Goal: Task Accomplishment & Management: Manage account settings

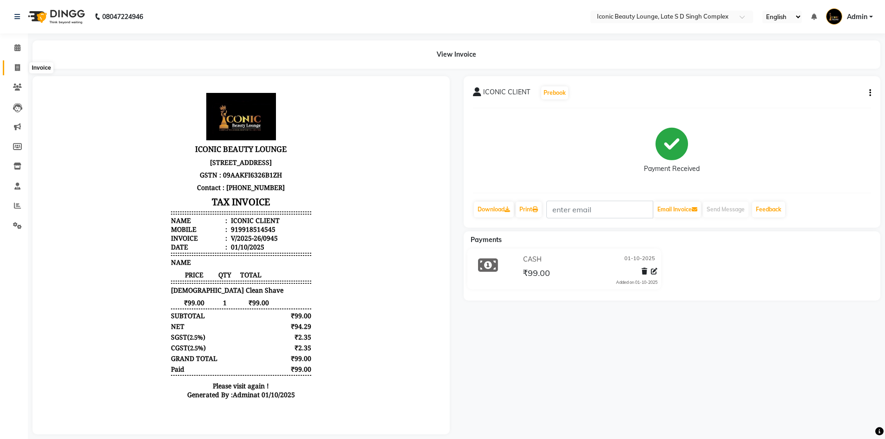
click at [11, 64] on span at bounding box center [17, 68] width 16 height 11
select select "service"
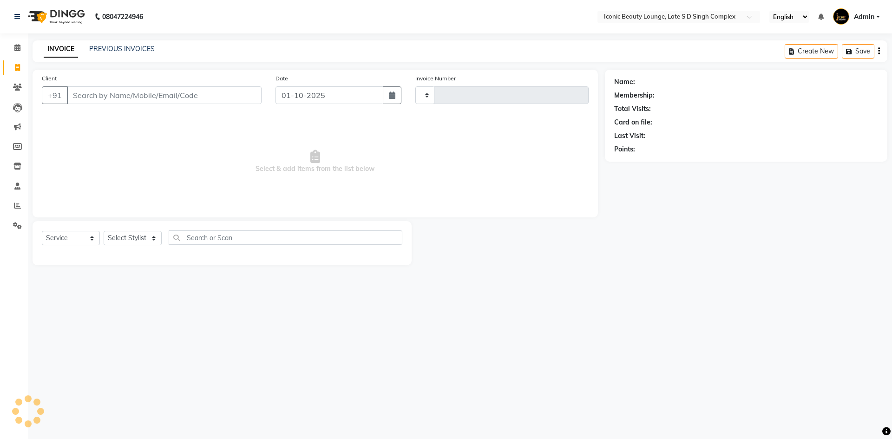
type input "0946"
select select "6614"
click at [127, 46] on link "PREVIOUS INVOICES" at bounding box center [122, 49] width 66 height 8
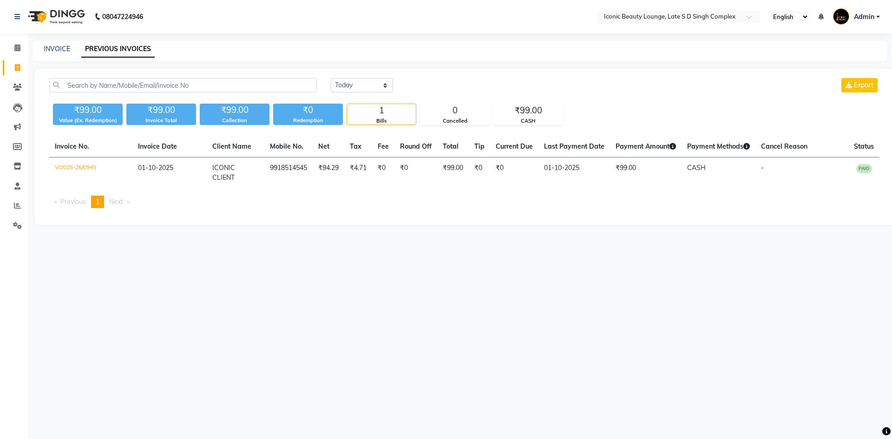
click at [43, 39] on div "08047224946 Select Location × Iconic Beauty Lounge, Late S D Singh Complex Engl…" at bounding box center [446, 219] width 892 height 439
click at [53, 49] on link "INVOICE" at bounding box center [57, 49] width 26 height 8
select select "6614"
select select "service"
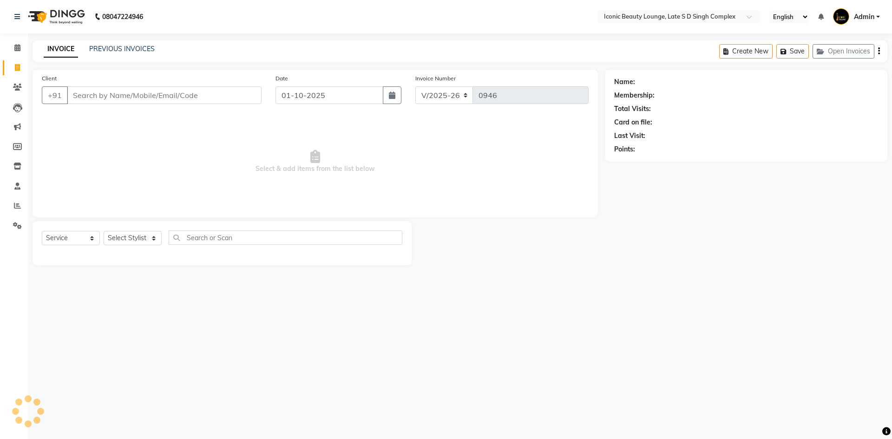
click at [111, 93] on input "Client" at bounding box center [164, 95] width 195 height 18
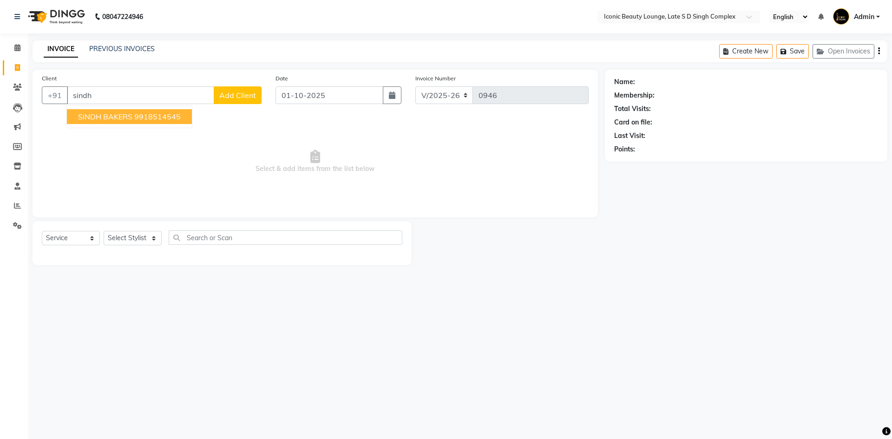
click at [120, 112] on span "SINDH BAKERS" at bounding box center [105, 116] width 54 height 9
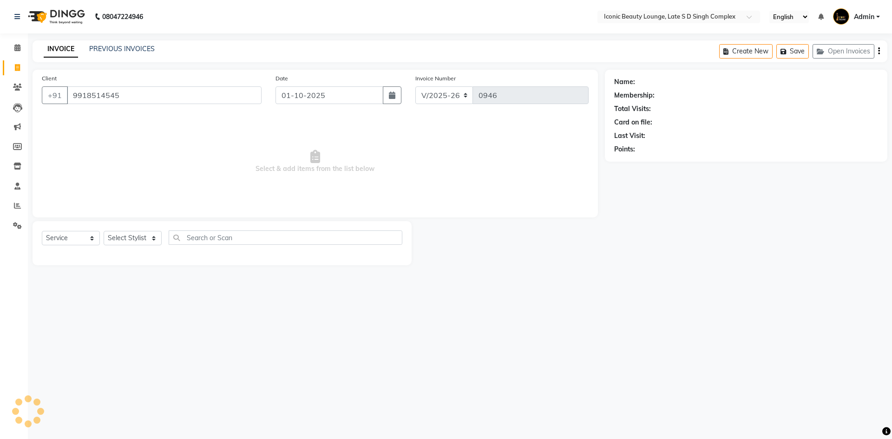
type input "9918514545"
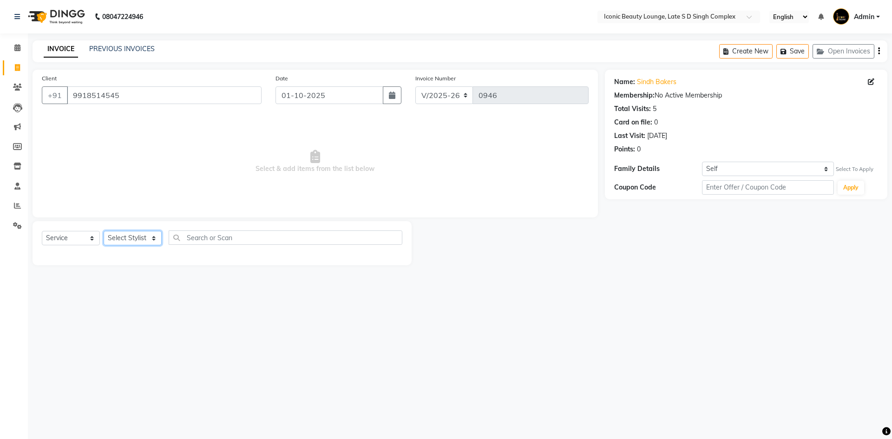
click at [137, 240] on select "Select Stylist [PERSON_NAME] [PERSON_NAME] [PERSON_NAME] [PERSON_NAME] [PERSON_…" at bounding box center [133, 238] width 58 height 14
select select "58605"
click at [104, 231] on select "Select Stylist [PERSON_NAME] [PERSON_NAME] [PERSON_NAME] [PERSON_NAME] [PERSON_…" at bounding box center [133, 238] width 58 height 14
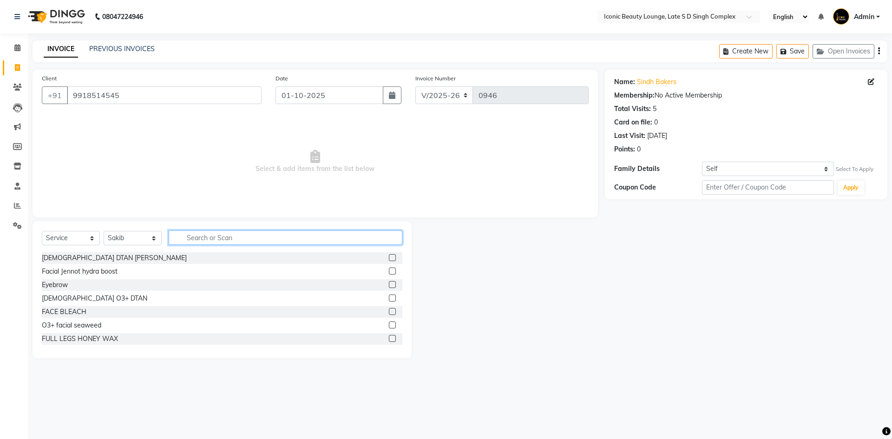
click at [306, 234] on input "text" at bounding box center [286, 238] width 234 height 14
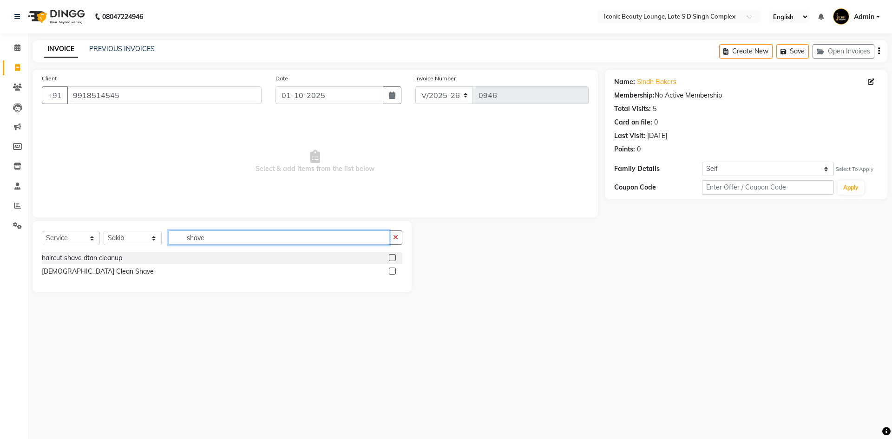
type input "shave"
click at [391, 272] on label at bounding box center [392, 271] width 7 height 7
click at [391, 272] on input "checkbox" at bounding box center [392, 272] width 6 height 6
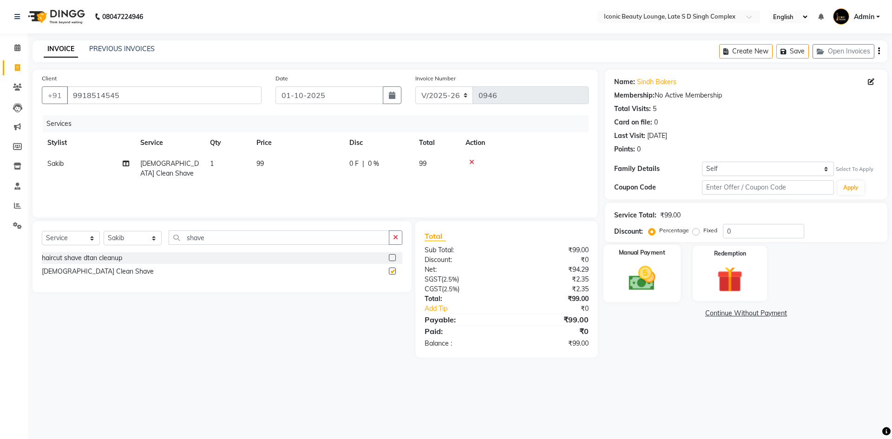
checkbox input "false"
click at [627, 282] on img at bounding box center [641, 278] width 43 height 31
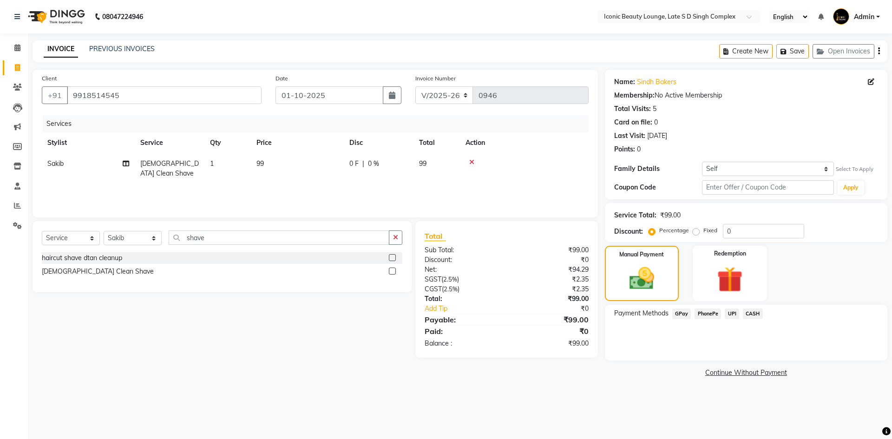
drag, startPoint x: 696, startPoint y: 231, endPoint x: 735, endPoint y: 288, distance: 69.6
click at [704, 233] on label "Fixed" at bounding box center [711, 230] width 14 height 8
click at [696, 233] on input "Fixed" at bounding box center [698, 230] width 7 height 7
radio input "true"
click at [746, 312] on span "CASH" at bounding box center [753, 314] width 20 height 11
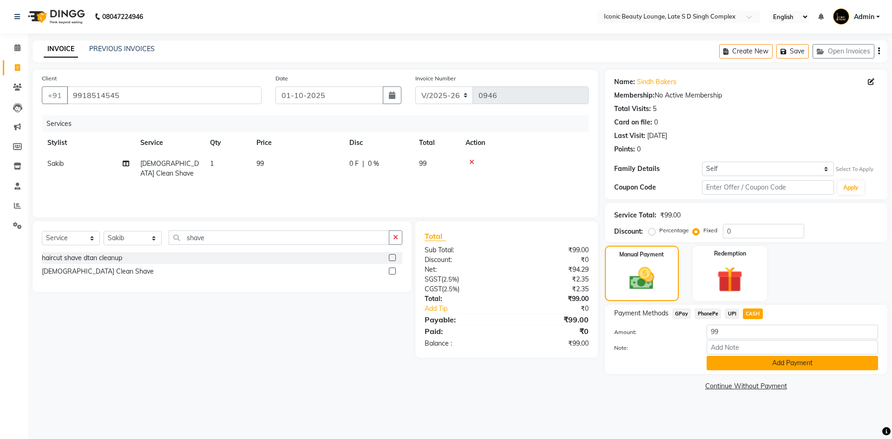
click at [728, 364] on button "Add Payment" at bounding box center [792, 363] width 171 height 14
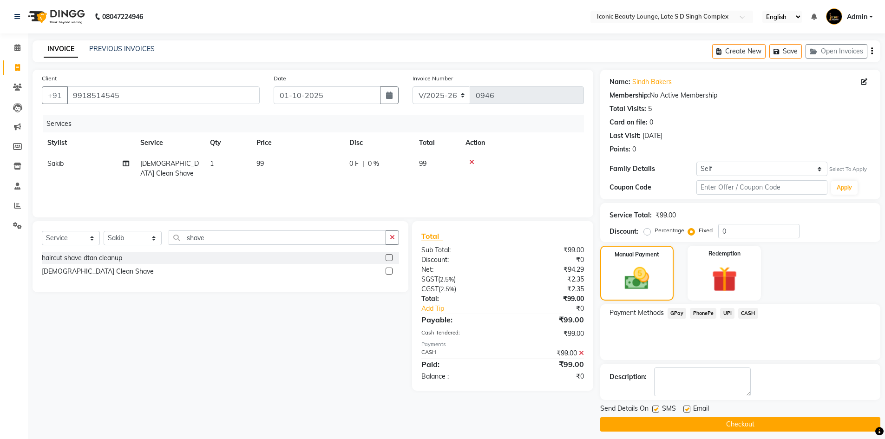
scroll to position [7, 0]
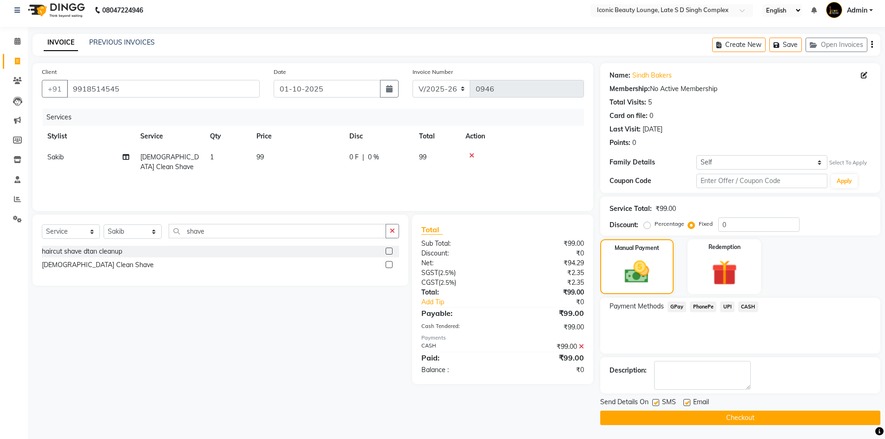
click at [754, 422] on button "Checkout" at bounding box center [740, 418] width 280 height 14
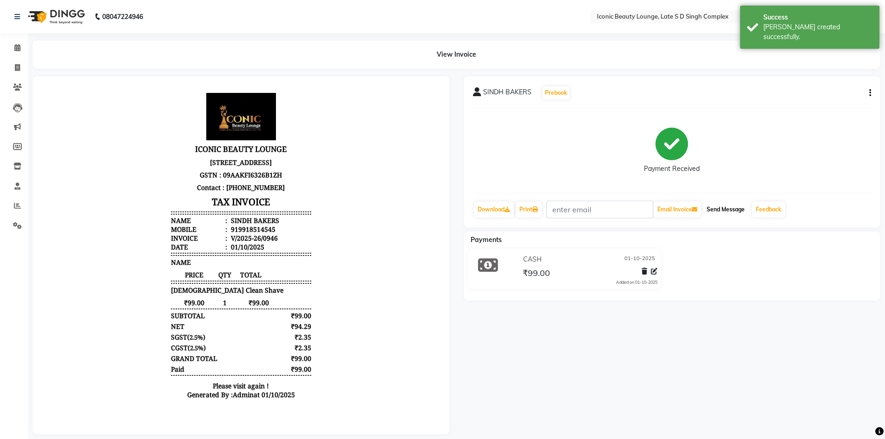
click at [730, 206] on button "Send Message" at bounding box center [726, 210] width 46 height 16
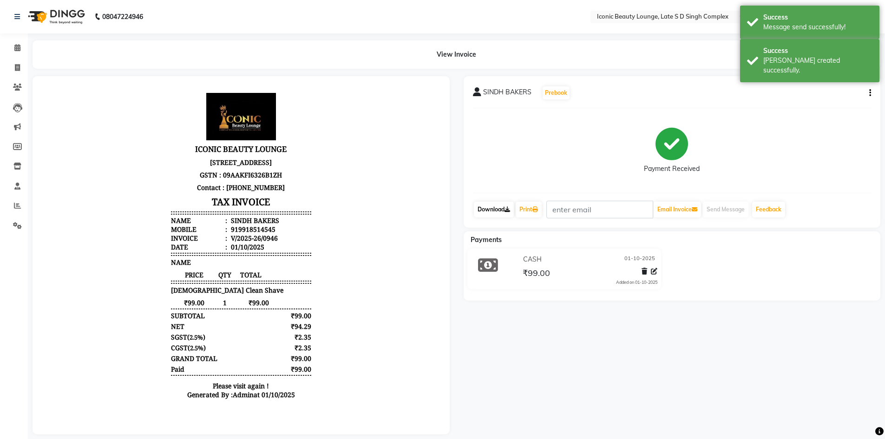
click at [493, 211] on link "Download" at bounding box center [494, 210] width 40 height 16
click at [530, 212] on link "Print" at bounding box center [529, 210] width 26 height 16
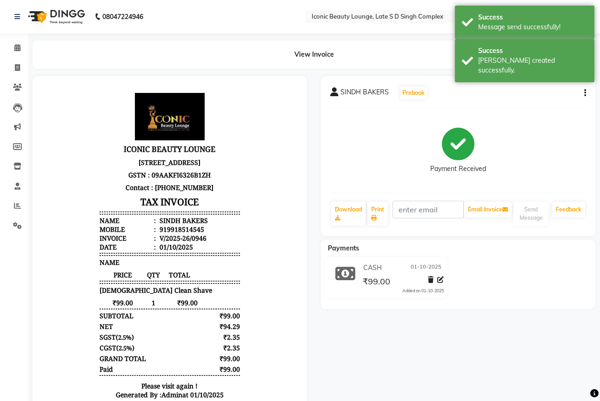
click at [346, 50] on div "View Invoice" at bounding box center [314, 54] width 562 height 28
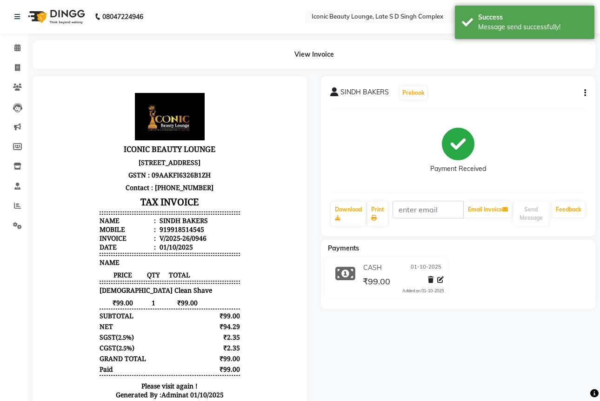
click at [346, 50] on div "View Invoice" at bounding box center [314, 54] width 562 height 28
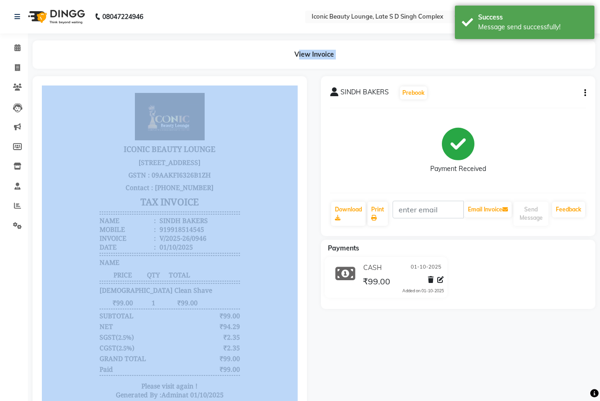
click at [346, 50] on div "View Invoice" at bounding box center [314, 54] width 562 height 28
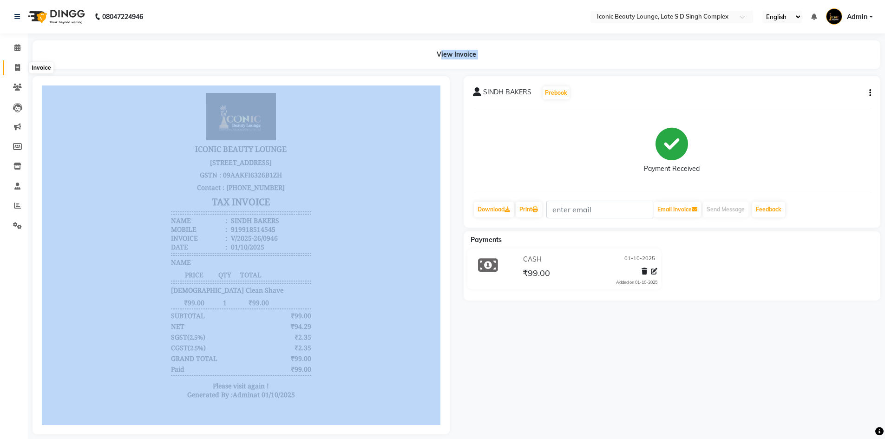
click at [19, 69] on icon at bounding box center [17, 67] width 5 height 7
select select "service"
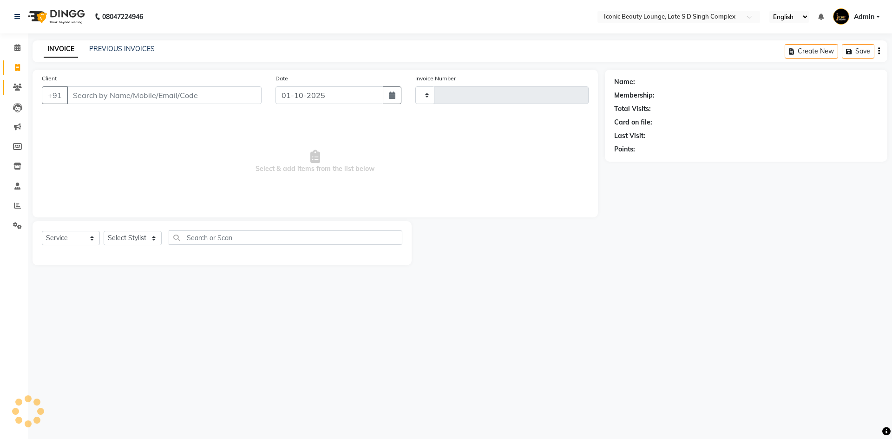
type input "0947"
select select "6614"
click at [13, 88] on span at bounding box center [17, 87] width 16 height 11
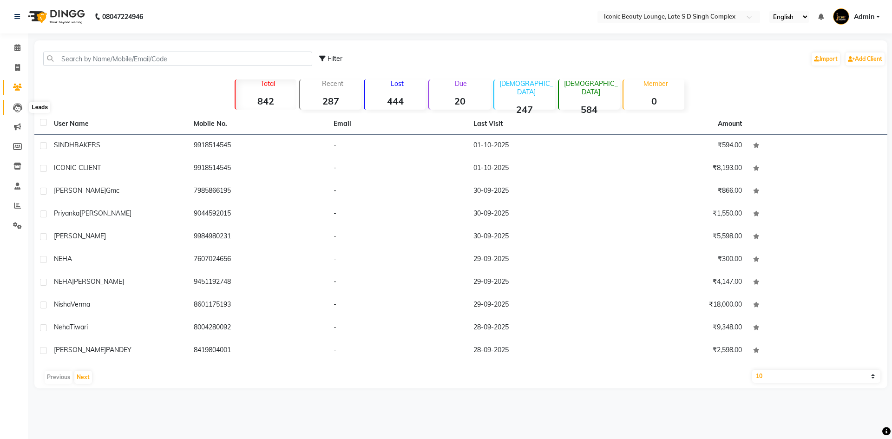
click at [15, 107] on icon at bounding box center [17, 107] width 9 height 9
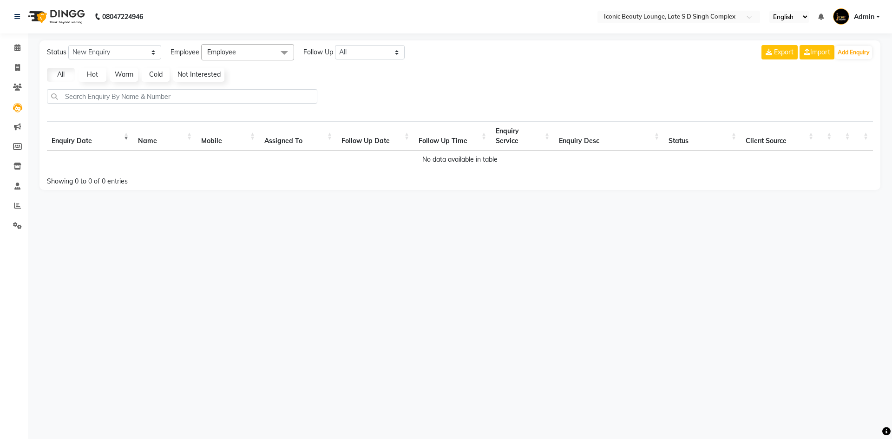
click at [222, 52] on span "Employee" at bounding box center [221, 52] width 29 height 8
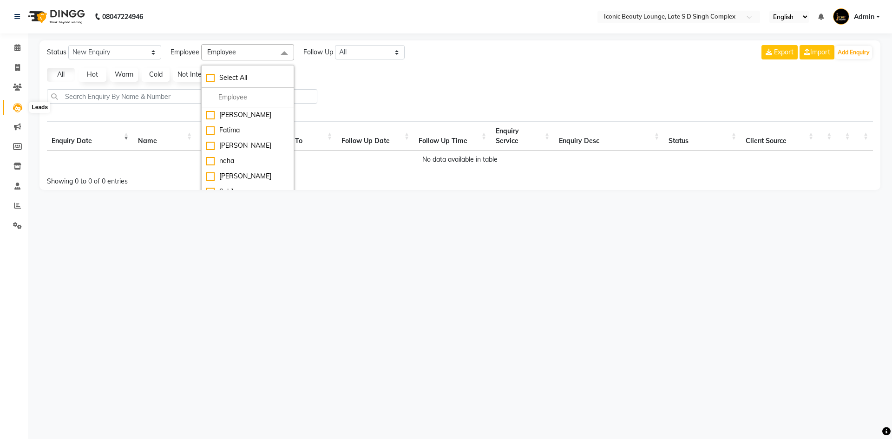
click at [14, 102] on span at bounding box center [17, 107] width 16 height 11
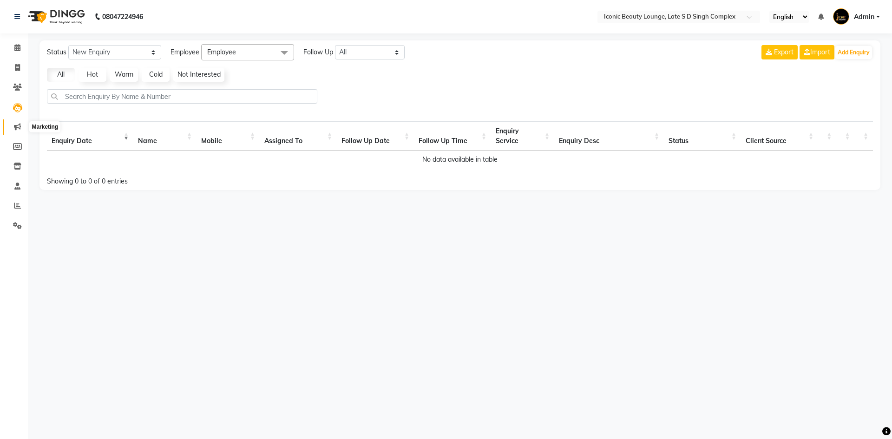
click at [17, 127] on icon at bounding box center [17, 126] width 7 height 7
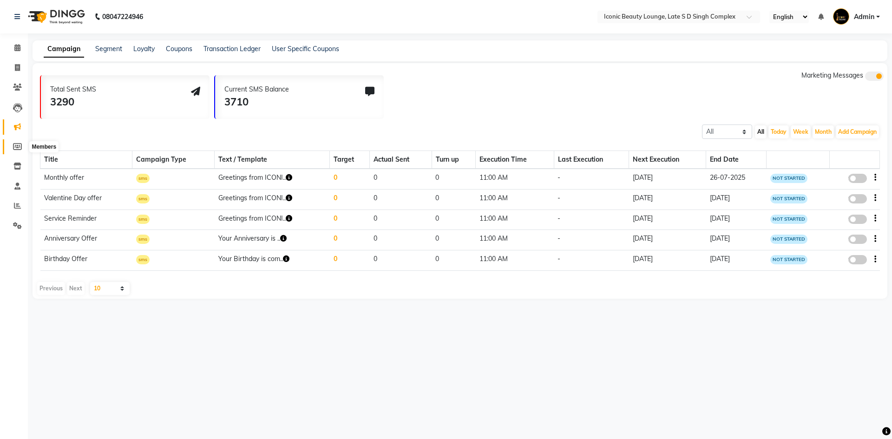
click at [14, 153] on link "Members" at bounding box center [14, 146] width 22 height 15
select select
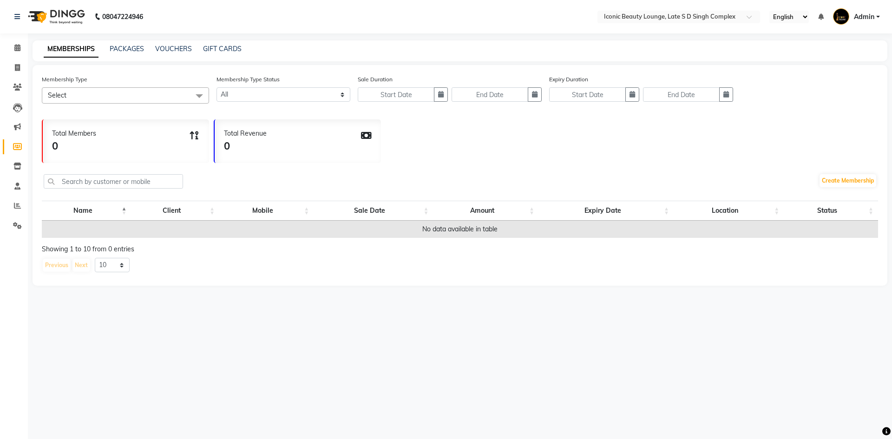
click at [15, 158] on li "Inventory" at bounding box center [14, 167] width 28 height 20
click at [13, 165] on span at bounding box center [17, 166] width 16 height 11
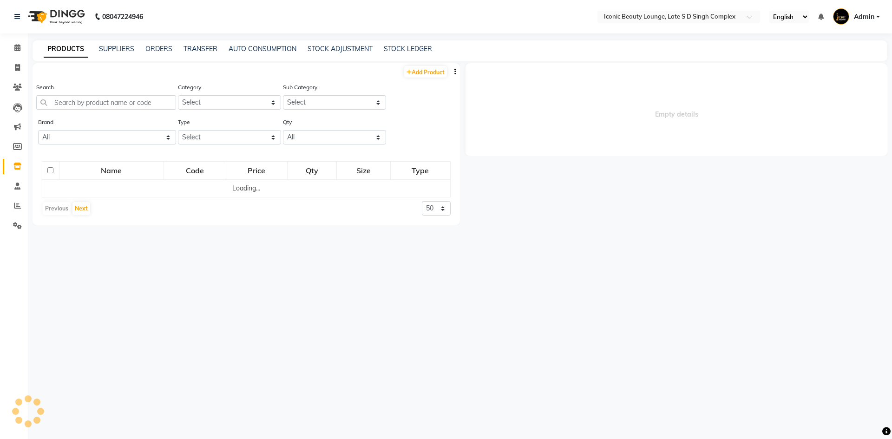
select select
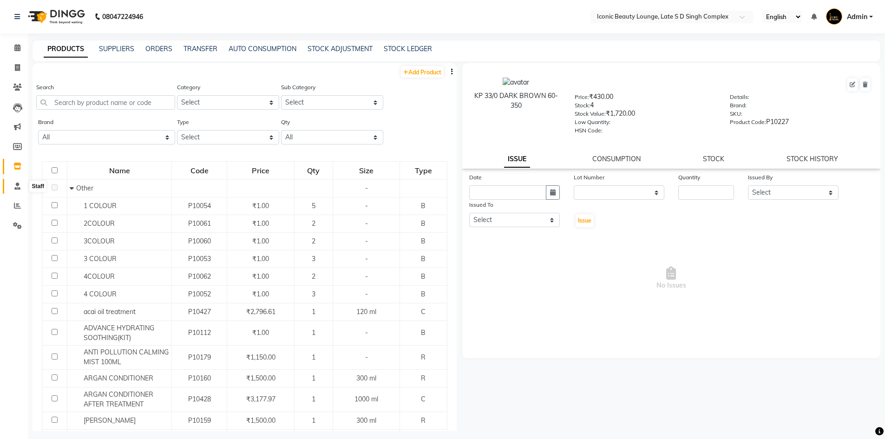
click at [13, 182] on span at bounding box center [17, 186] width 16 height 11
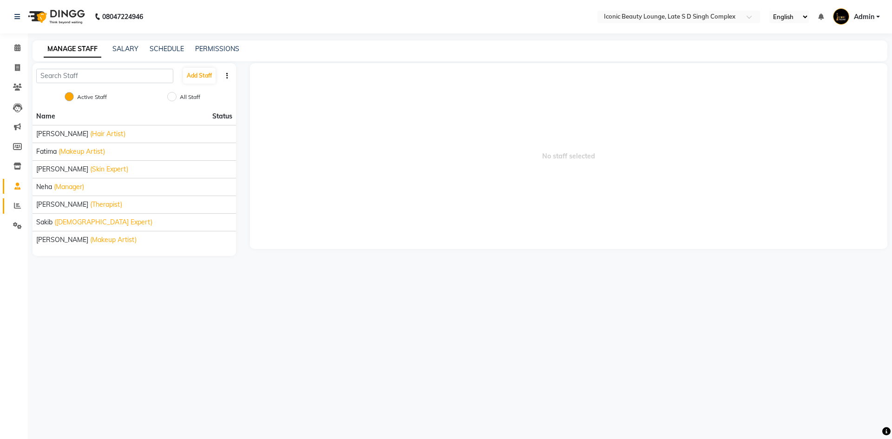
click at [23, 211] on link "Reports" at bounding box center [14, 205] width 22 height 15
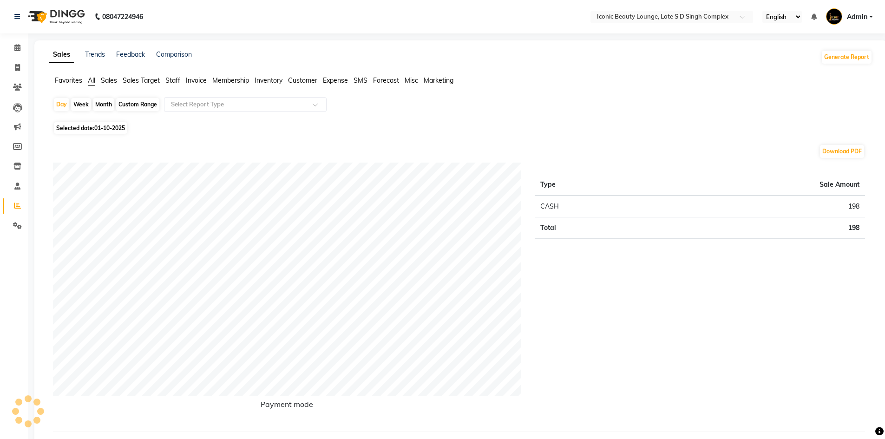
click at [112, 78] on span "Sales" at bounding box center [109, 80] width 16 height 8
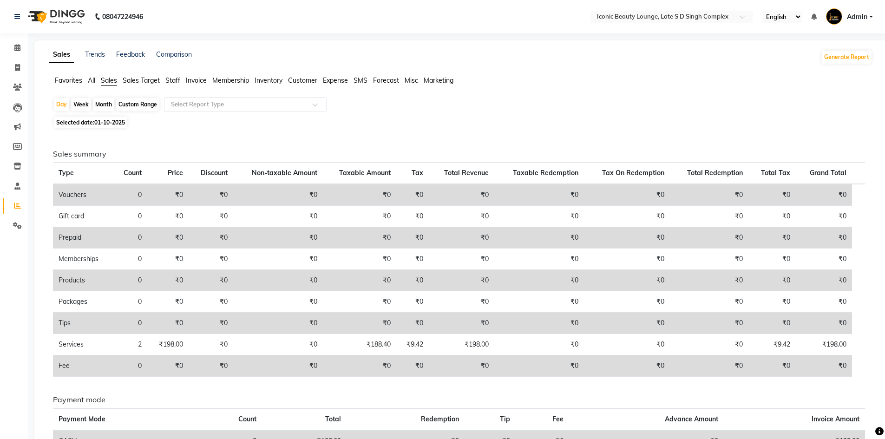
click at [173, 81] on span "Staff" at bounding box center [172, 80] width 15 height 8
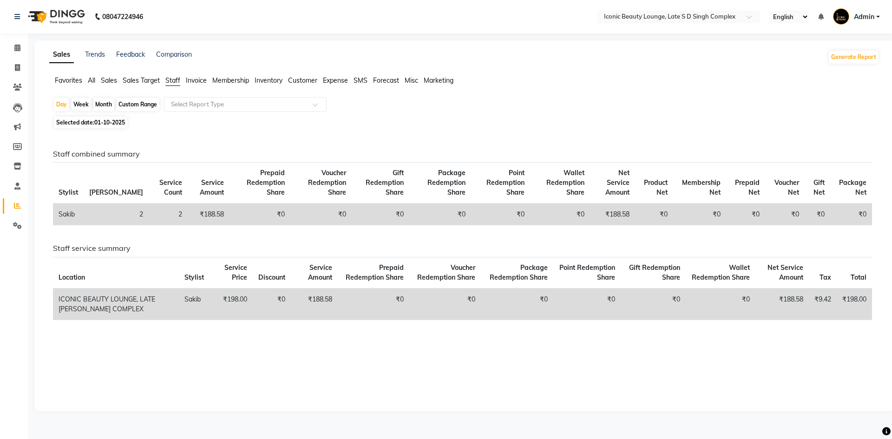
click at [98, 103] on div "Month" at bounding box center [103, 104] width 21 height 13
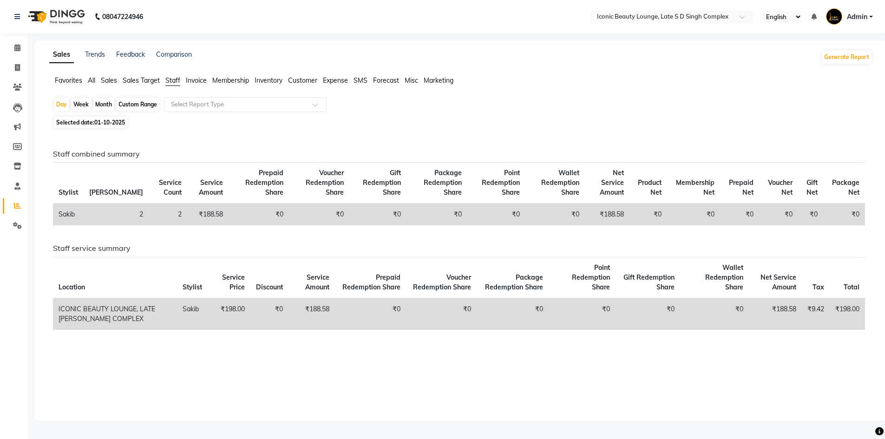
select select "10"
select select "2025"
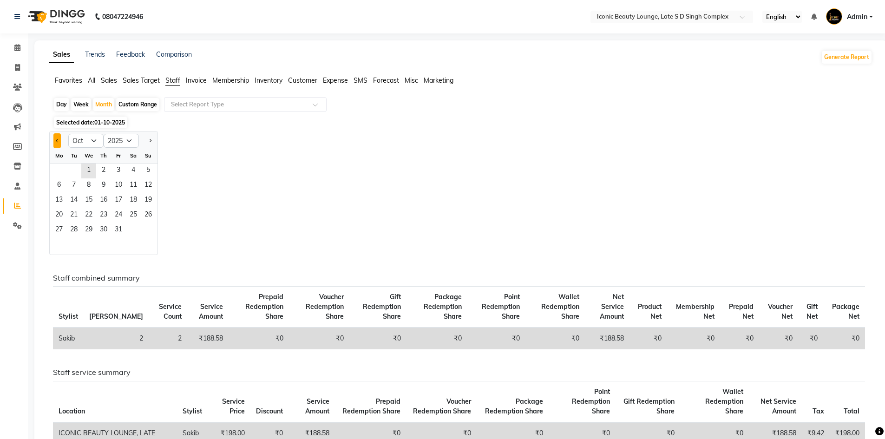
click at [60, 140] on button "Previous month" at bounding box center [56, 140] width 7 height 15
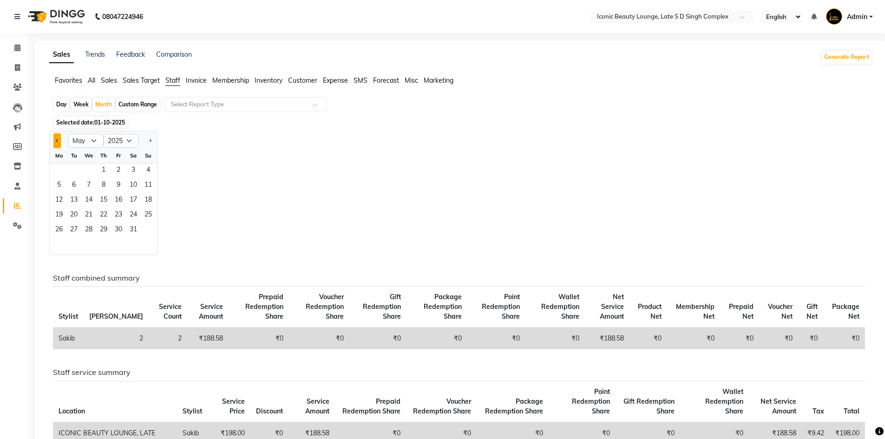
click at [60, 140] on button "Previous month" at bounding box center [56, 140] width 7 height 15
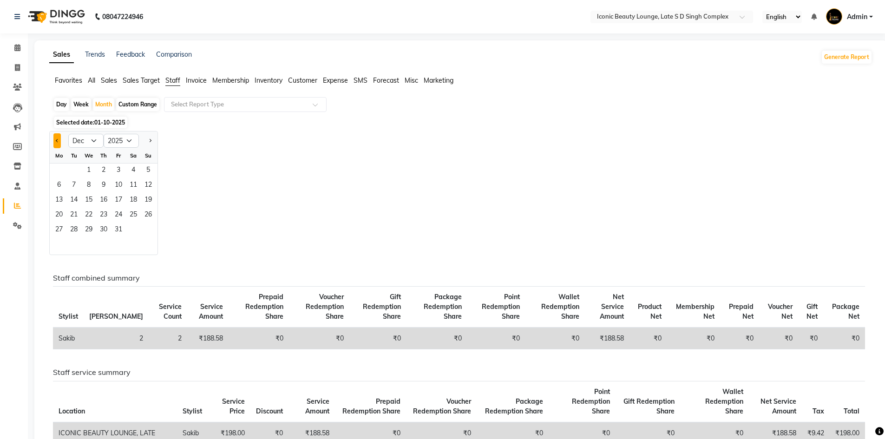
click at [60, 140] on button "Previous month" at bounding box center [56, 140] width 7 height 15
select select "11"
select select "2024"
click at [60, 140] on button "Previous month" at bounding box center [56, 140] width 7 height 15
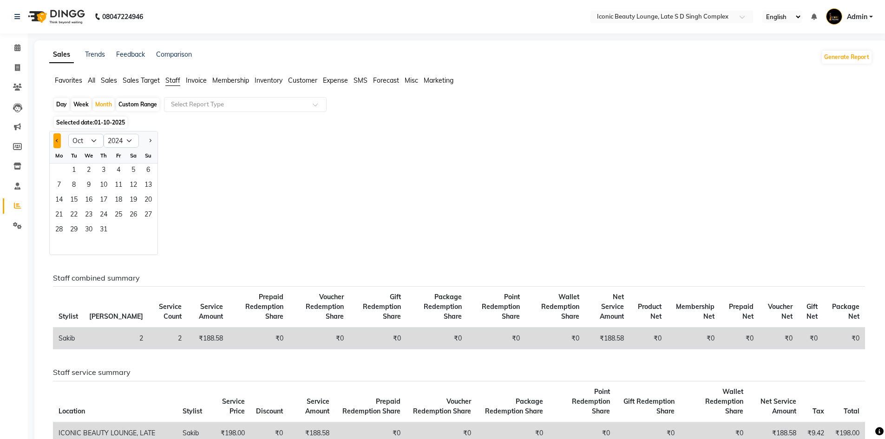
select select "9"
click at [130, 105] on div "Custom Range" at bounding box center [137, 104] width 43 height 13
select select "10"
select select "2025"
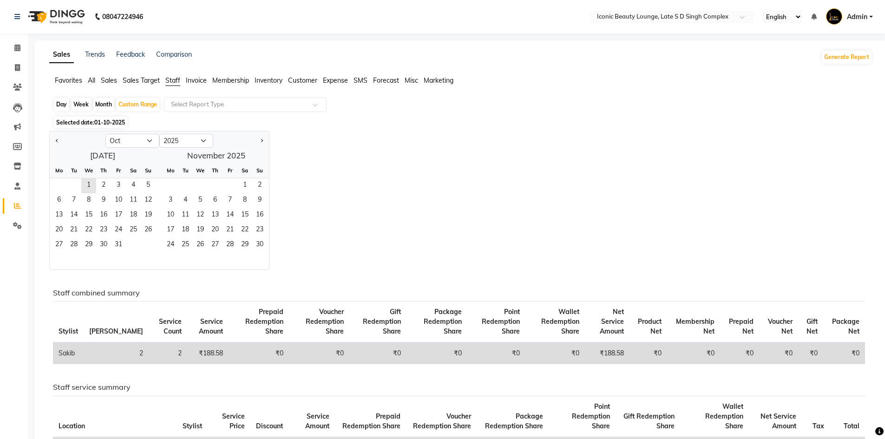
click at [106, 103] on div "Month" at bounding box center [103, 104] width 21 height 13
select select "10"
select select "2025"
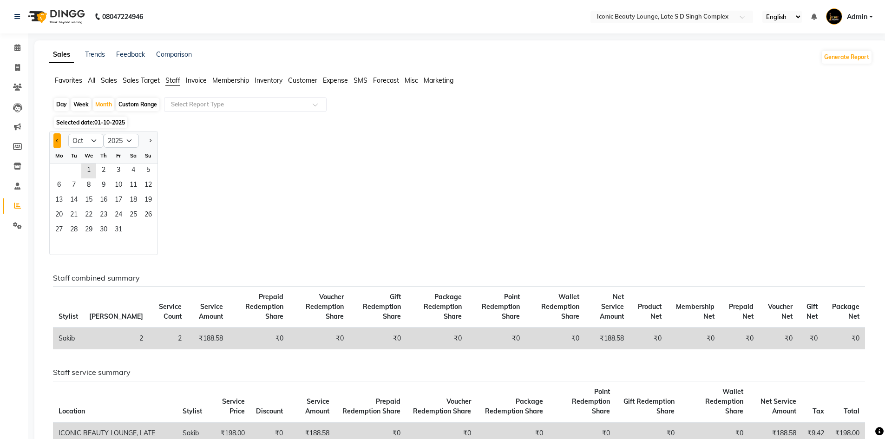
click at [59, 142] on button "Previous month" at bounding box center [56, 140] width 7 height 15
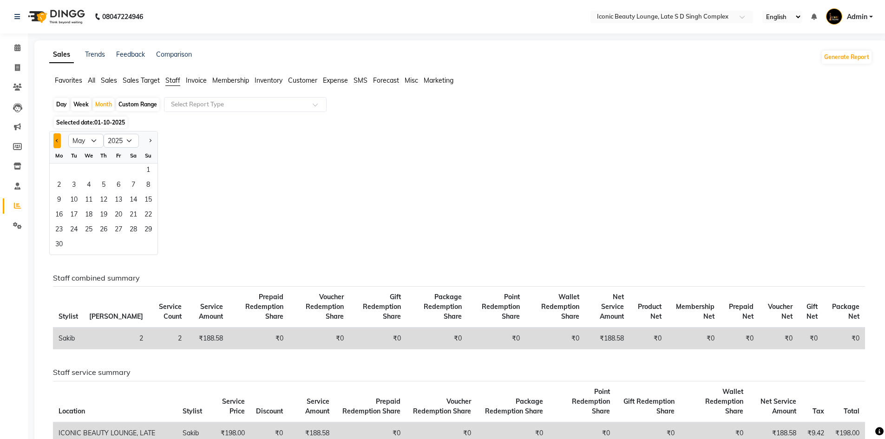
click at [59, 142] on button "Previous month" at bounding box center [56, 140] width 7 height 15
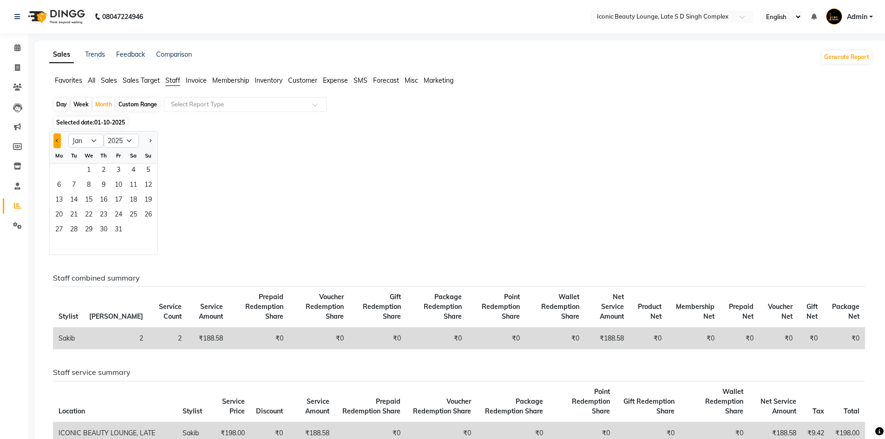
select select "12"
select select "2024"
click at [59, 142] on button "Previous month" at bounding box center [56, 140] width 7 height 15
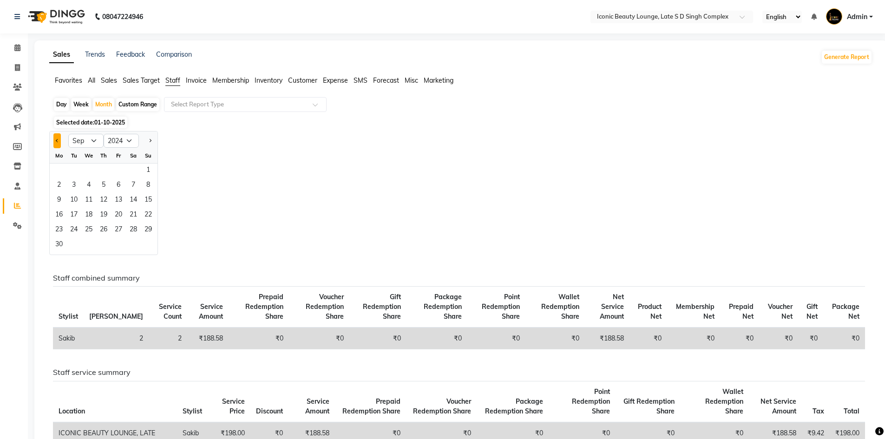
click at [59, 142] on button "Previous month" at bounding box center [56, 140] width 7 height 15
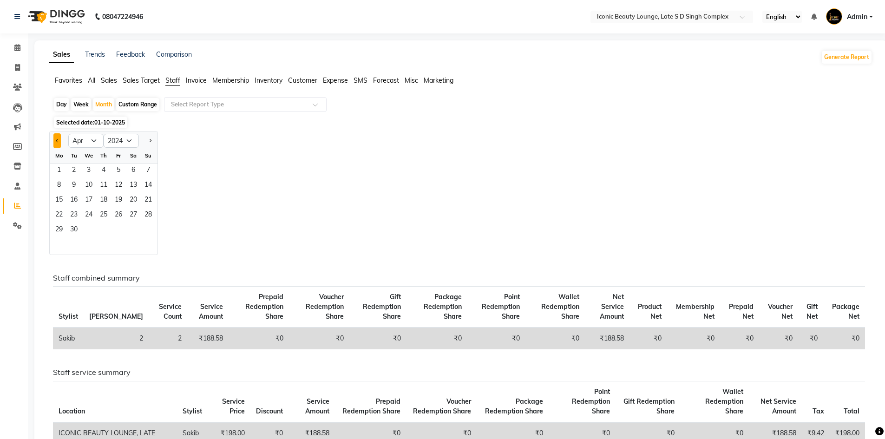
click at [59, 142] on button "Previous month" at bounding box center [56, 140] width 7 height 15
select select "12"
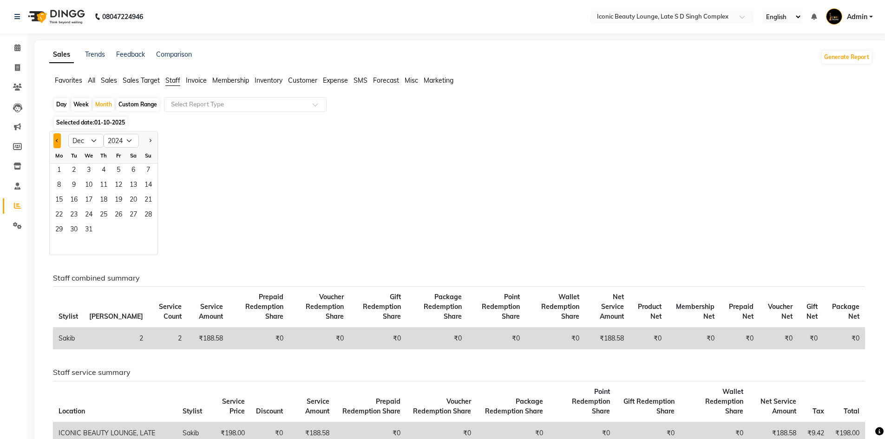
select select "2023"
click at [59, 142] on button "Previous month" at bounding box center [56, 140] width 7 height 15
select select "11"
click at [90, 168] on span "1" at bounding box center [88, 171] width 15 height 15
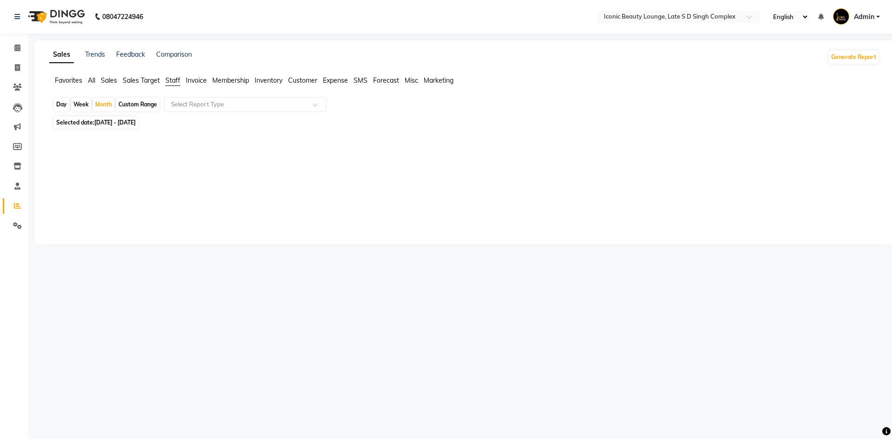
click at [186, 79] on span "Invoice" at bounding box center [196, 80] width 21 height 8
click at [172, 80] on span "Staff" at bounding box center [172, 80] width 15 height 8
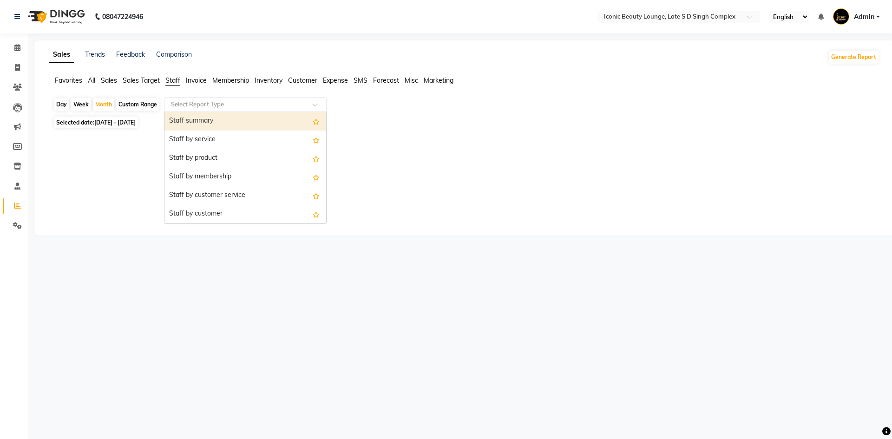
click at [189, 102] on input "text" at bounding box center [236, 104] width 134 height 9
click at [210, 120] on div "Staff summary" at bounding box center [246, 121] width 162 height 19
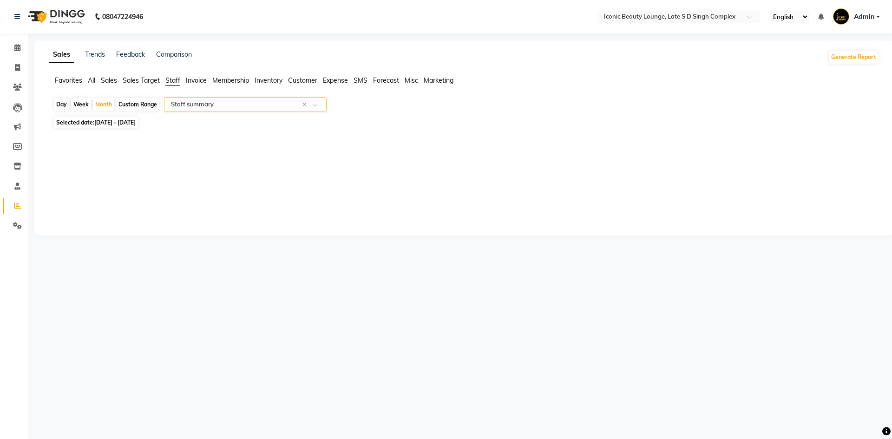
click at [101, 125] on span "01-11-2023 - 30-11-2023" at bounding box center [114, 122] width 41 height 7
select select "11"
select select "2023"
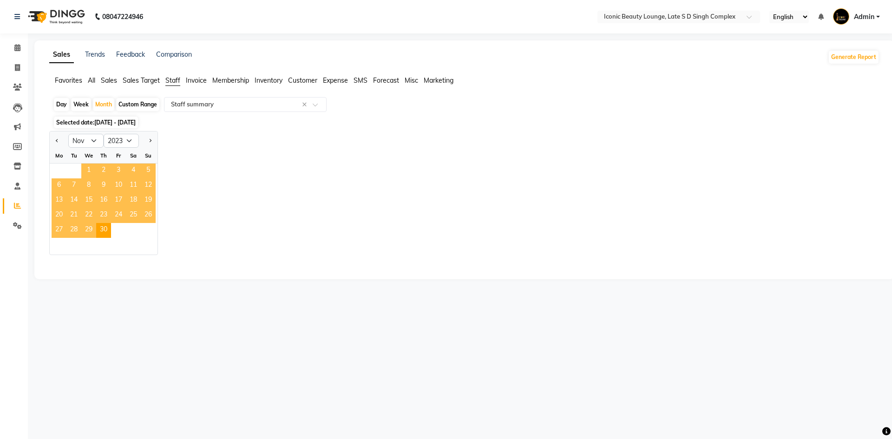
click at [86, 165] on span "1" at bounding box center [88, 171] width 15 height 15
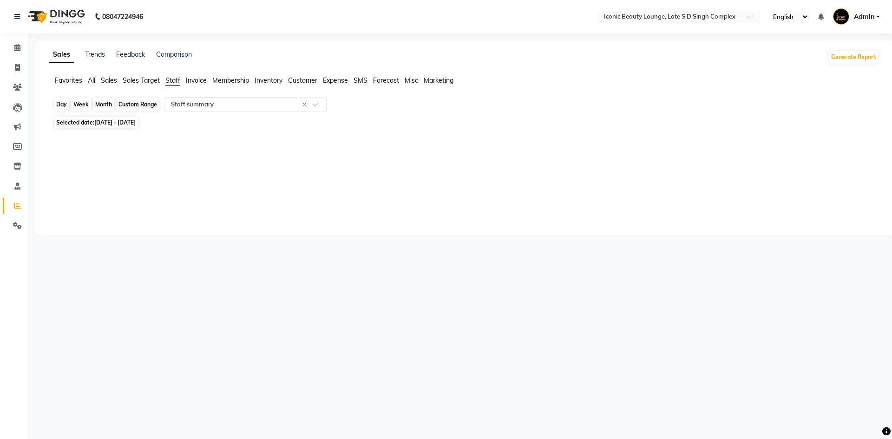
click at [107, 105] on div "Month" at bounding box center [103, 104] width 21 height 13
select select "11"
select select "2023"
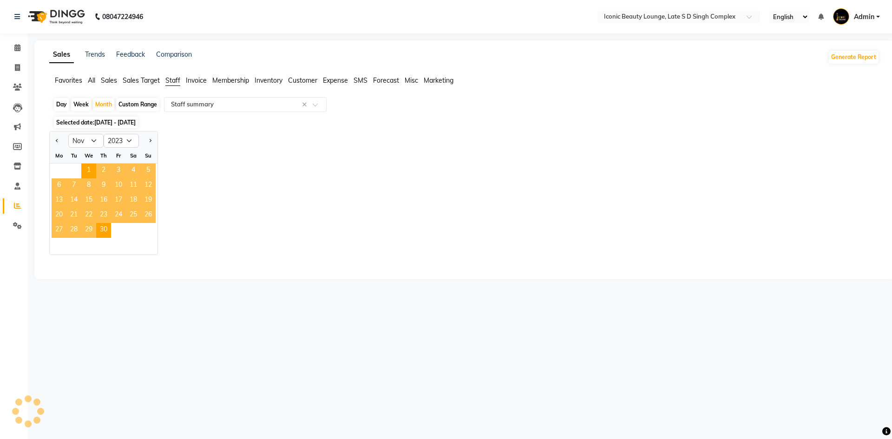
click at [81, 105] on div "Week" at bounding box center [81, 104] width 20 height 13
select select "11"
select select "2023"
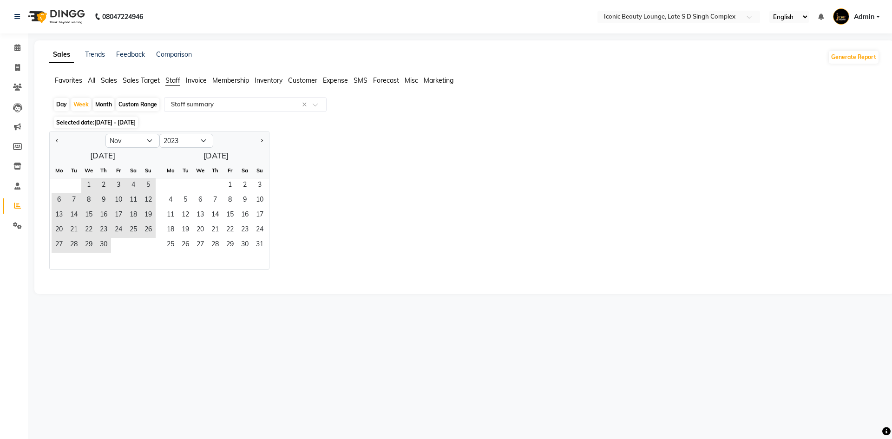
click at [108, 103] on div "Month" at bounding box center [103, 104] width 21 height 13
select select "11"
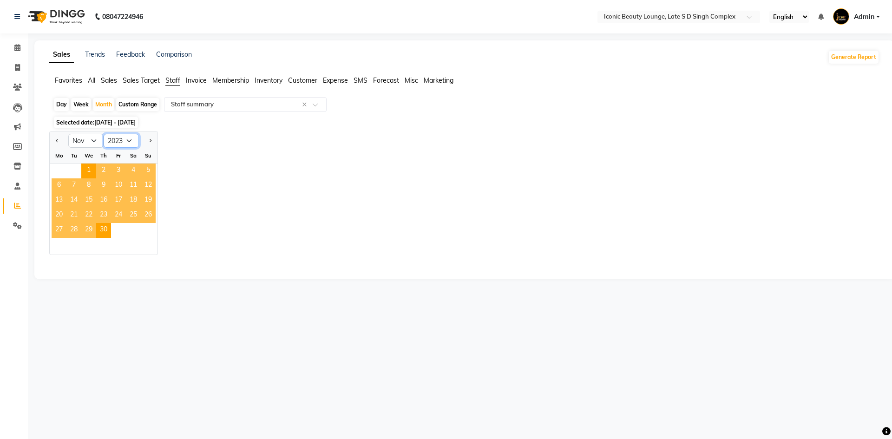
click at [117, 142] on select "2013 2014 2015 2016 2017 2018 2019 2020 2021 2022 2023 2024 2025 2026 2027 2028…" at bounding box center [121, 141] width 35 height 14
click at [78, 143] on select "Jan Feb Mar Apr May Jun [DATE] Aug Sep Oct Nov Dec" at bounding box center [85, 141] width 35 height 14
click at [97, 143] on select "Jan Feb Mar Apr May Jun [DATE] Aug Sep Oct Nov Dec" at bounding box center [85, 141] width 35 height 14
click at [94, 138] on select "Jan Feb Mar Apr May Jun [DATE] Aug Sep Oct Nov Dec" at bounding box center [85, 141] width 35 height 14
click at [68, 134] on select "Jan Feb Mar Apr May Jun [DATE] Aug Sep Oct Nov Dec" at bounding box center [85, 141] width 35 height 14
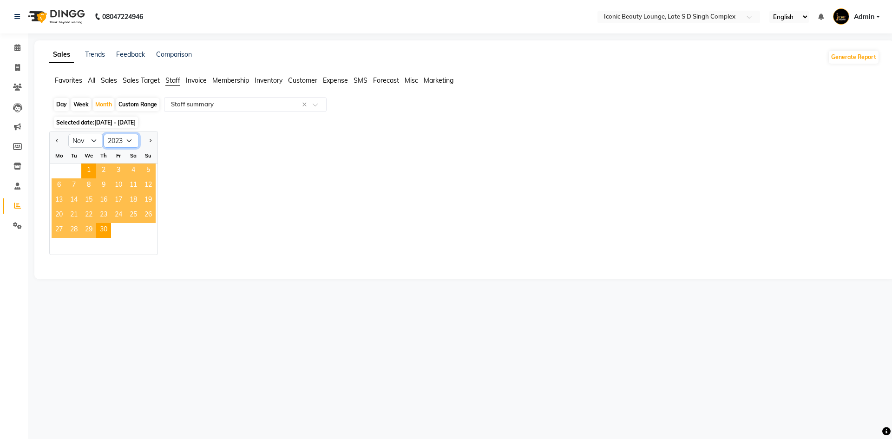
click at [119, 143] on select "2013 2014 2015 2016 2017 2018 2019 2020 2021 2022 2023 2024 2025 2026 2027 2028…" at bounding box center [121, 141] width 35 height 14
select select "2024"
click at [104, 134] on select "2013 2014 2015 2016 2017 2018 2019 2020 2021 2022 2023 2024 2025 2026 2027 2028…" at bounding box center [121, 141] width 35 height 14
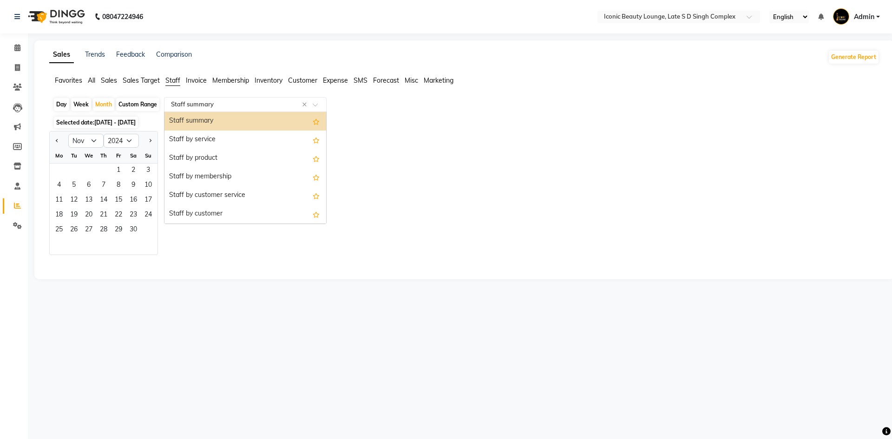
click at [196, 105] on input "text" at bounding box center [236, 104] width 134 height 9
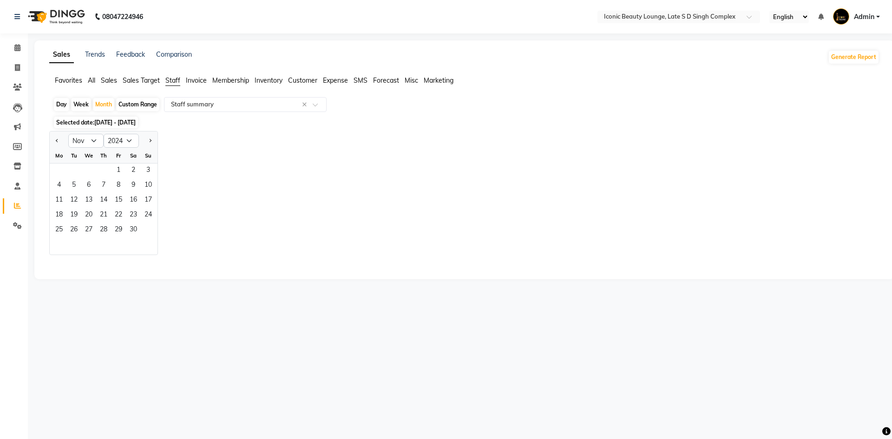
click at [198, 77] on span "Invoice" at bounding box center [196, 80] width 21 height 8
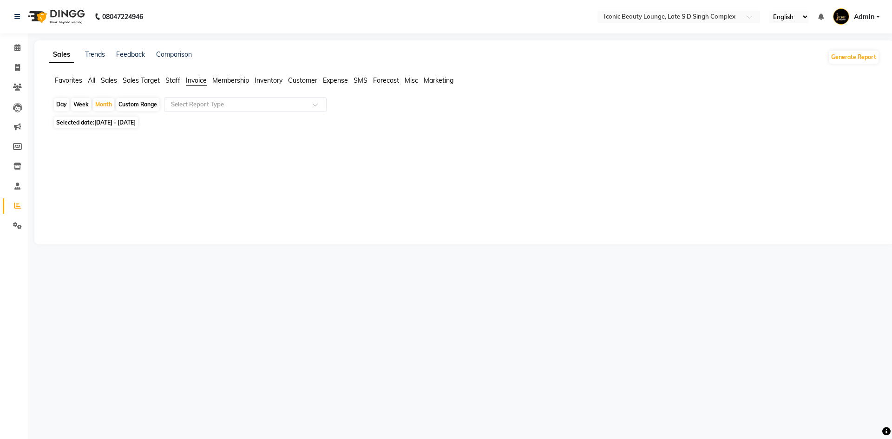
click at [193, 81] on span "Invoice" at bounding box center [196, 80] width 21 height 8
click at [178, 79] on span "Staff" at bounding box center [172, 80] width 15 height 8
click at [150, 82] on span "Sales Target" at bounding box center [141, 80] width 37 height 8
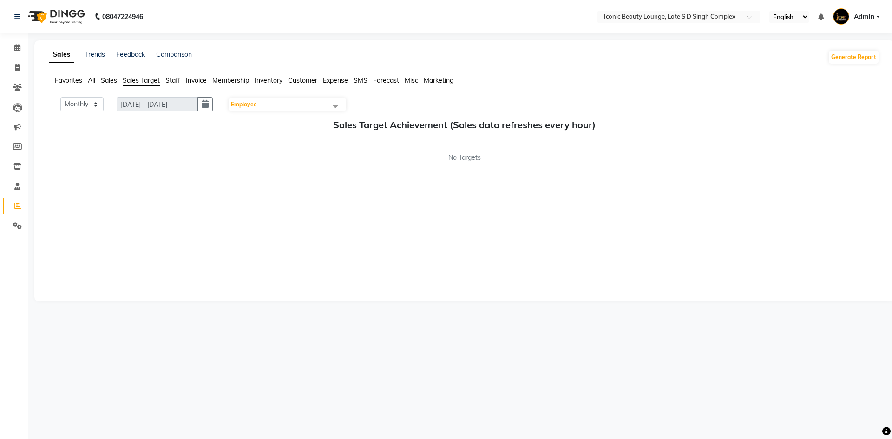
click at [270, 82] on span "Inventory" at bounding box center [269, 80] width 28 height 8
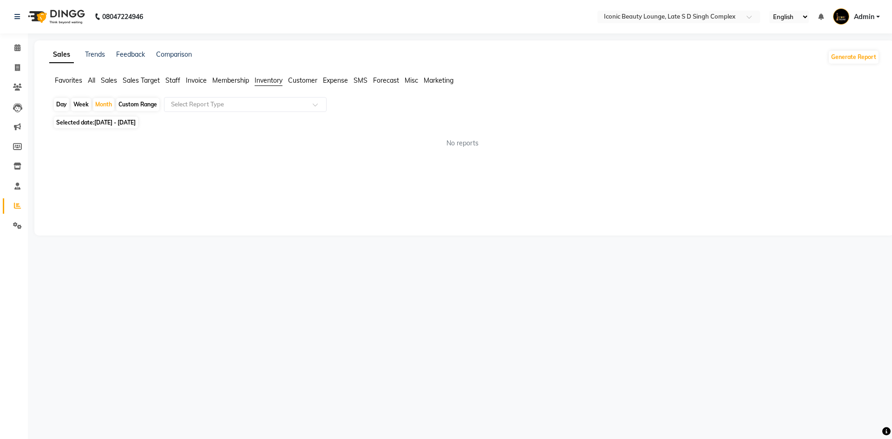
click at [235, 84] on span "Membership" at bounding box center [230, 80] width 37 height 8
click at [204, 81] on span "Invoice" at bounding box center [196, 80] width 21 height 8
drag, startPoint x: 198, startPoint y: 81, endPoint x: 184, endPoint y: 80, distance: 14.0
click at [197, 81] on span "Invoice" at bounding box center [196, 80] width 21 height 8
click at [184, 80] on ul "Favorites All Sales Sales Target Staff Invoice Membership Inventory Customer Ex…" at bounding box center [464, 81] width 831 height 10
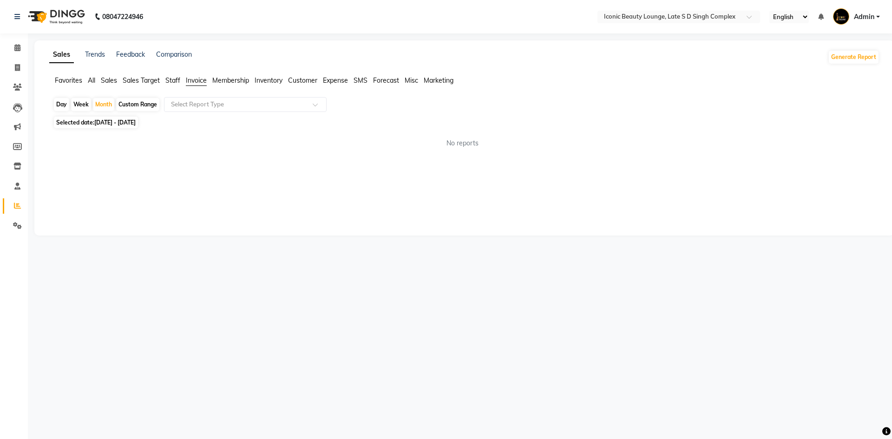
click at [175, 79] on span "Staff" at bounding box center [172, 80] width 15 height 8
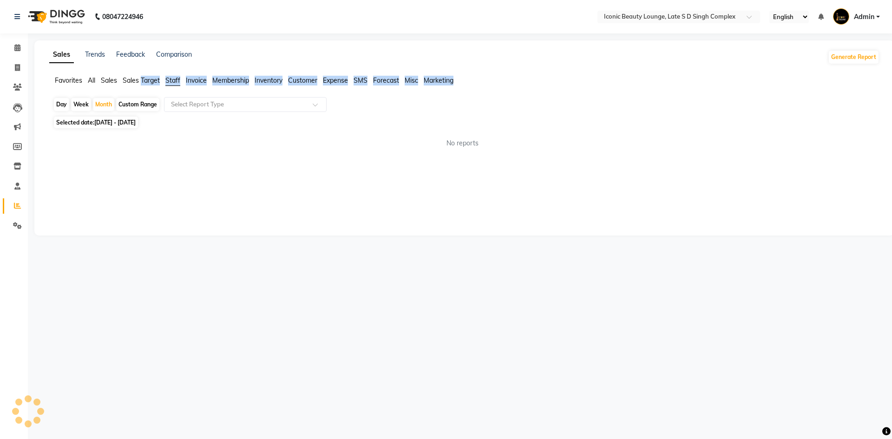
click at [175, 79] on span "Staff" at bounding box center [172, 80] width 15 height 8
click at [70, 78] on span "Favorites" at bounding box center [68, 80] width 27 height 8
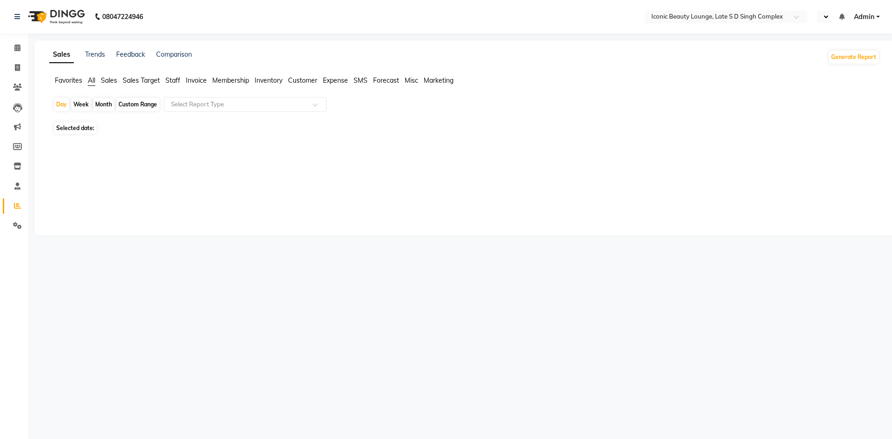
select select "en"
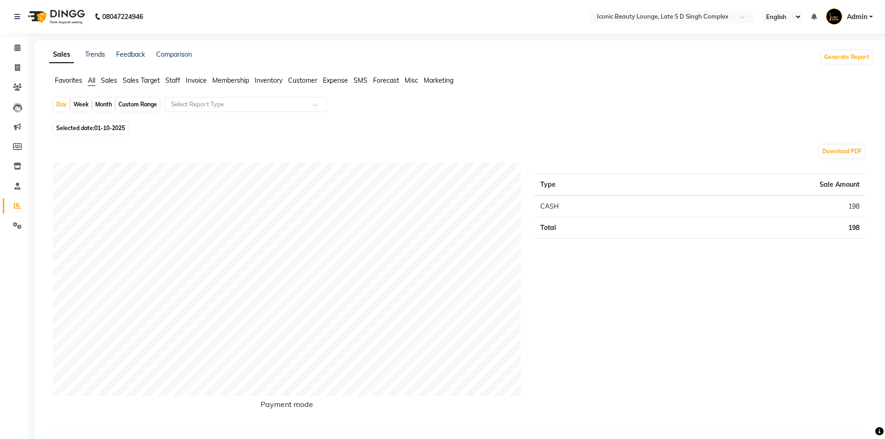
click at [79, 103] on div "Week" at bounding box center [81, 104] width 20 height 13
select select "10"
select select "2025"
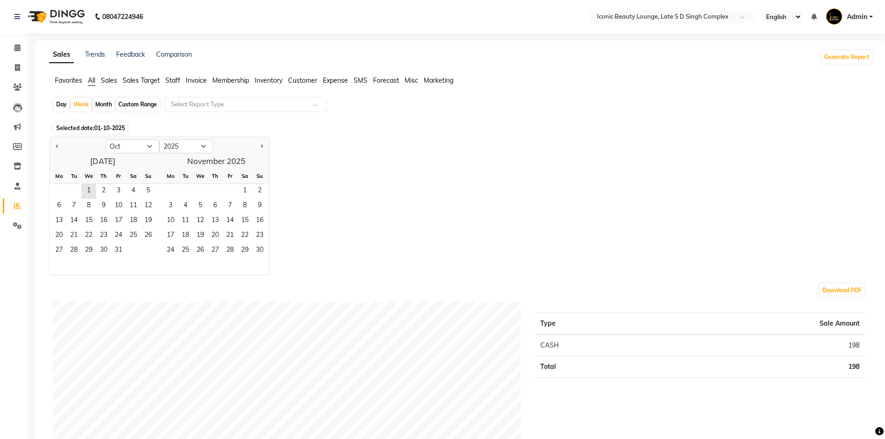
click at [114, 103] on div "Month" at bounding box center [103, 104] width 21 height 13
select select "10"
select select "2025"
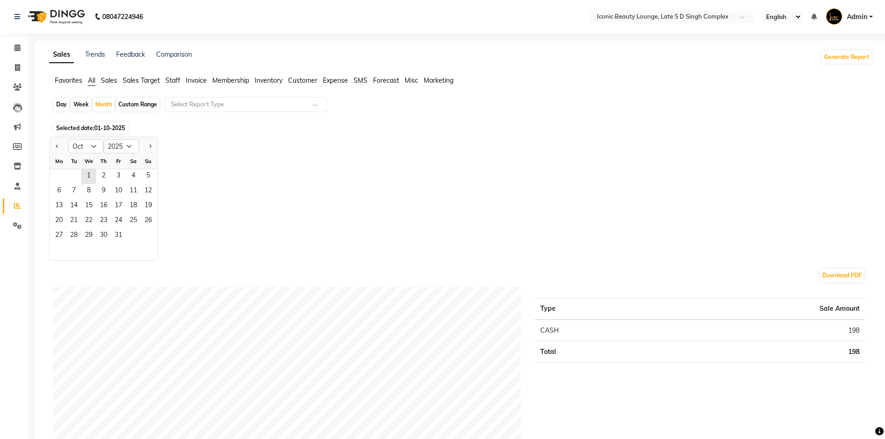
click at [119, 80] on ul "Favorites All Sales Sales Target Staff Invoice Membership Inventory Customer Ex…" at bounding box center [461, 81] width 824 height 10
click at [113, 80] on span "Sales" at bounding box center [109, 80] width 16 height 8
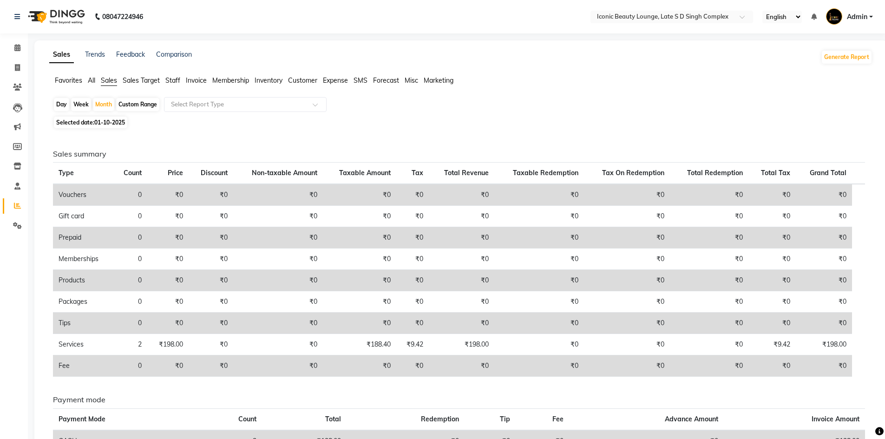
click at [151, 81] on span "Sales Target" at bounding box center [141, 80] width 37 height 8
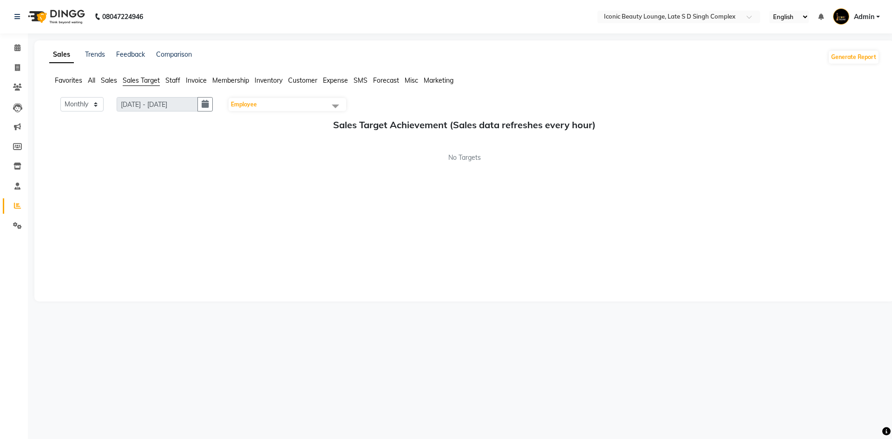
click at [197, 79] on span "Invoice" at bounding box center [196, 80] width 21 height 8
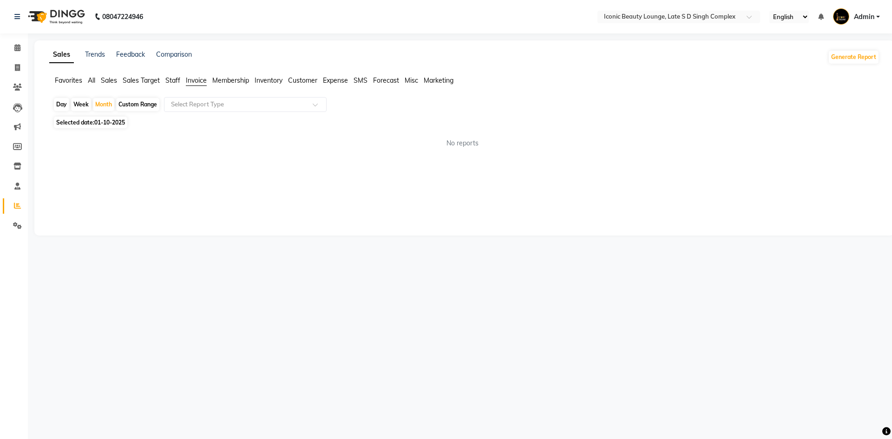
click at [173, 80] on span "Staff" at bounding box center [172, 80] width 15 height 8
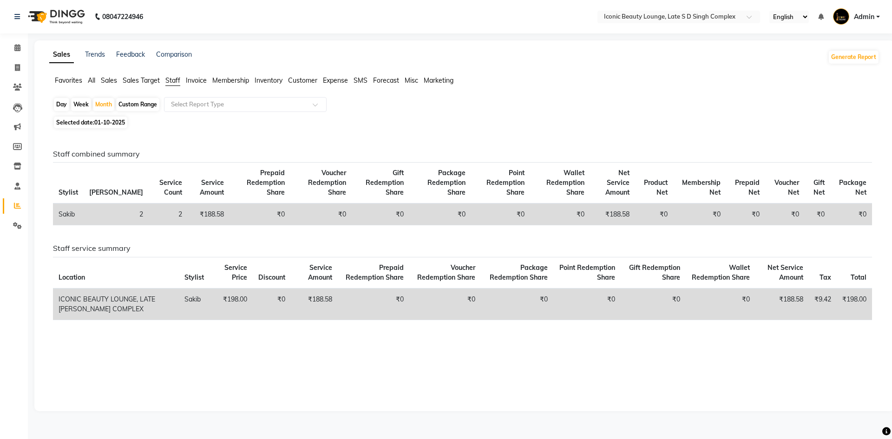
click at [274, 79] on span "Inventory" at bounding box center [269, 80] width 28 height 8
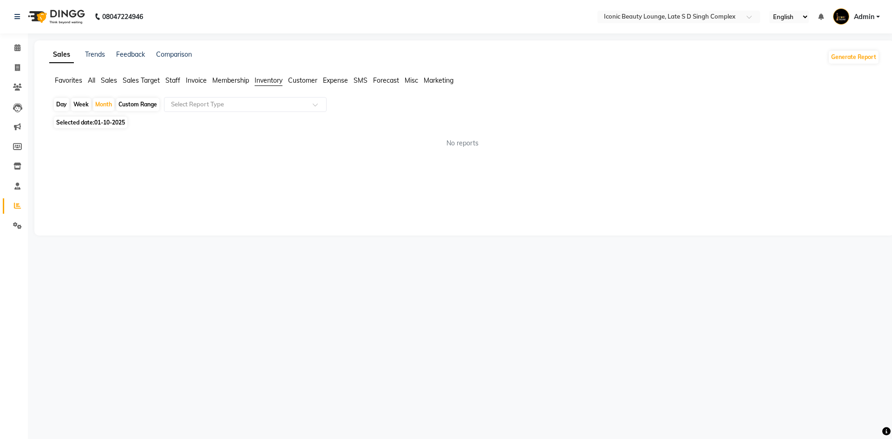
click at [199, 77] on span "Invoice" at bounding box center [196, 80] width 21 height 8
click at [147, 81] on span "Sales Target" at bounding box center [141, 80] width 37 height 8
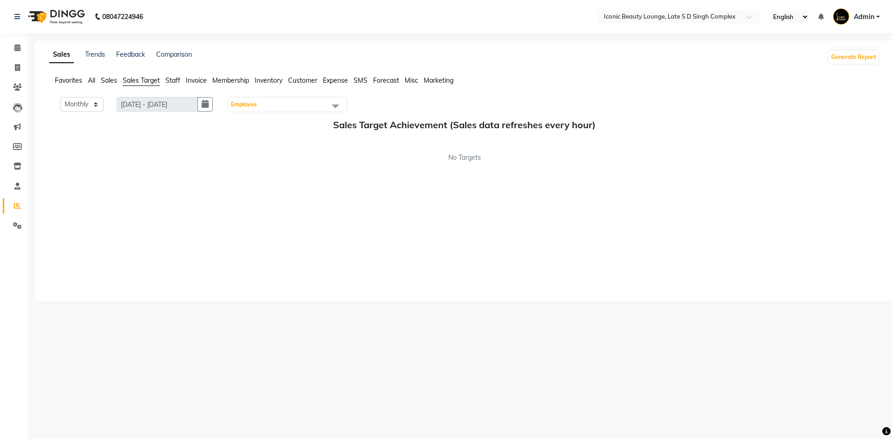
click at [104, 82] on span "Sales" at bounding box center [109, 80] width 16 height 8
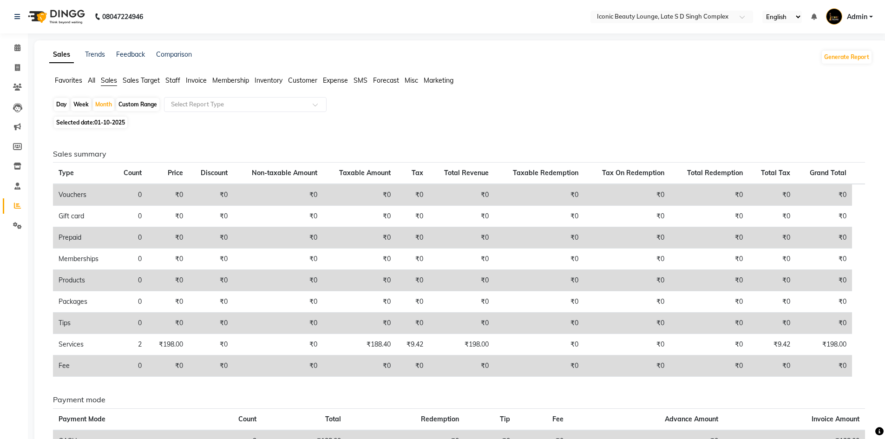
click at [87, 81] on ul "Favorites All Sales Sales Target Staff Invoice Membership Inventory Customer Ex…" at bounding box center [461, 81] width 824 height 10
click at [99, 79] on ul "Favorites All Sales Sales Target Staff Invoice Membership Inventory Customer Ex…" at bounding box center [461, 81] width 824 height 10
click at [83, 82] on ul "Favorites All Sales Sales Target Staff Invoice Membership Inventory Customer Ex…" at bounding box center [461, 81] width 824 height 10
click at [90, 81] on span "All" at bounding box center [91, 80] width 7 height 8
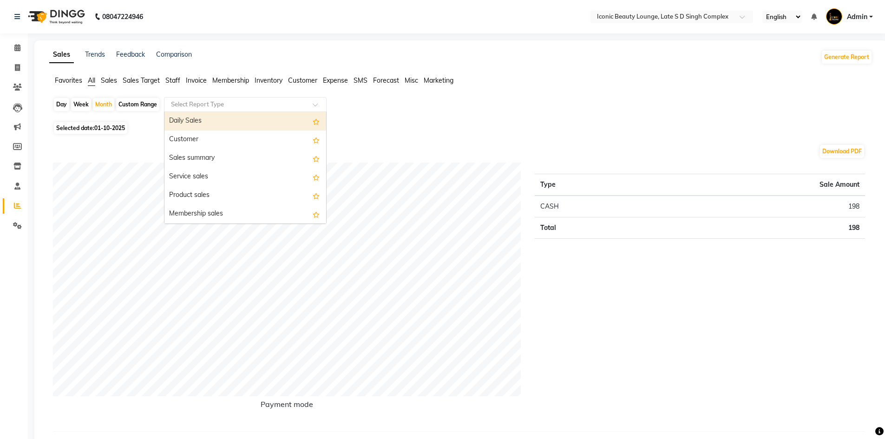
click at [257, 98] on div "Select Report Type" at bounding box center [245, 104] width 163 height 15
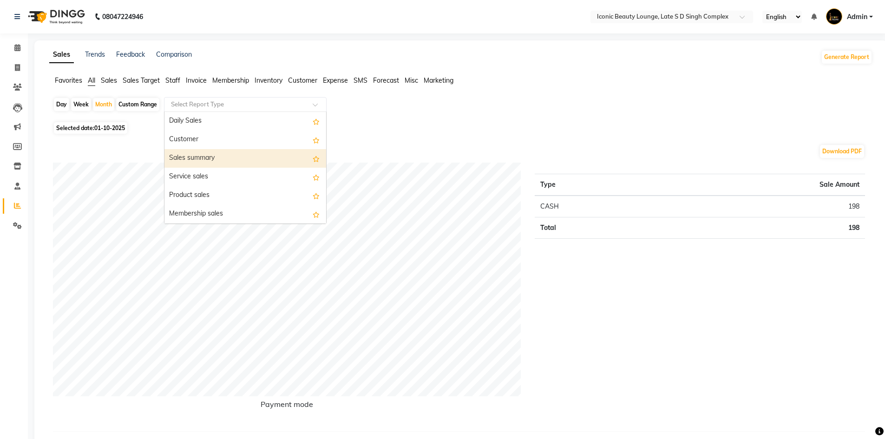
click at [246, 159] on div "Sales summary" at bounding box center [246, 158] width 162 height 19
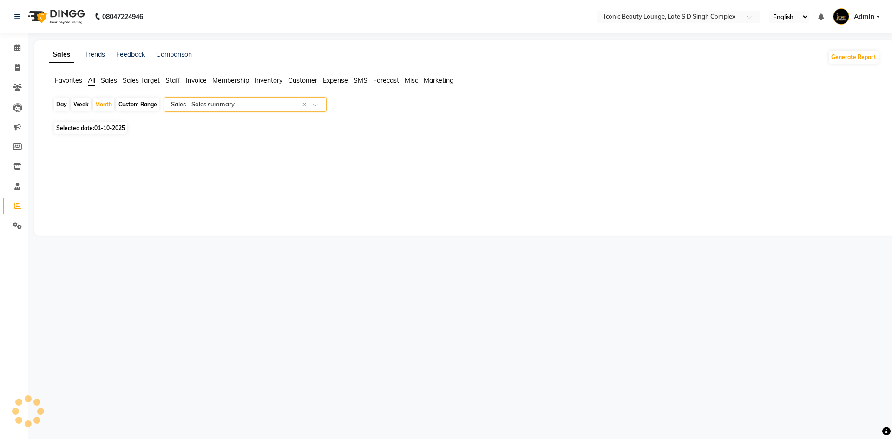
select select "full_report"
select select "csv"
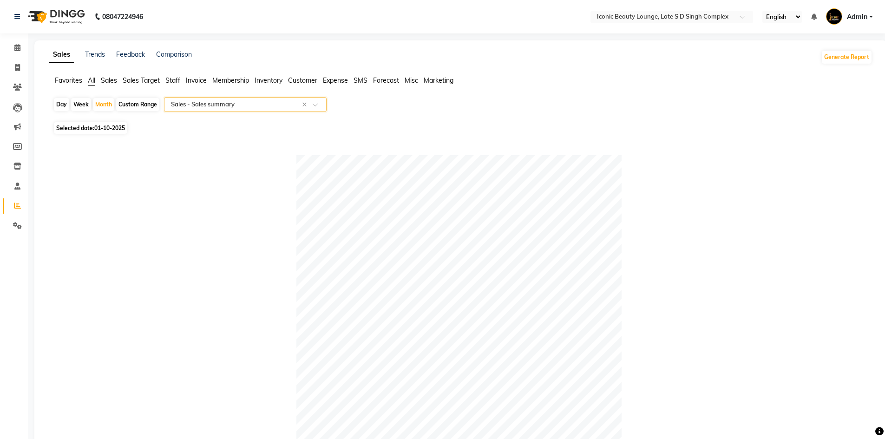
click at [110, 123] on span "Selected date: [DATE]" at bounding box center [90, 128] width 73 height 12
select select "10"
select select "2025"
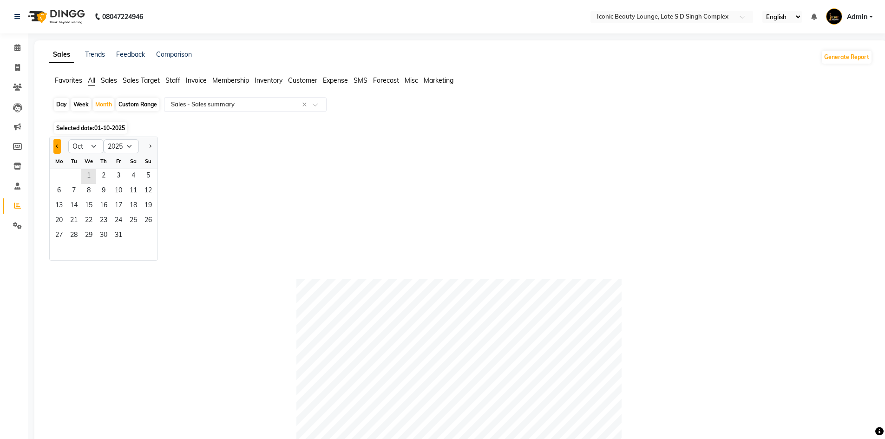
click at [56, 147] on button "Previous month" at bounding box center [56, 146] width 7 height 15
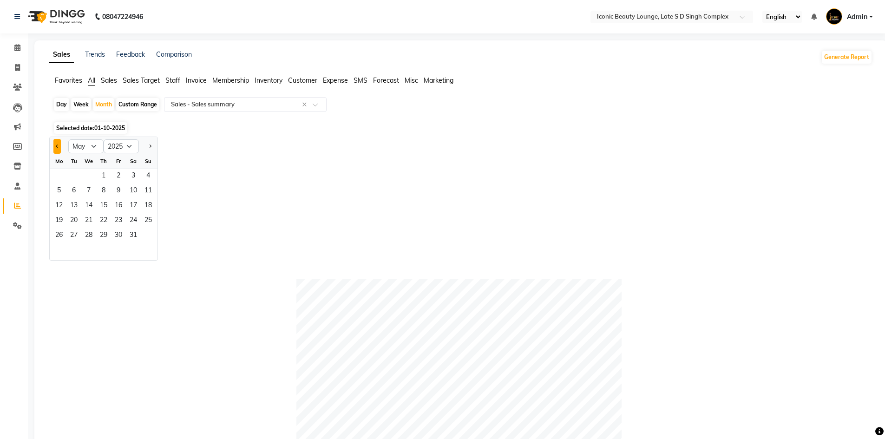
click at [56, 147] on button "Previous month" at bounding box center [56, 146] width 7 height 15
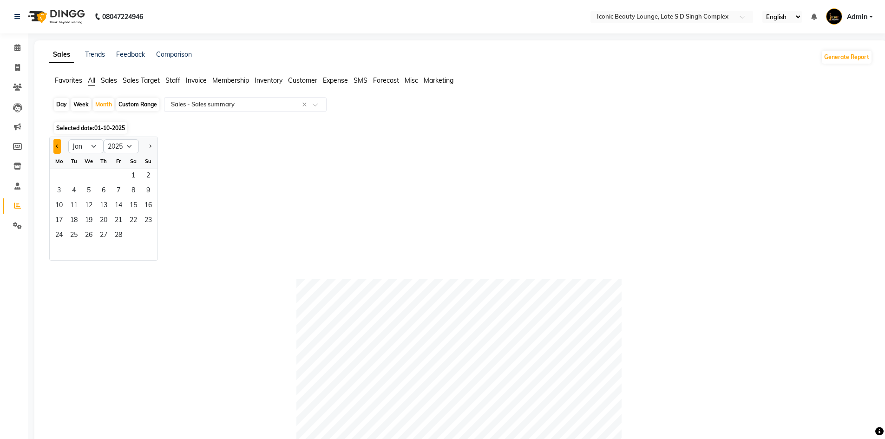
select select "12"
select select "2024"
click at [56, 147] on button "Previous month" at bounding box center [56, 146] width 7 height 15
select select "11"
click at [119, 177] on span "1" at bounding box center [118, 176] width 15 height 15
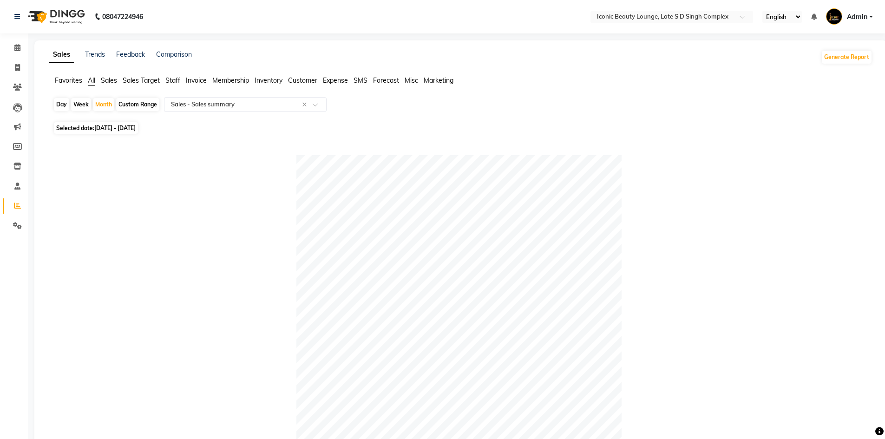
scroll to position [46, 0]
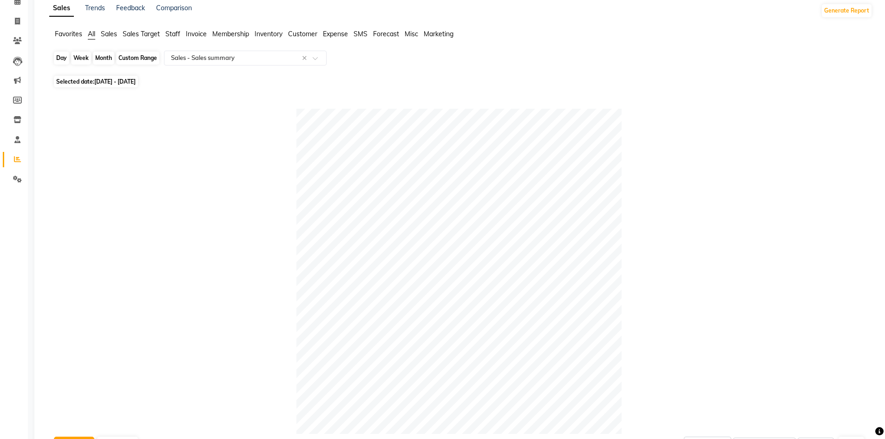
click at [103, 56] on div "Month" at bounding box center [103, 58] width 21 height 13
select select "11"
select select "2024"
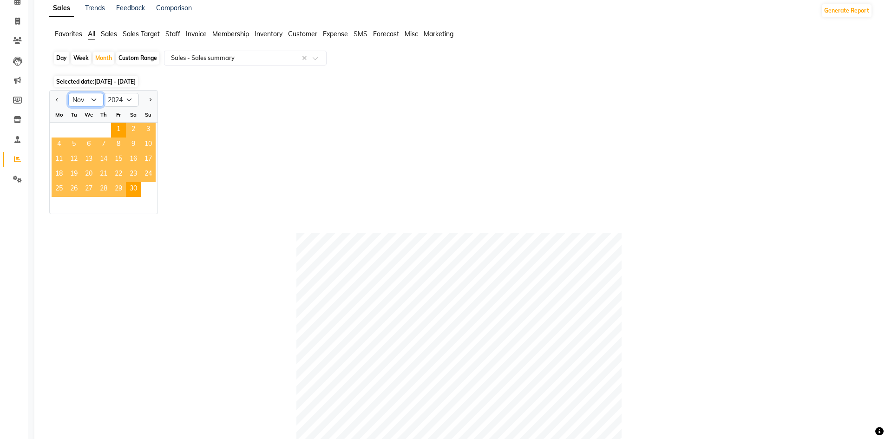
click at [92, 98] on select "Jan Feb Mar Apr May Jun [DATE] Aug Sep Oct Nov Dec" at bounding box center [85, 100] width 35 height 14
click at [150, 100] on span "Next month" at bounding box center [149, 99] width 3 height 3
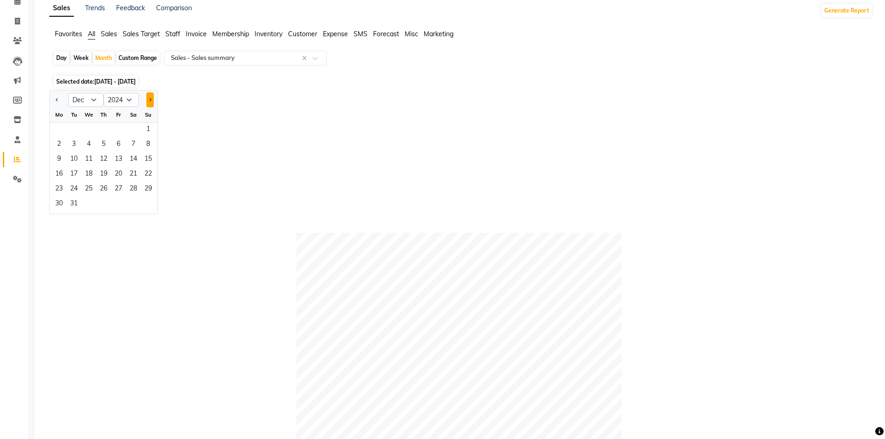
click at [150, 100] on span "Next month" at bounding box center [149, 99] width 3 height 3
select select "1"
select select "2025"
click at [90, 130] on span "1" at bounding box center [88, 130] width 15 height 15
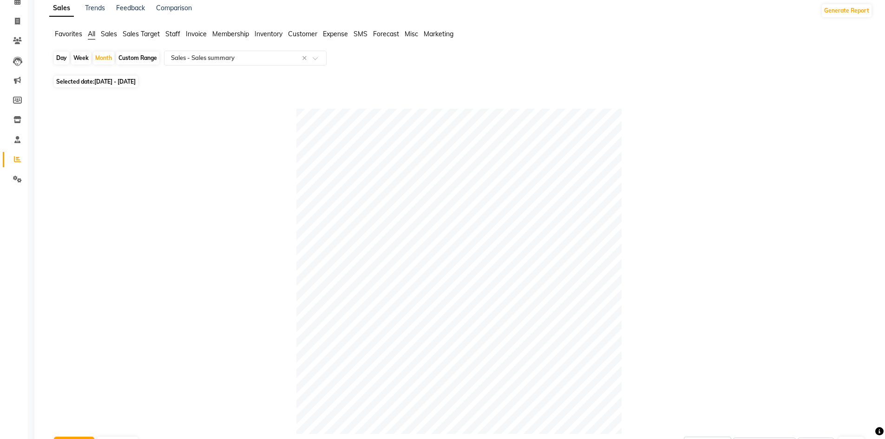
scroll to position [0, 0]
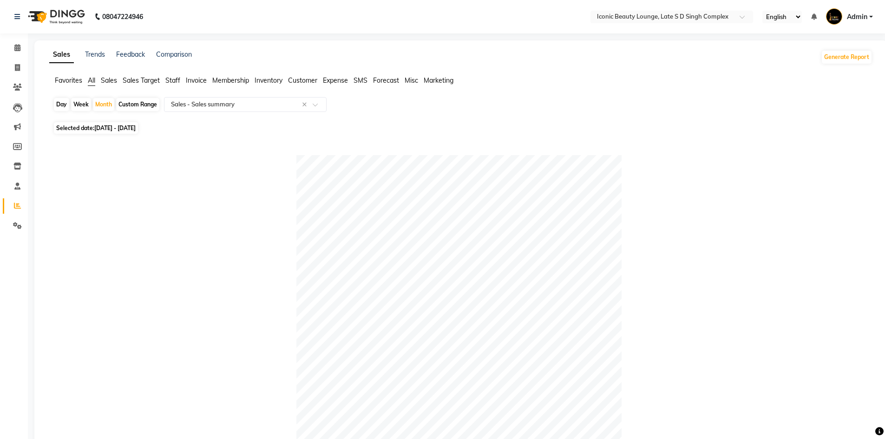
click at [172, 77] on span "Staff" at bounding box center [172, 80] width 15 height 8
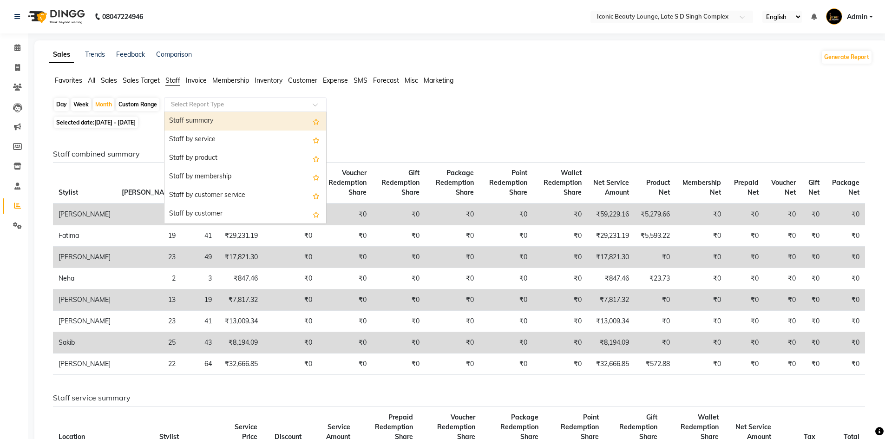
click at [185, 106] on input "text" at bounding box center [236, 104] width 134 height 9
click at [208, 125] on div "Staff summary" at bounding box center [246, 121] width 162 height 19
select select "full_report"
select select "csv"
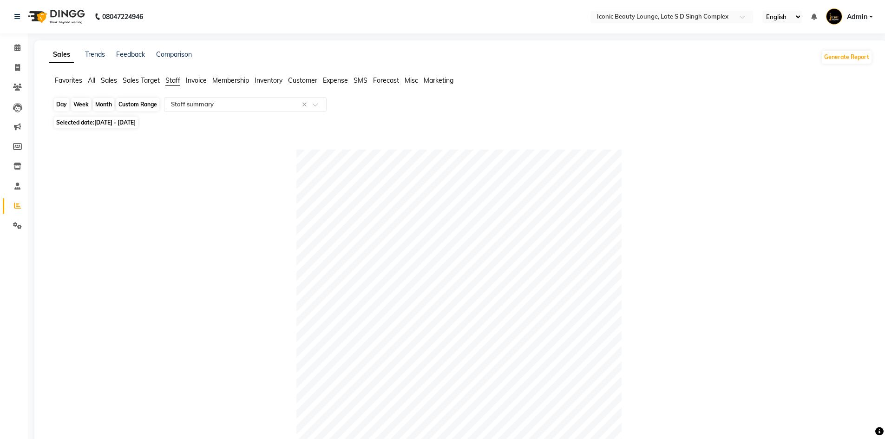
click at [108, 99] on div "Day Week Month Custom Range Select Report Type × Staff summary ×" at bounding box center [461, 105] width 816 height 17
click at [108, 101] on div "Month" at bounding box center [103, 104] width 21 height 13
select select "2025"
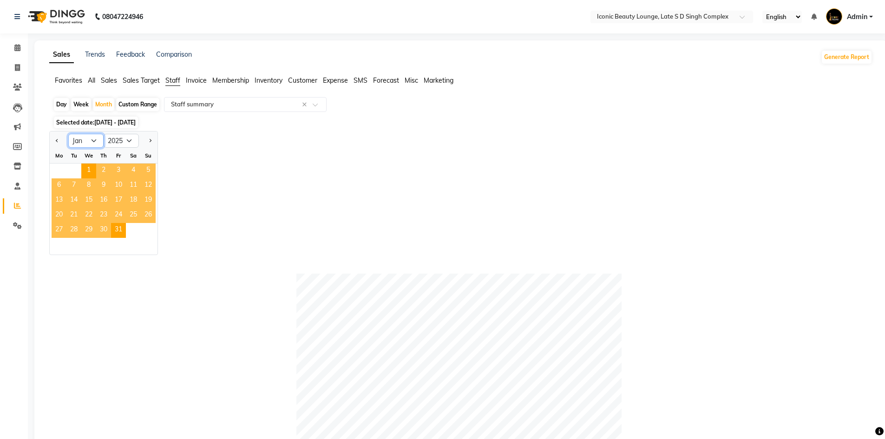
click at [94, 139] on select "Jan Feb Mar Apr May Jun [DATE] Aug Sep Oct Nov Dec" at bounding box center [85, 141] width 35 height 14
select select "2"
click at [68, 134] on select "Jan Feb Mar Apr May Jun [DATE] Aug Sep Oct Nov Dec" at bounding box center [85, 141] width 35 height 14
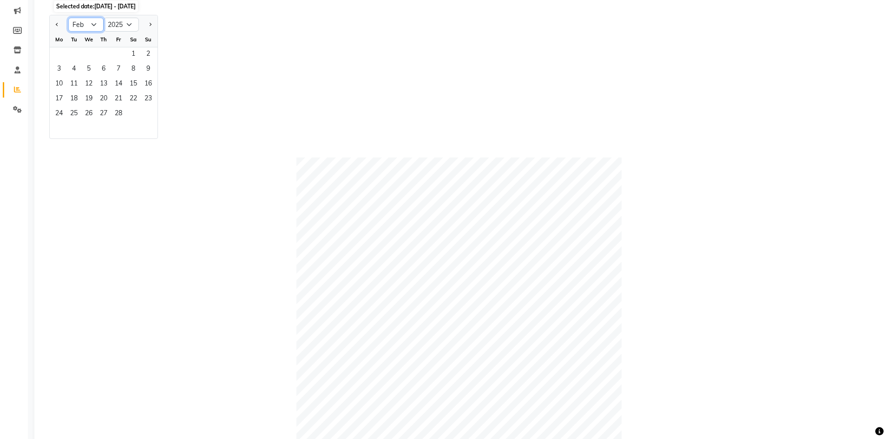
scroll to position [139, 0]
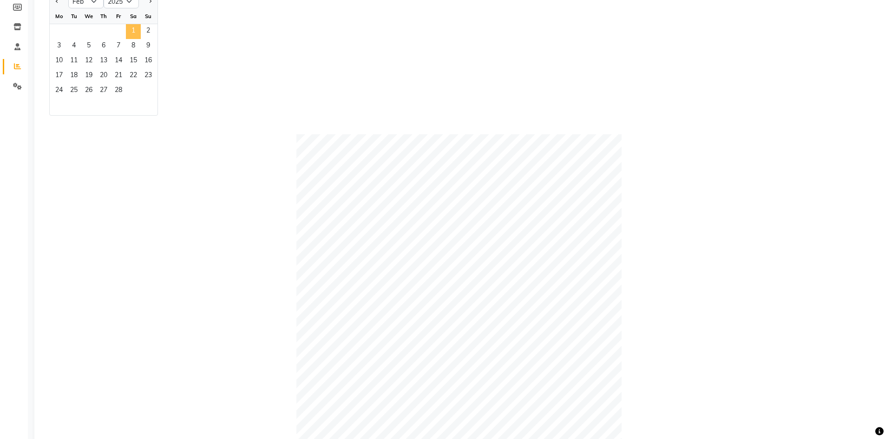
click at [127, 33] on span "1" at bounding box center [133, 31] width 15 height 15
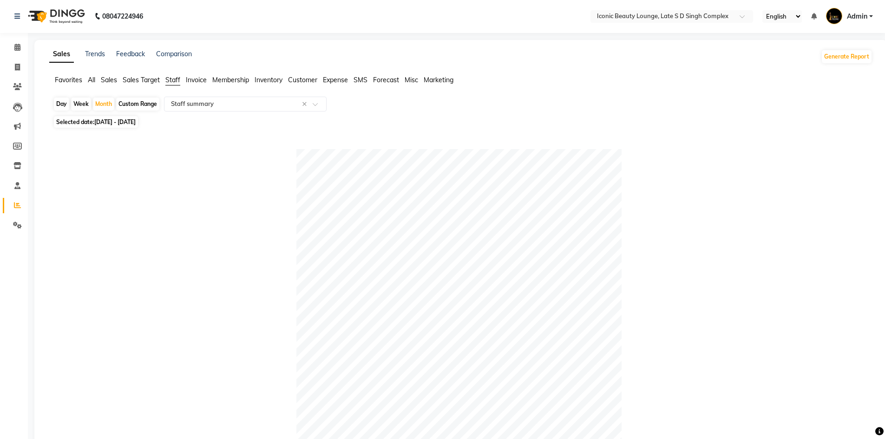
scroll to position [0, 0]
click at [107, 100] on div "Month" at bounding box center [103, 104] width 21 height 13
select select "2"
select select "2025"
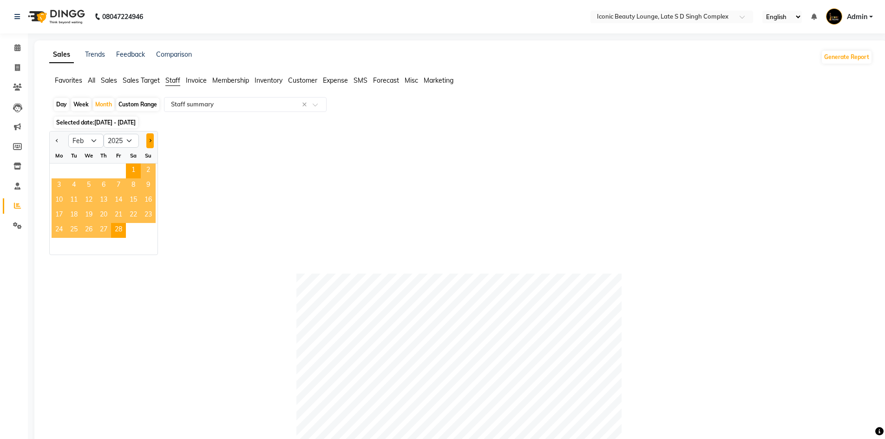
click at [149, 143] on button "Next month" at bounding box center [149, 140] width 7 height 15
select select "3"
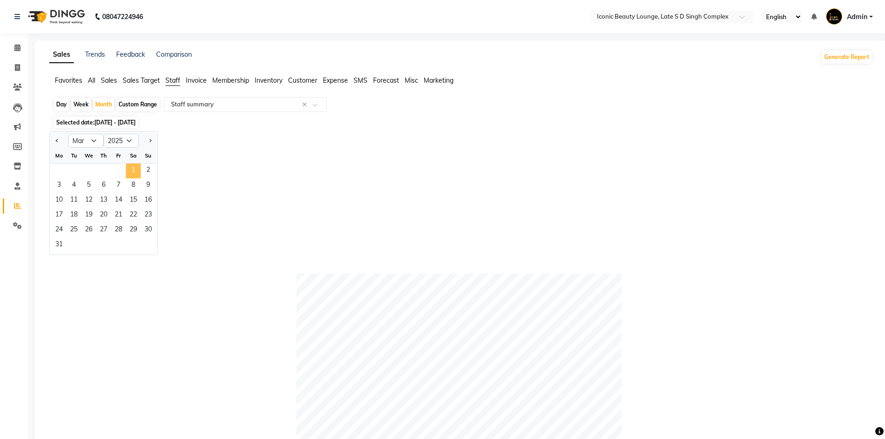
click at [134, 171] on span "1" at bounding box center [133, 171] width 15 height 15
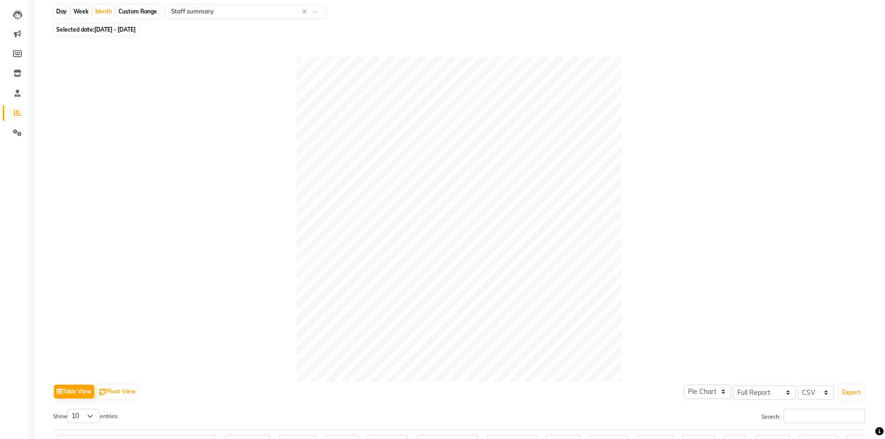
scroll to position [46, 0]
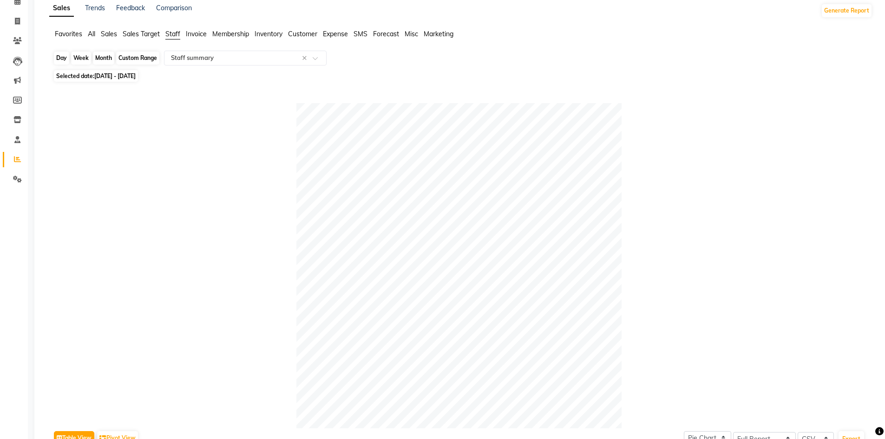
click at [103, 60] on div "Month" at bounding box center [103, 58] width 21 height 13
select select "3"
select select "2025"
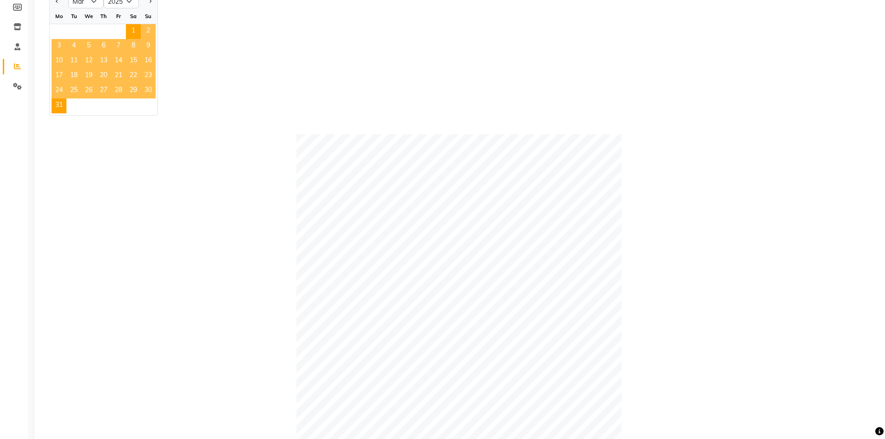
scroll to position [0, 0]
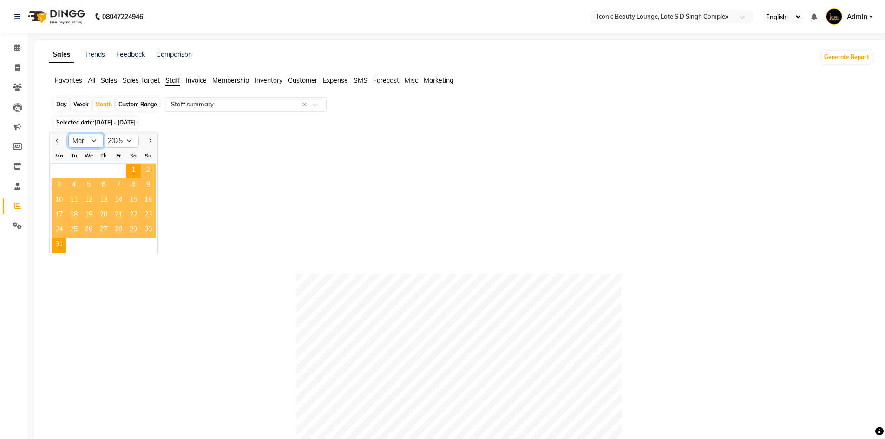
click at [95, 139] on select "Jan Feb Mar Apr May Jun [DATE] Aug Sep Oct Nov Dec" at bounding box center [85, 141] width 35 height 14
click at [92, 141] on select "Jan Feb Mar Apr May Jun [DATE] Aug Sep Oct Nov Dec" at bounding box center [85, 141] width 35 height 14
select select "4"
click at [68, 134] on select "Jan Feb Mar Apr May Jun [DATE] Aug Sep Oct Nov Dec" at bounding box center [85, 141] width 35 height 14
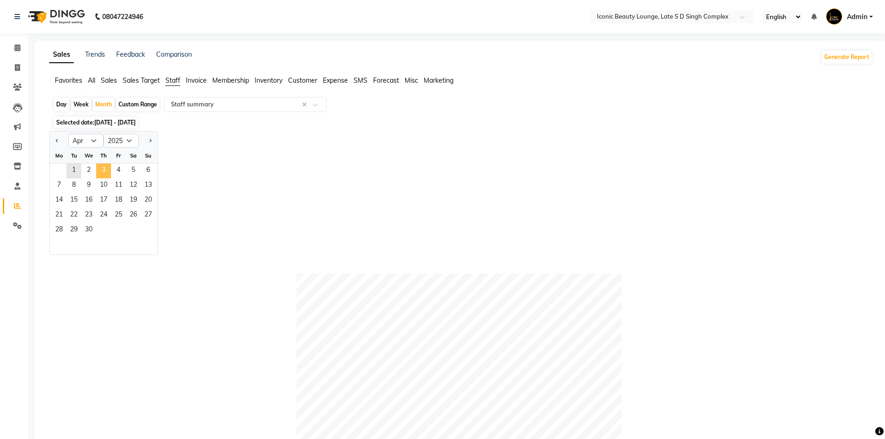
click at [110, 167] on span "3" at bounding box center [103, 171] width 15 height 15
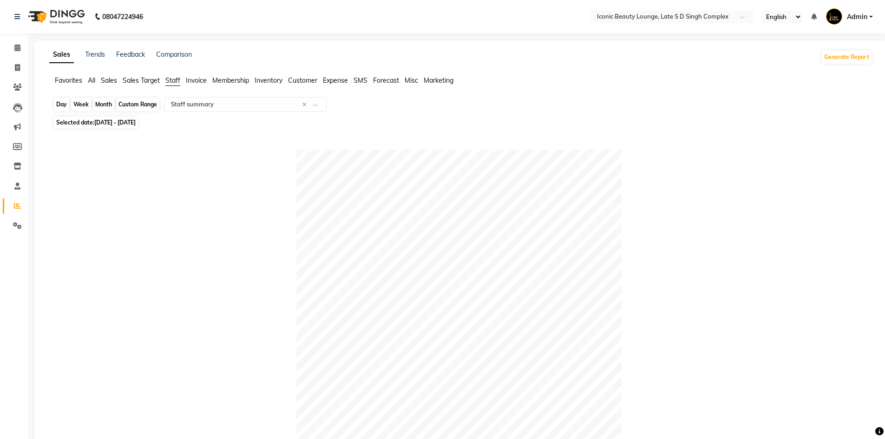
click at [106, 105] on div "Month" at bounding box center [103, 104] width 21 height 13
select select "4"
select select "2025"
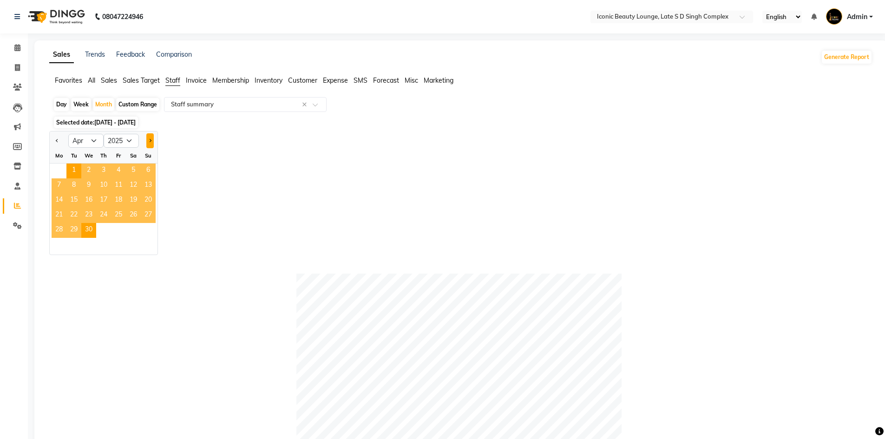
click at [152, 139] on button "Next month" at bounding box center [149, 140] width 7 height 15
select select "5"
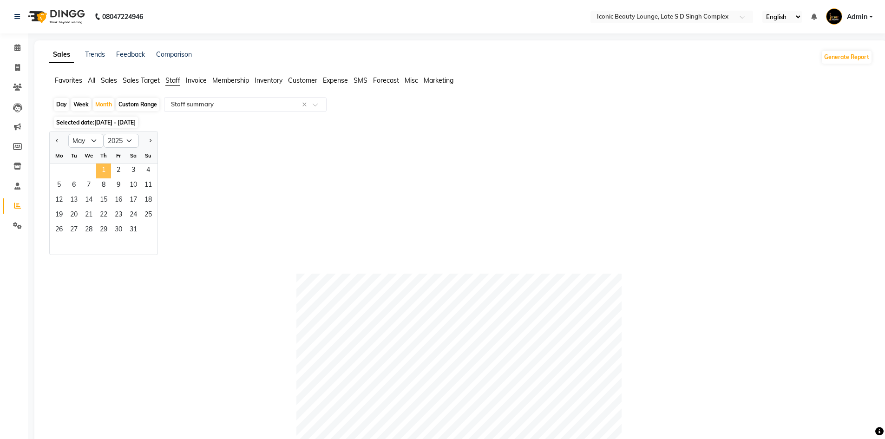
click at [107, 170] on span "1" at bounding box center [103, 171] width 15 height 15
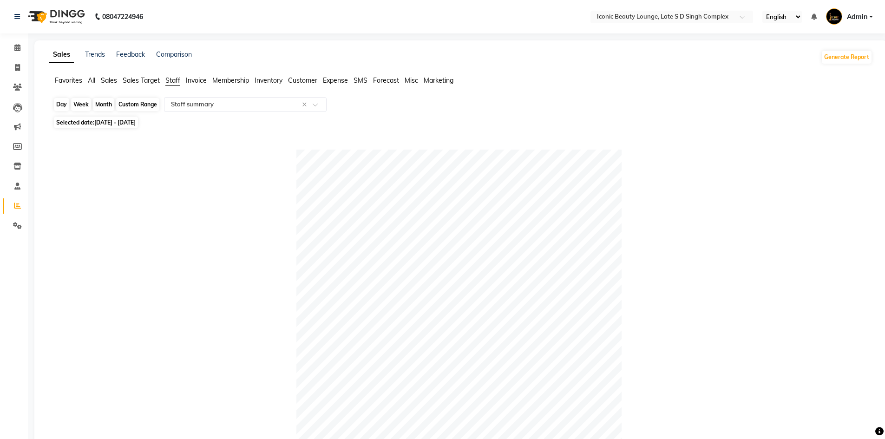
click at [99, 99] on div "Month" at bounding box center [103, 104] width 21 height 13
select select "5"
select select "2025"
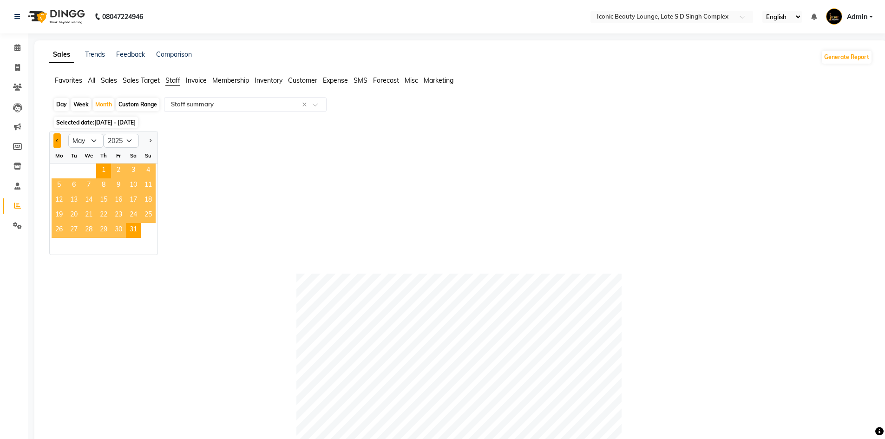
click at [54, 140] on button "Previous month" at bounding box center [56, 140] width 7 height 15
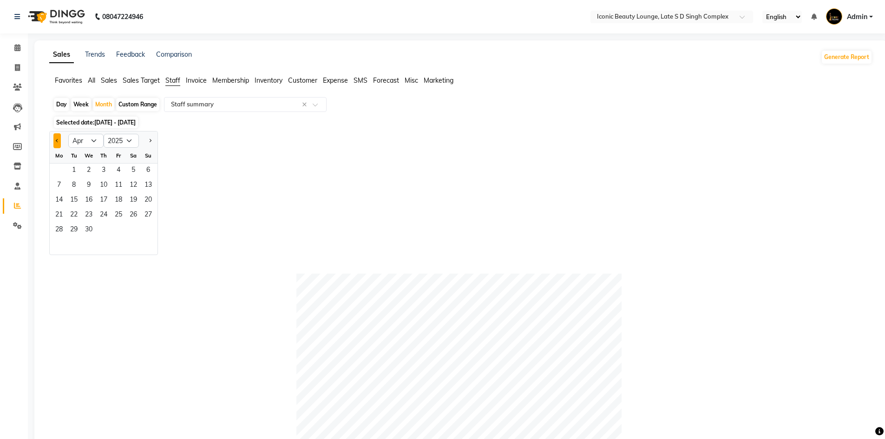
click at [54, 140] on button "Previous month" at bounding box center [56, 140] width 7 height 15
select select "12"
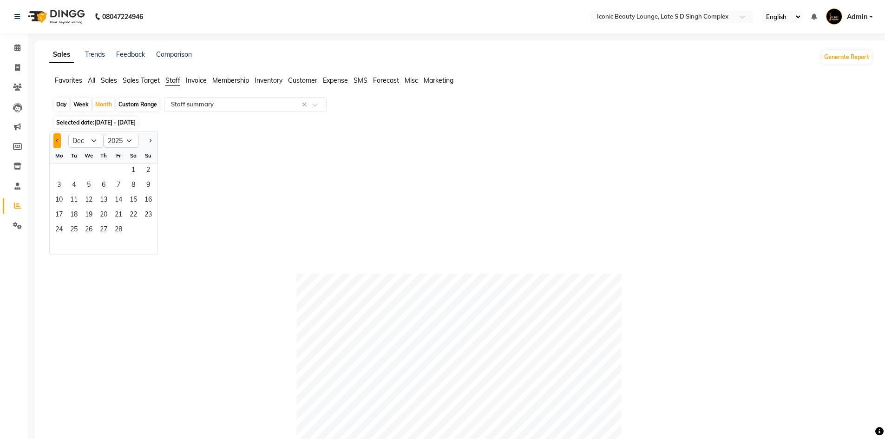
select select "2024"
click at [54, 140] on button "Previous month" at bounding box center [56, 140] width 7 height 15
click at [93, 139] on select "Jan Feb Mar Apr May Jun [DATE] Aug Sep Oct Nov Dec" at bounding box center [85, 141] width 35 height 14
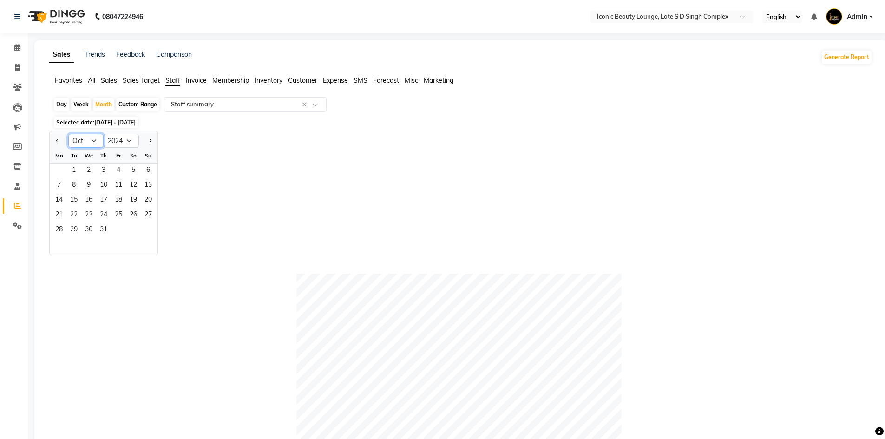
click at [93, 139] on select "Jan Feb Mar Apr May Jun [DATE] Aug Sep Oct Nov Dec" at bounding box center [85, 141] width 35 height 14
click at [146, 142] on button "Next month" at bounding box center [149, 140] width 7 height 15
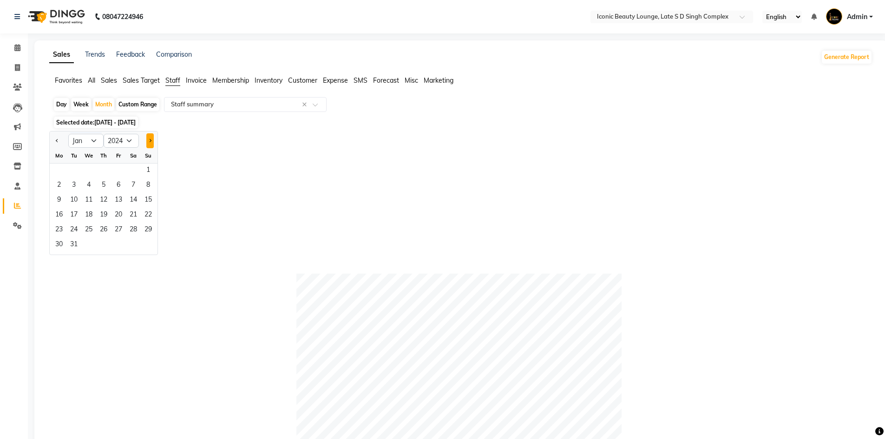
click at [146, 142] on button "Next month" at bounding box center [149, 140] width 7 height 15
select select "2"
select select "2025"
click at [146, 142] on button "Next month" at bounding box center [149, 140] width 7 height 15
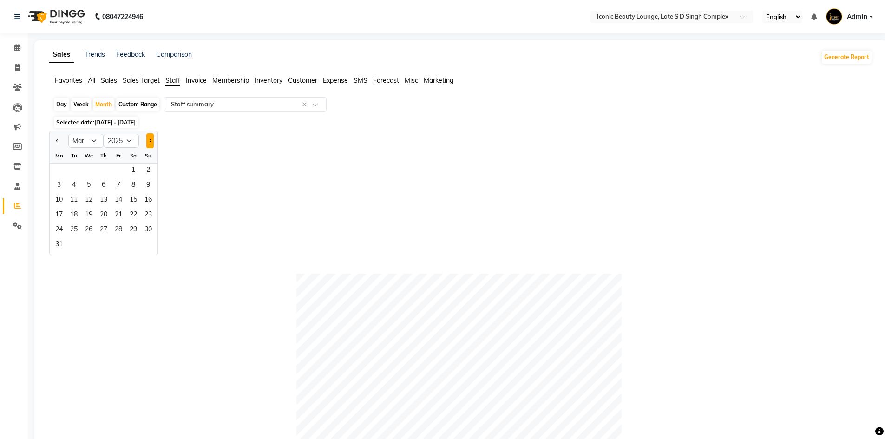
select select "4"
click at [73, 168] on span "1" at bounding box center [73, 171] width 15 height 15
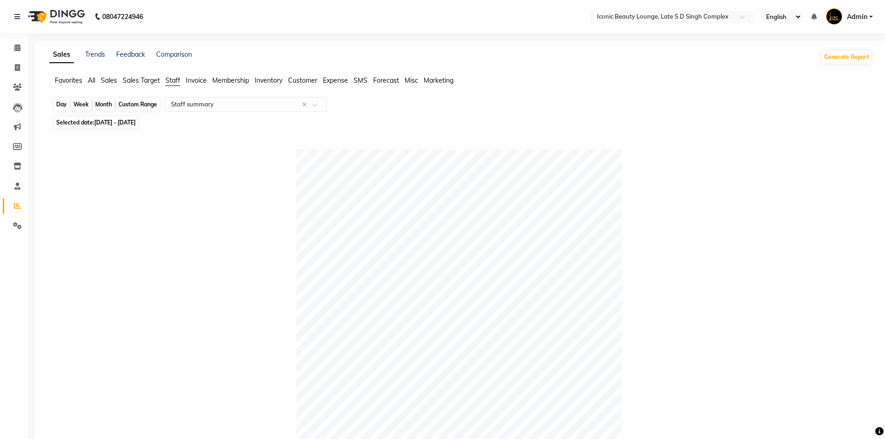
click at [102, 102] on div "Month" at bounding box center [103, 104] width 21 height 13
select select "4"
select select "2025"
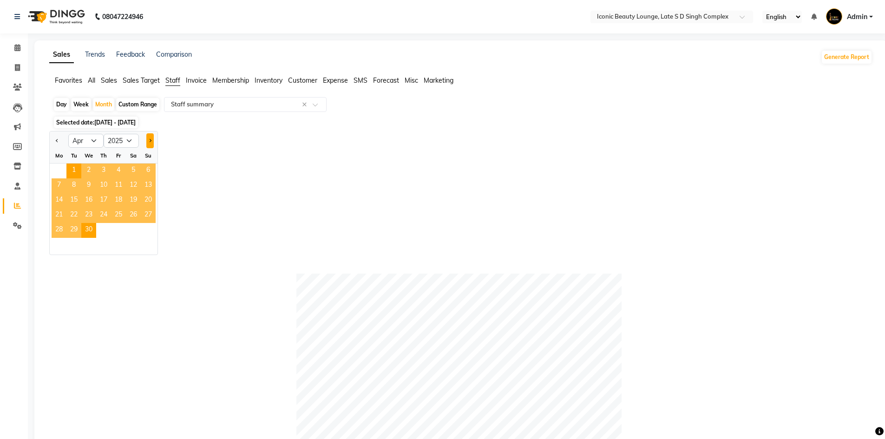
click at [147, 141] on button "Next month" at bounding box center [149, 140] width 7 height 15
select select "5"
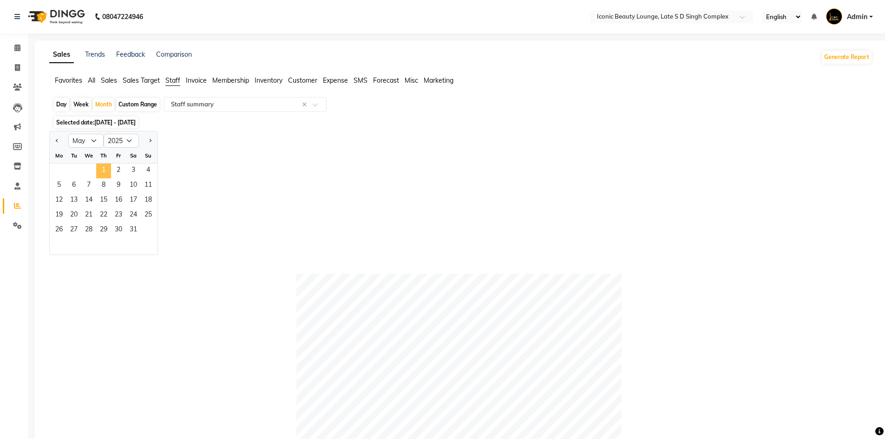
click at [106, 168] on span "1" at bounding box center [103, 171] width 15 height 15
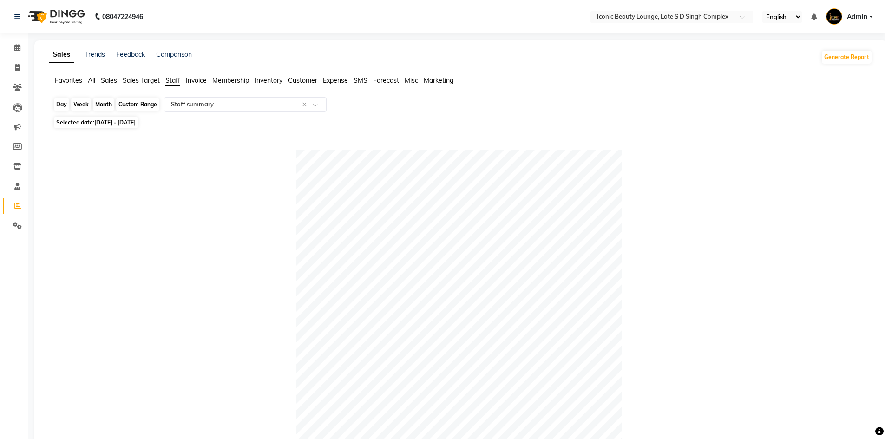
click at [101, 102] on div "Month" at bounding box center [103, 104] width 21 height 13
select select "5"
select select "2025"
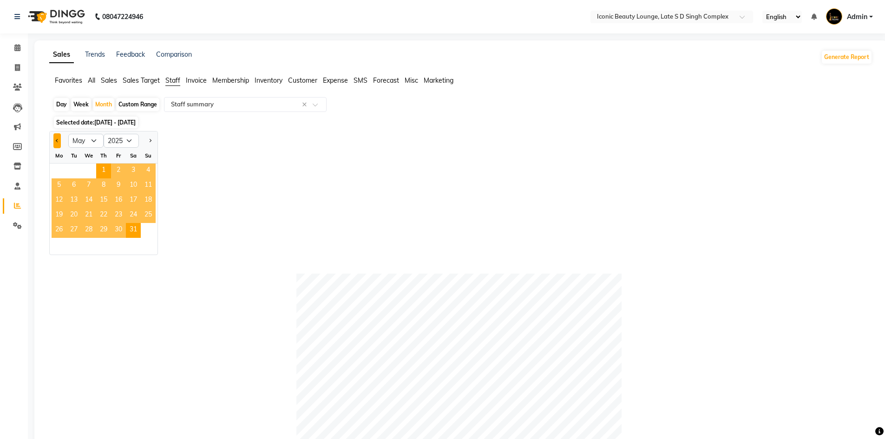
click at [59, 138] on button "Previous month" at bounding box center [56, 140] width 7 height 15
select select "4"
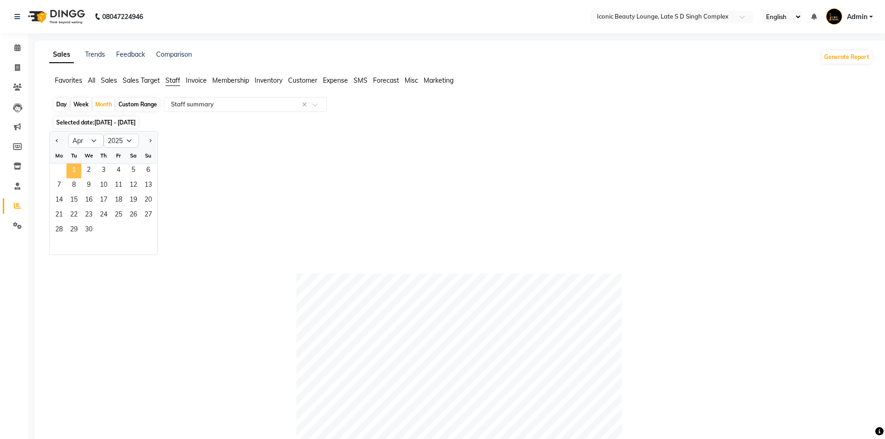
click at [79, 172] on span "1" at bounding box center [73, 171] width 15 height 15
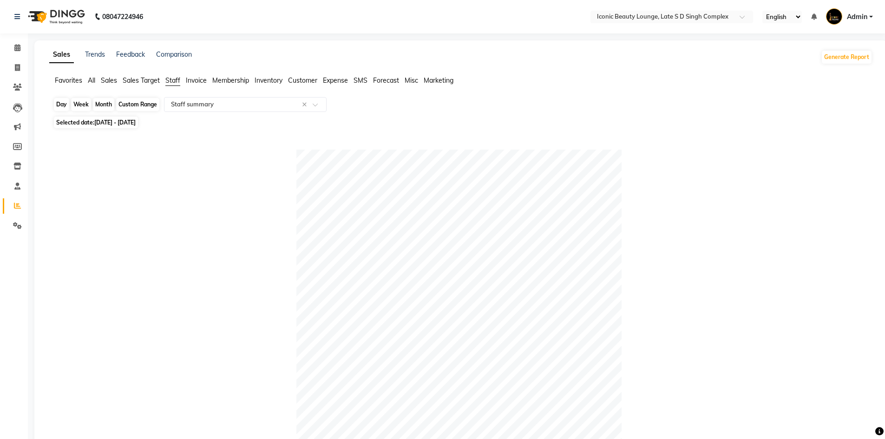
click at [109, 105] on div "Month" at bounding box center [103, 104] width 21 height 13
select select "4"
select select "2025"
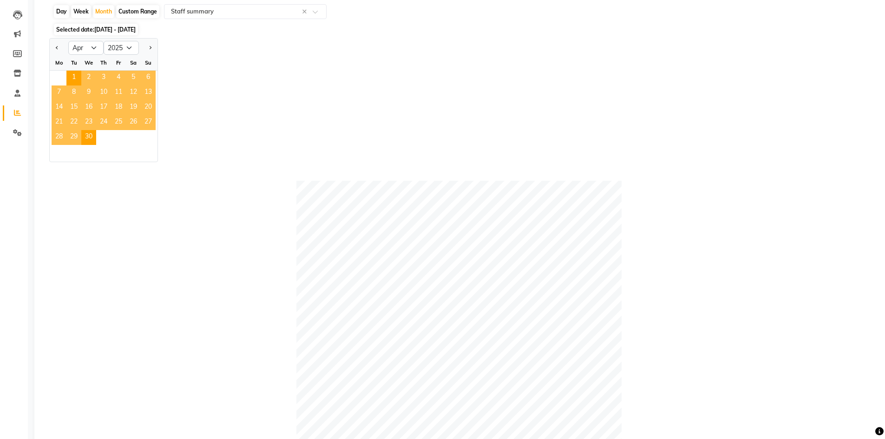
scroll to position [139, 0]
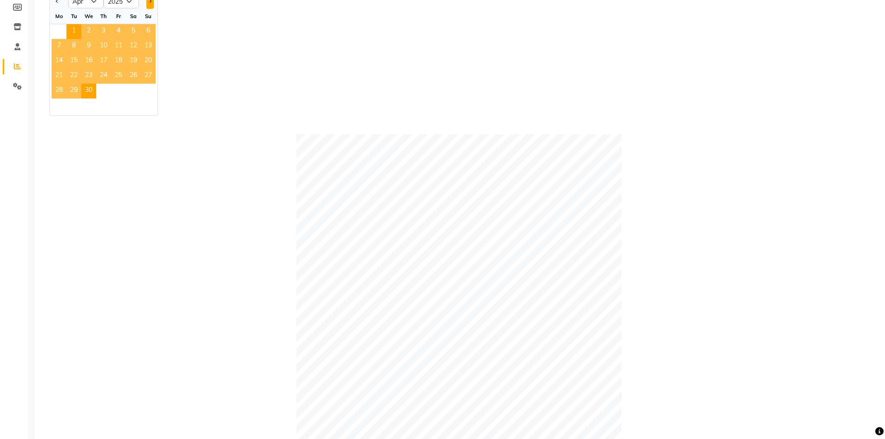
click at [146, 2] on button "Next month" at bounding box center [149, 1] width 7 height 15
select select "5"
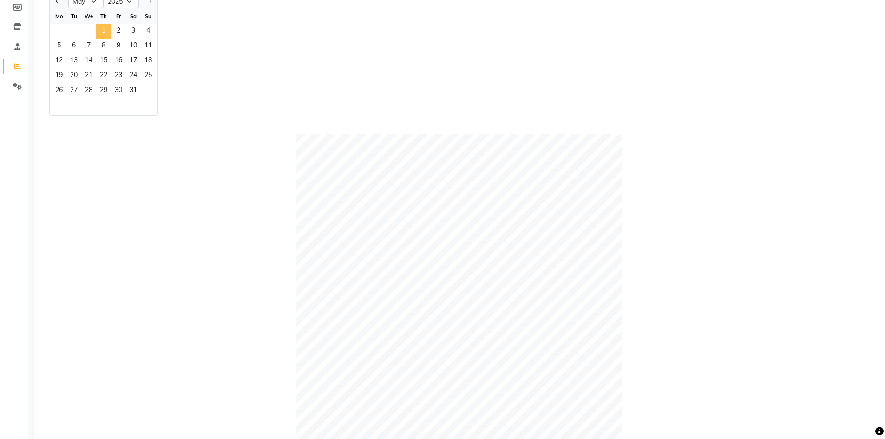
click at [102, 28] on span "1" at bounding box center [103, 31] width 15 height 15
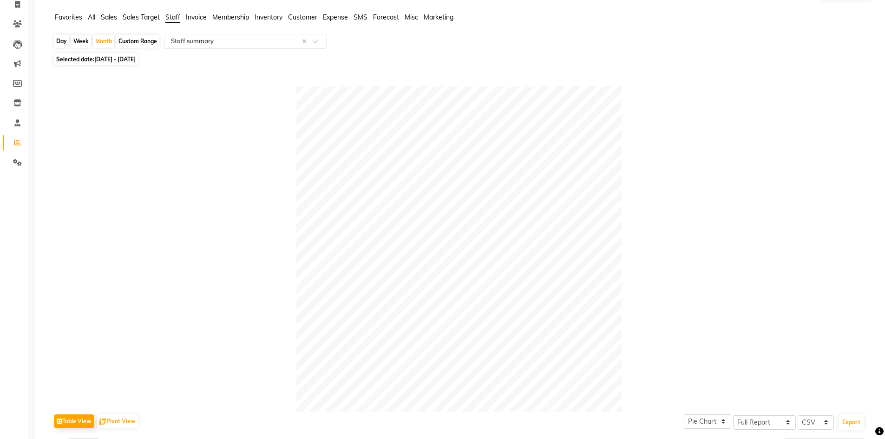
scroll to position [46, 0]
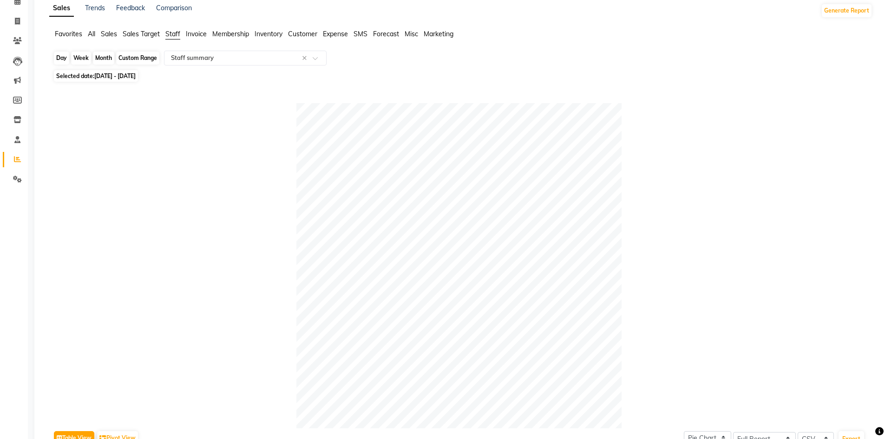
click at [107, 57] on div "Month" at bounding box center [103, 58] width 21 height 13
select select "5"
select select "2025"
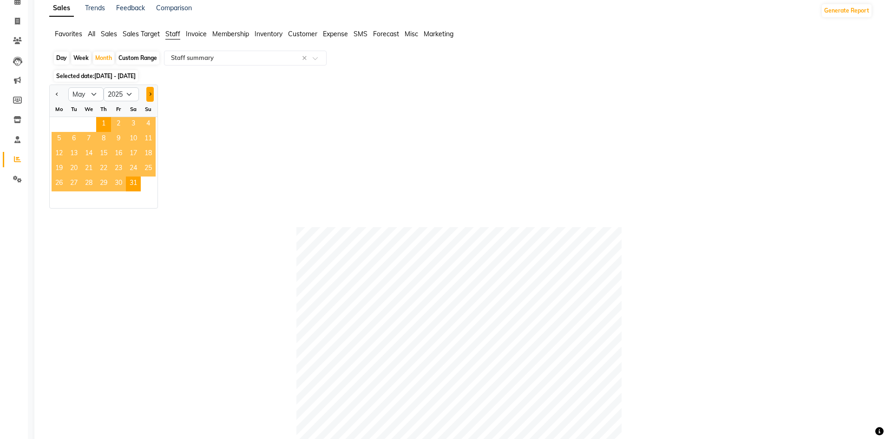
click at [148, 95] on button "Next month" at bounding box center [149, 94] width 7 height 15
select select "6"
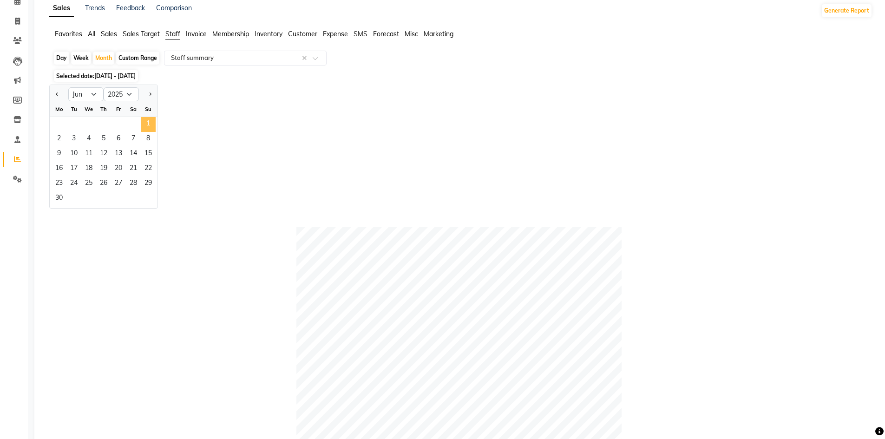
click at [144, 123] on span "1" at bounding box center [148, 124] width 15 height 15
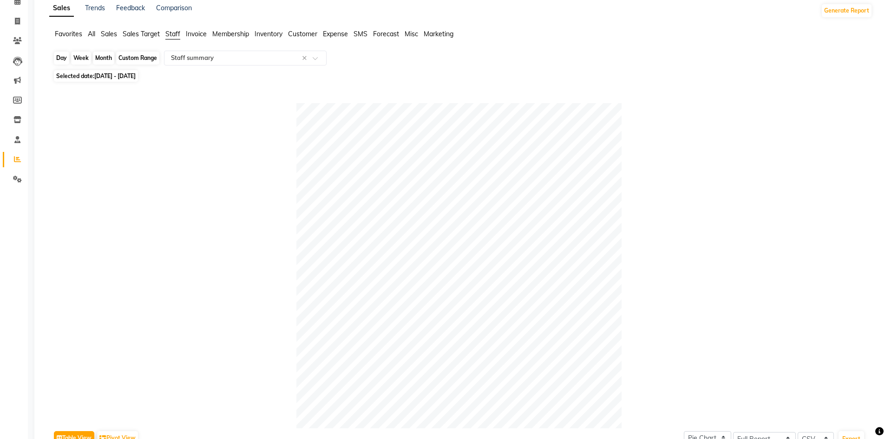
click at [105, 57] on div "Month" at bounding box center [103, 58] width 21 height 13
select select "6"
select select "2025"
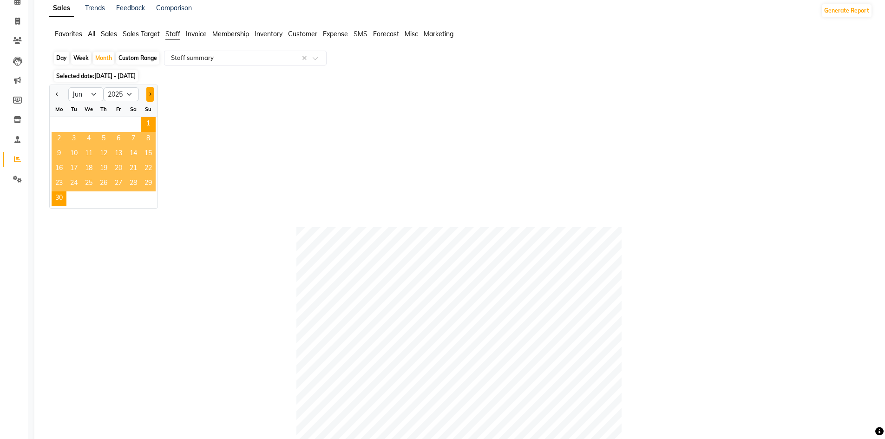
click at [151, 90] on button "Next month" at bounding box center [149, 94] width 7 height 15
select select "7"
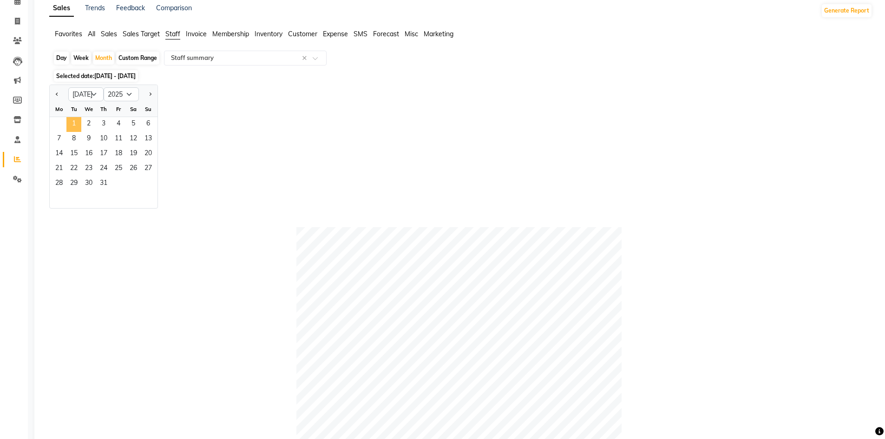
click at [74, 120] on span "1" at bounding box center [73, 124] width 15 height 15
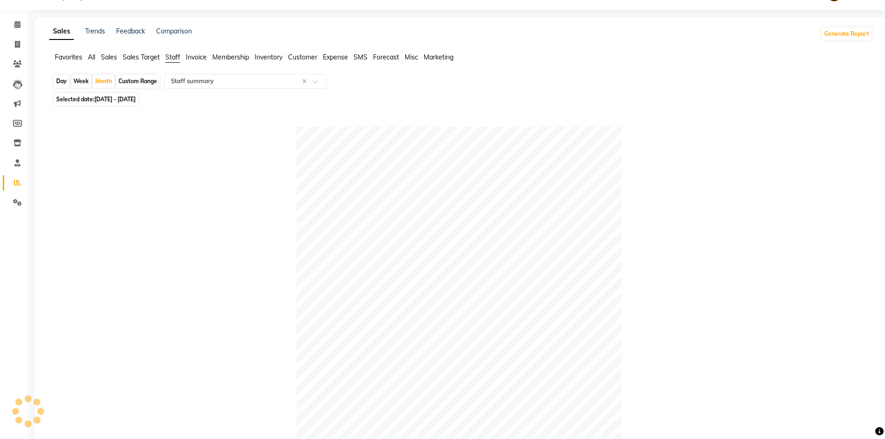
scroll to position [0, 0]
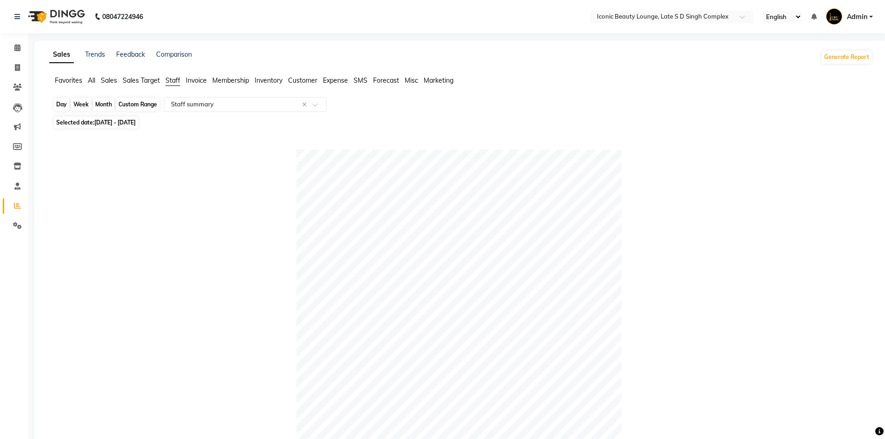
click at [106, 101] on div "Month" at bounding box center [103, 104] width 21 height 13
select select "7"
select select "2025"
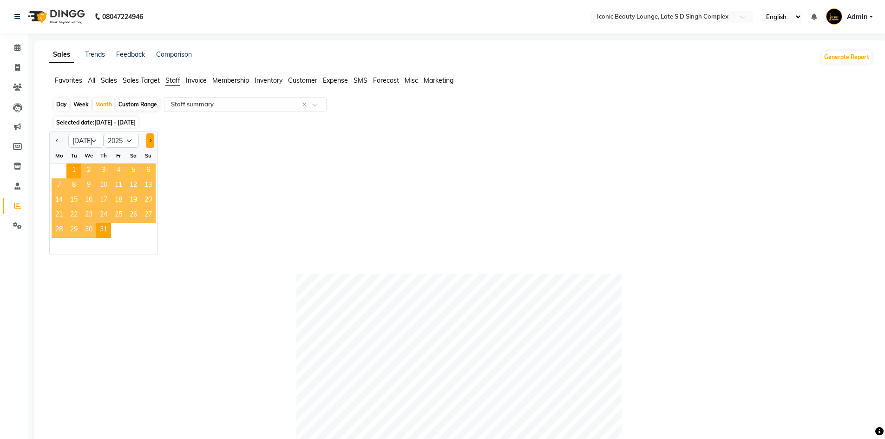
click at [148, 137] on button "Next month" at bounding box center [149, 140] width 7 height 15
select select "8"
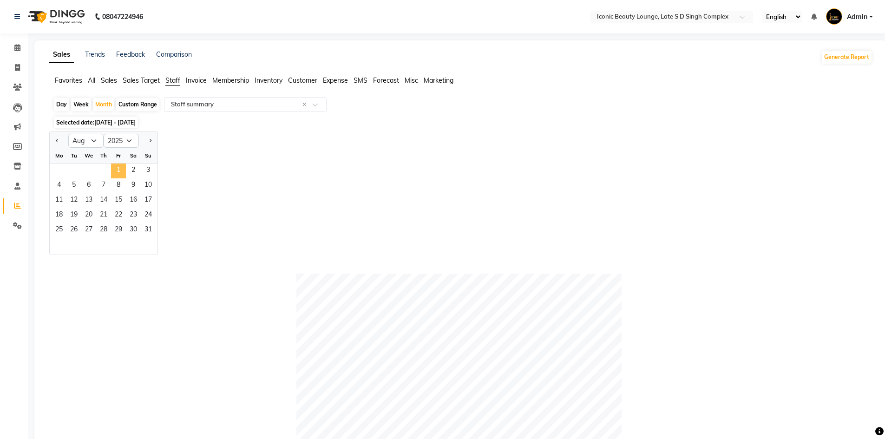
click at [124, 165] on span "1" at bounding box center [118, 171] width 15 height 15
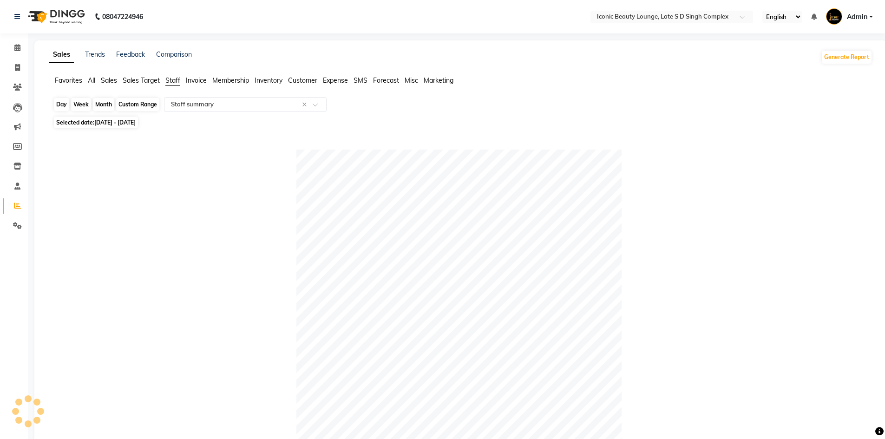
click at [111, 103] on div "Month" at bounding box center [103, 104] width 21 height 13
select select "8"
select select "2025"
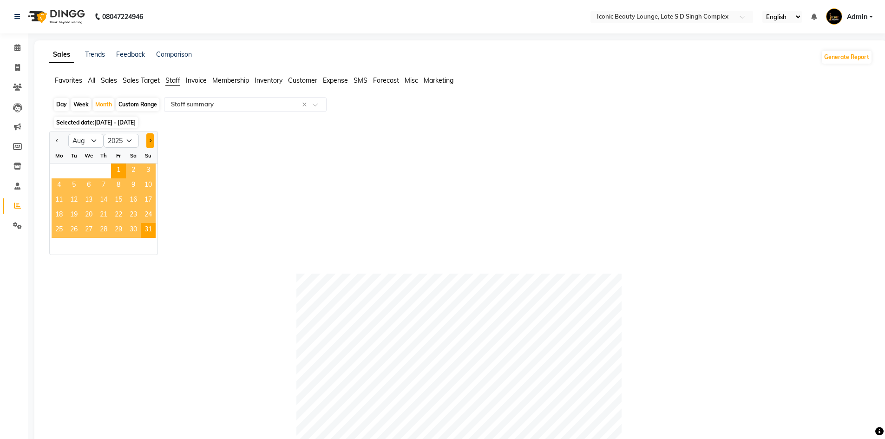
click at [151, 141] on span "Next month" at bounding box center [149, 140] width 3 height 3
select select "9"
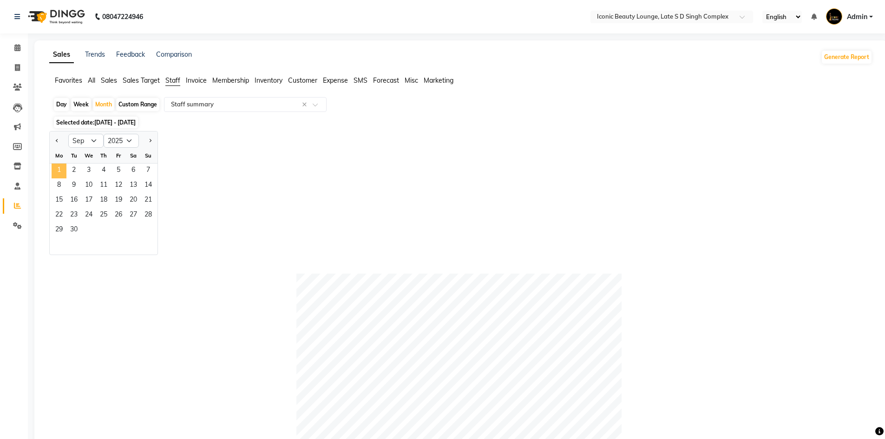
click at [54, 174] on span "1" at bounding box center [59, 171] width 15 height 15
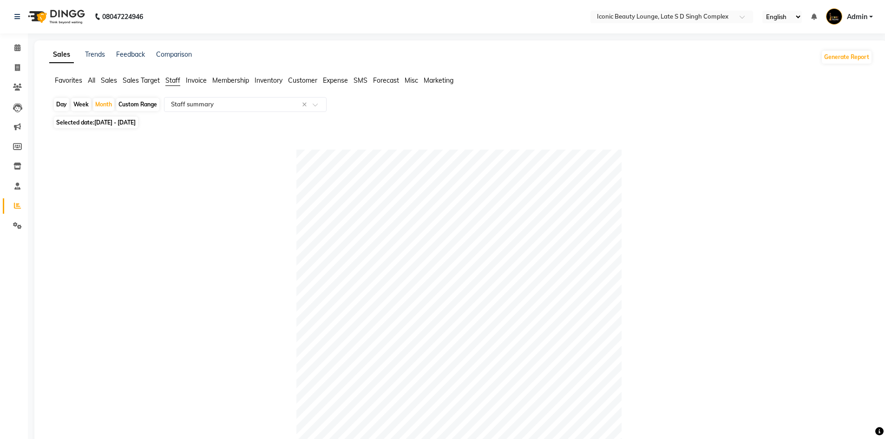
click at [140, 103] on div "Custom Range" at bounding box center [137, 104] width 43 height 13
select select "9"
select select "2025"
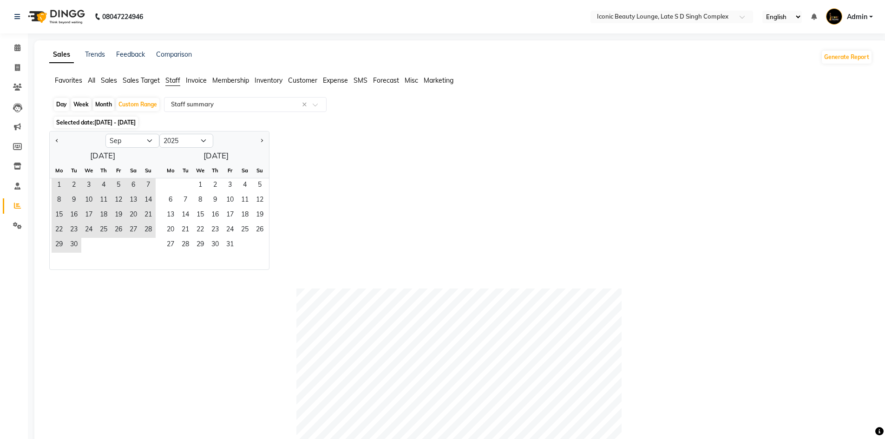
click at [99, 102] on div "Month" at bounding box center [103, 104] width 21 height 13
select select "9"
select select "2025"
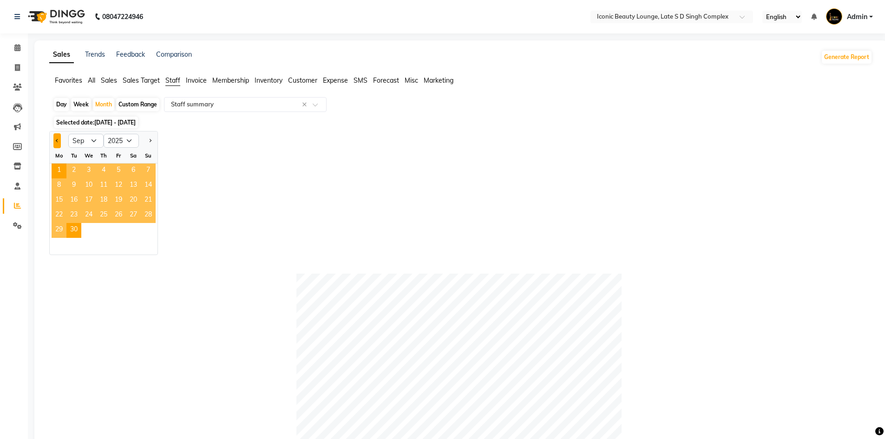
click at [60, 139] on button "Previous month" at bounding box center [56, 140] width 7 height 15
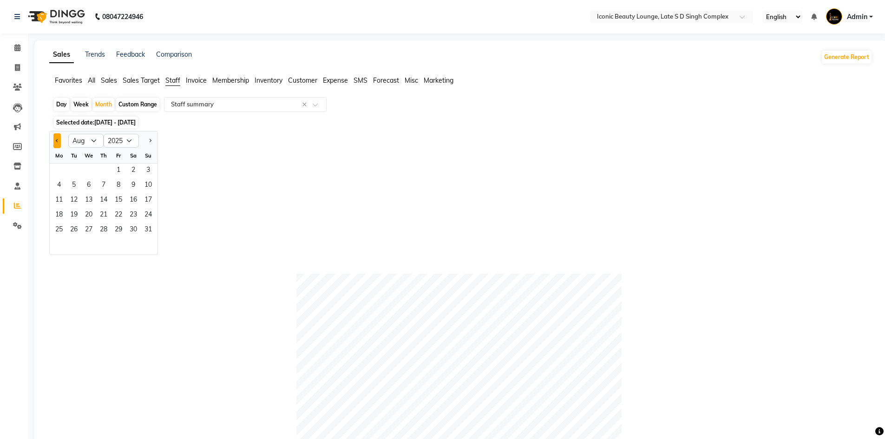
click at [60, 139] on button "Previous month" at bounding box center [56, 140] width 7 height 15
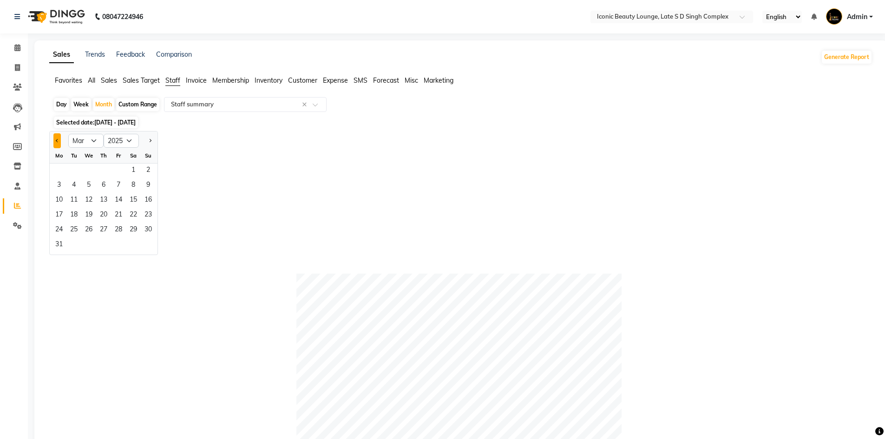
click at [60, 139] on button "Previous month" at bounding box center [56, 140] width 7 height 15
select select "12"
select select "2024"
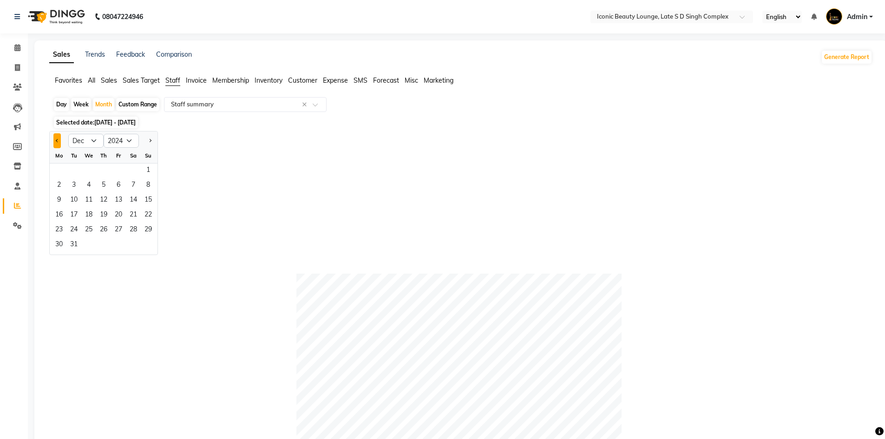
click at [60, 139] on button "Previous month" at bounding box center [56, 140] width 7 height 15
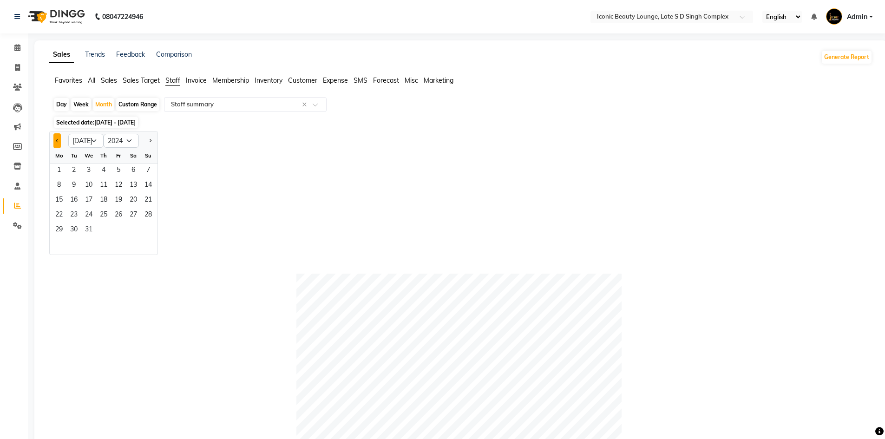
click at [60, 139] on button "Previous month" at bounding box center [56, 140] width 7 height 15
select select "6"
click at [136, 167] on span "1" at bounding box center [133, 171] width 15 height 15
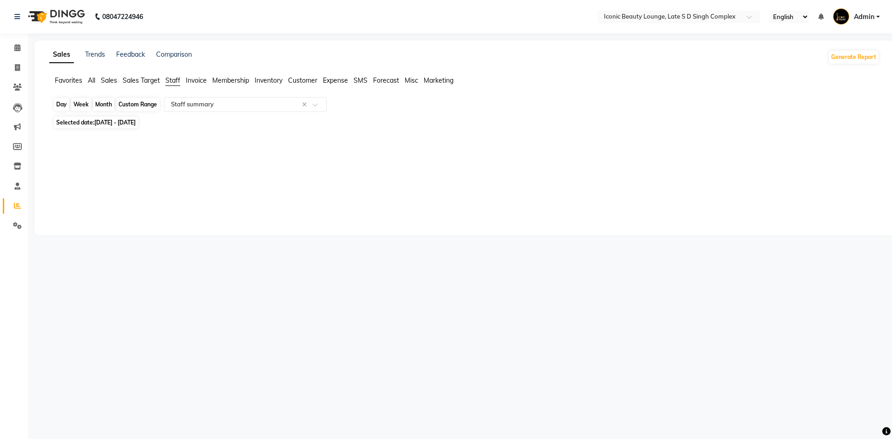
click at [104, 103] on div "Month" at bounding box center [103, 104] width 21 height 13
select select "6"
select select "2024"
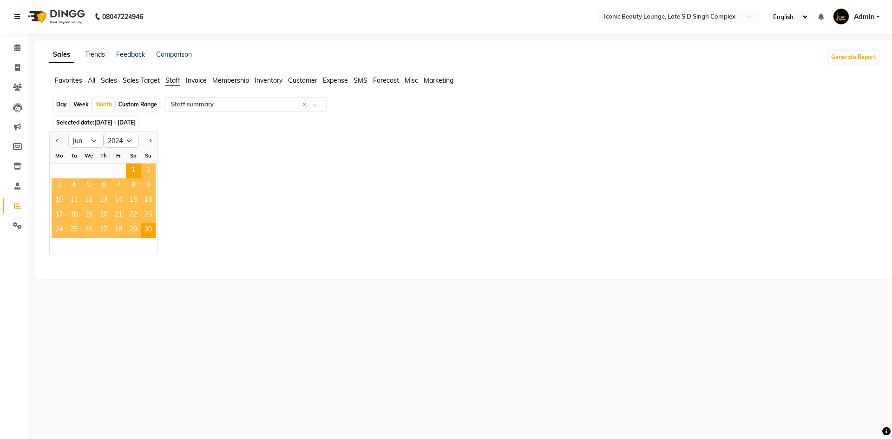
click at [145, 143] on div at bounding box center [148, 140] width 19 height 15
click at [151, 138] on button "Next month" at bounding box center [149, 140] width 7 height 15
select select "7"
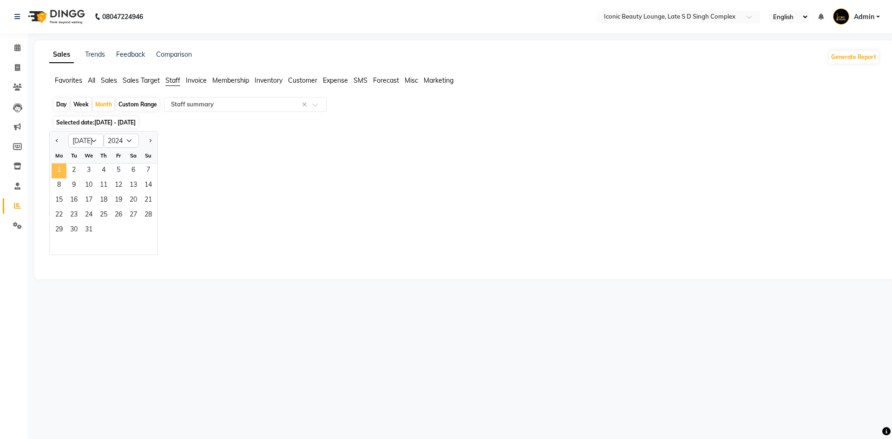
click at [61, 167] on span "1" at bounding box center [59, 171] width 15 height 15
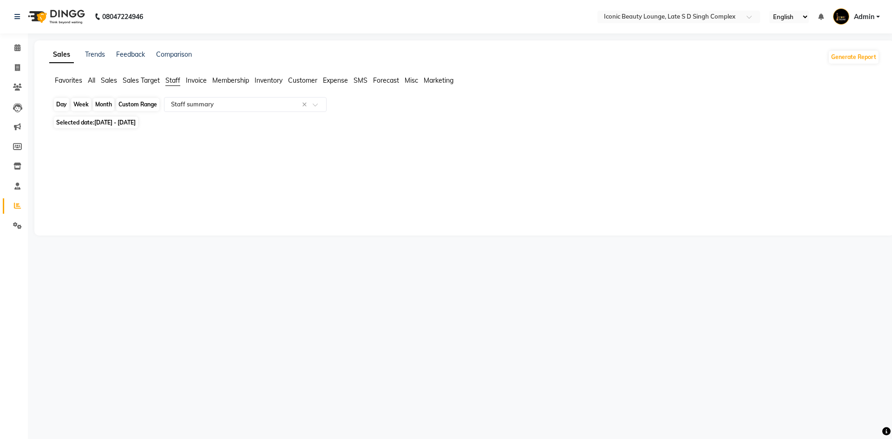
click at [108, 104] on div "Month" at bounding box center [103, 104] width 21 height 13
select select "7"
select select "2024"
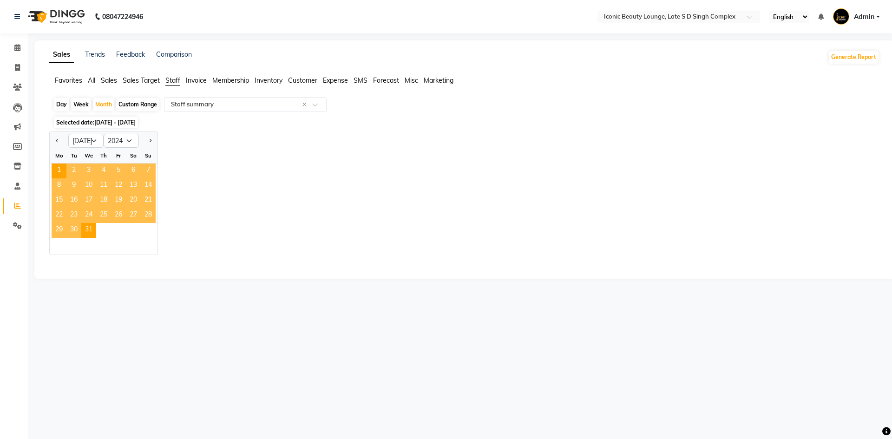
click at [92, 173] on span "3" at bounding box center [88, 171] width 15 height 15
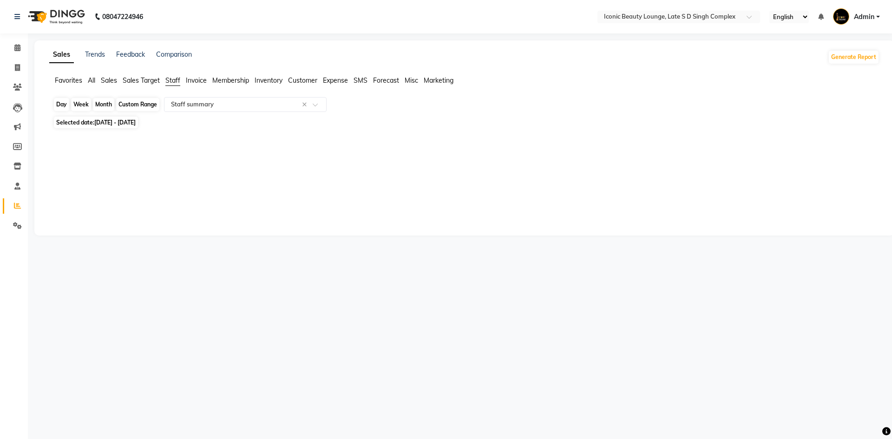
click at [106, 102] on div "Month" at bounding box center [103, 104] width 21 height 13
select select "7"
select select "2024"
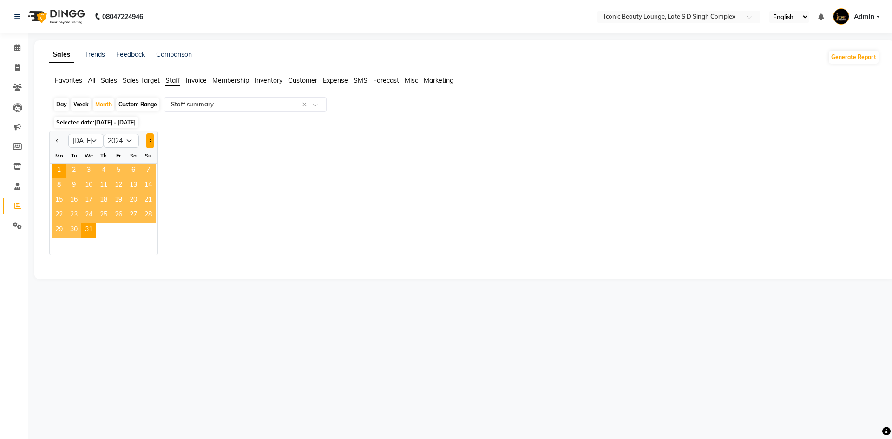
click at [148, 141] on span "Next month" at bounding box center [149, 140] width 3 height 3
select select "8"
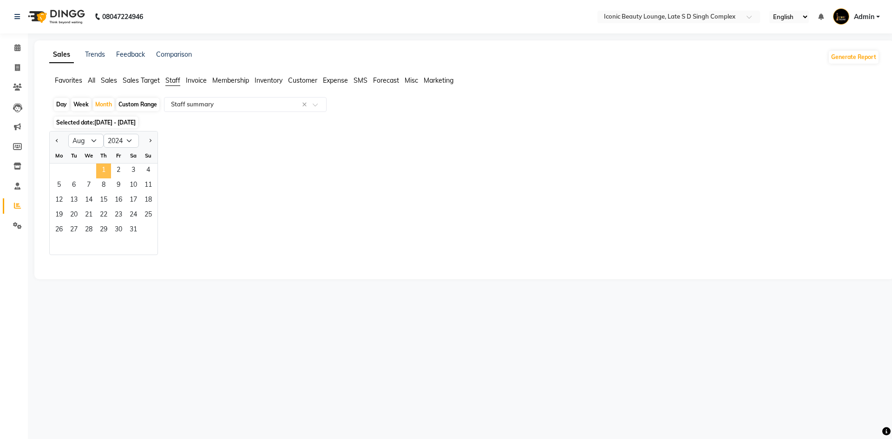
click at [102, 164] on ngb-datepicker-month "Mo Tu We Th Fr Sa Su 1 2 3 4 5 6 7 8 9 10 11 12 13 14 15 16 17 18 19 20 21 22 2…" at bounding box center [104, 201] width 108 height 106
click at [106, 170] on span "1" at bounding box center [103, 171] width 15 height 15
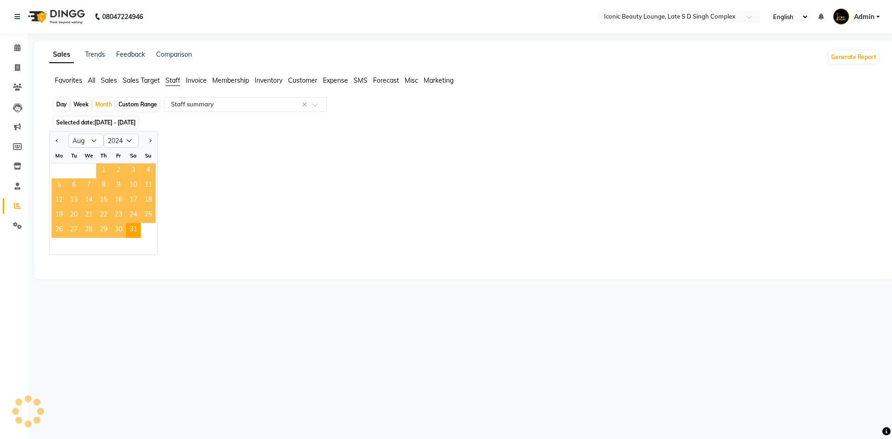
click at [106, 170] on span "1" at bounding box center [103, 171] width 15 height 15
select select "full_report"
select select "csv"
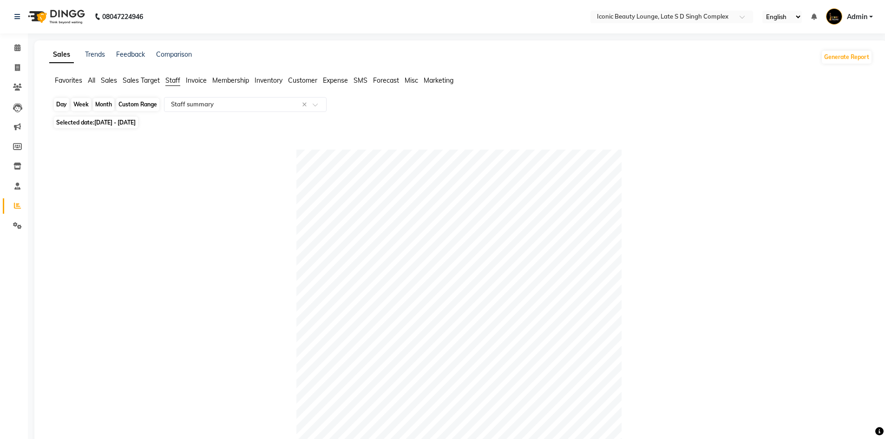
click at [106, 105] on div "Month" at bounding box center [103, 104] width 21 height 13
select select "8"
select select "2024"
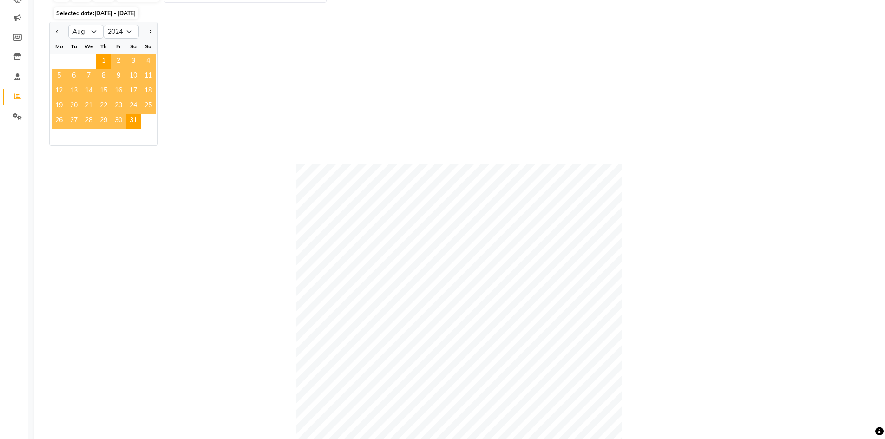
scroll to position [93, 0]
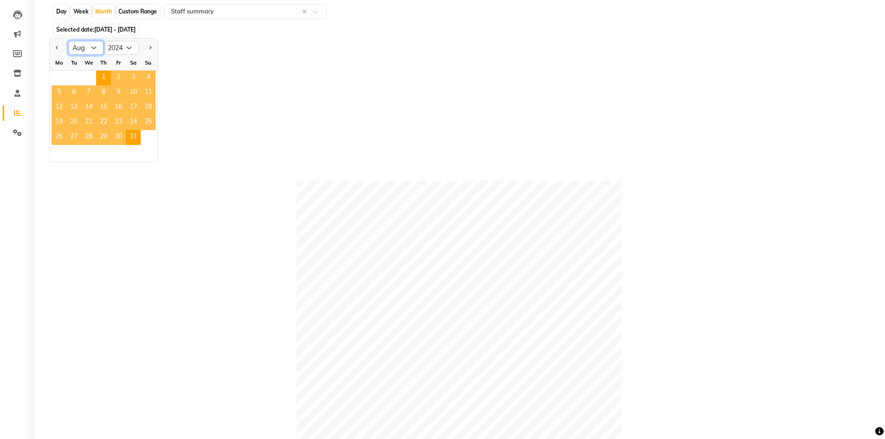
click at [96, 48] on select "Jan Feb Mar Apr May Jun [DATE] Aug Sep Oct Nov Dec" at bounding box center [85, 48] width 35 height 14
select select "9"
click at [68, 41] on select "Jan Feb Mar Apr May Jun [DATE] Aug Sep Oct Nov Dec" at bounding box center [85, 48] width 35 height 14
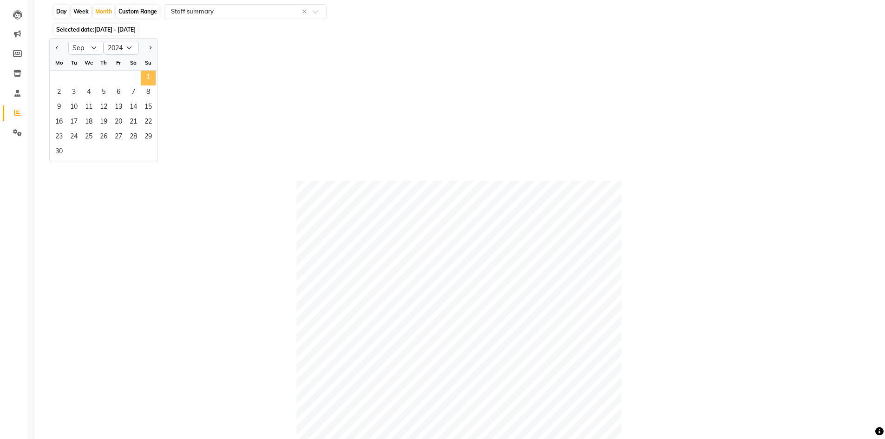
click at [147, 75] on span "1" at bounding box center [148, 78] width 15 height 15
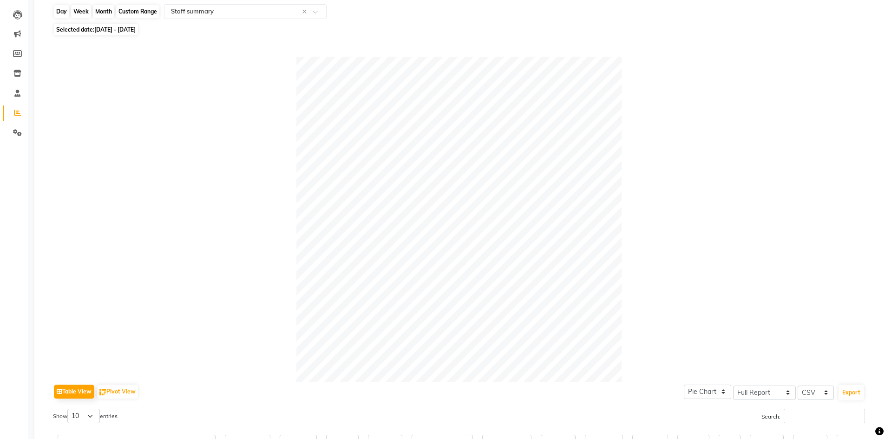
click at [112, 10] on div "Month" at bounding box center [103, 11] width 21 height 13
select select "9"
select select "2024"
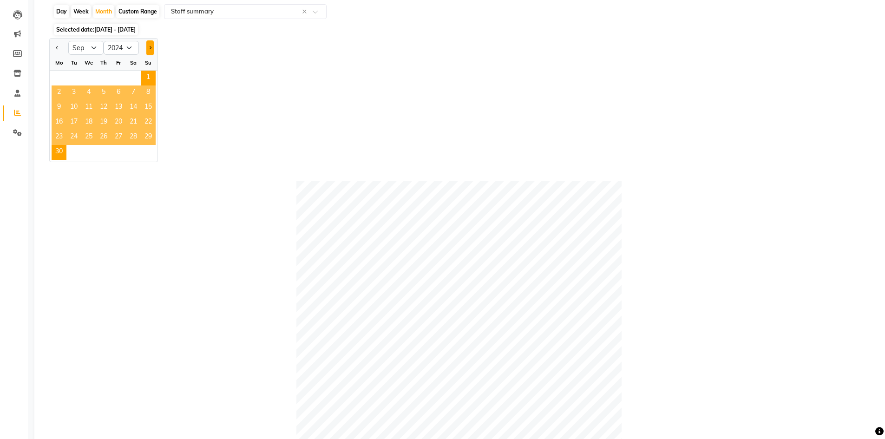
click at [150, 47] on span "Next month" at bounding box center [149, 47] width 3 height 3
select select "10"
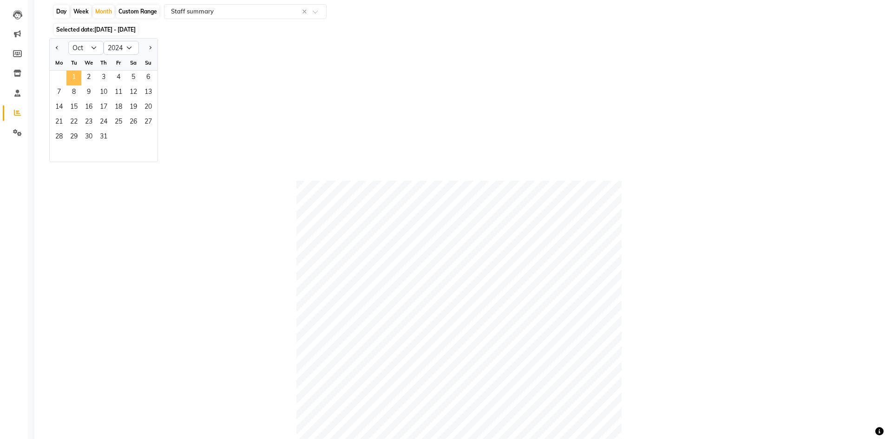
click at [70, 79] on span "1" at bounding box center [73, 78] width 15 height 15
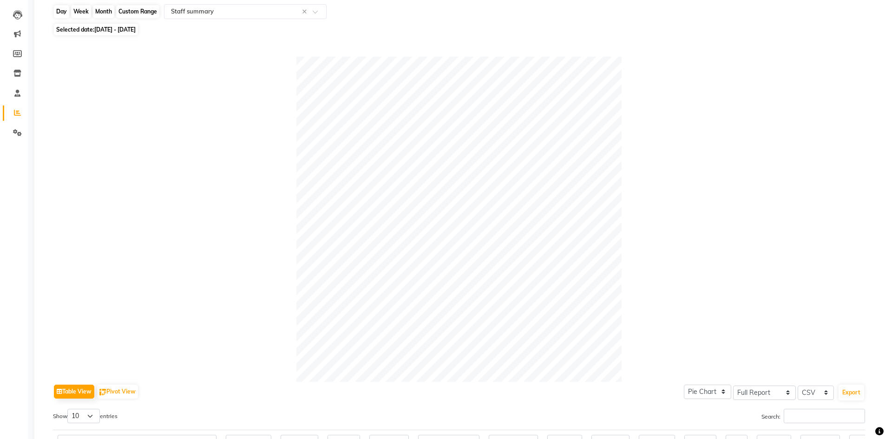
click at [100, 9] on div "Month" at bounding box center [103, 11] width 21 height 13
select select "10"
select select "2024"
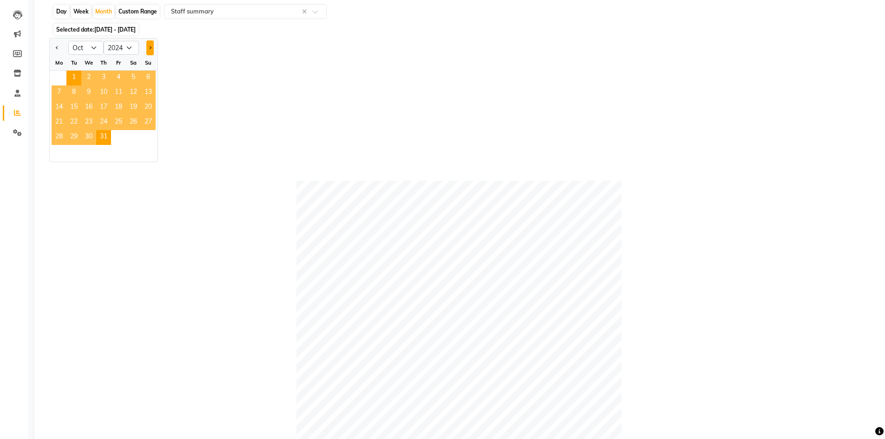
click at [148, 49] on button "Next month" at bounding box center [149, 47] width 7 height 15
select select "11"
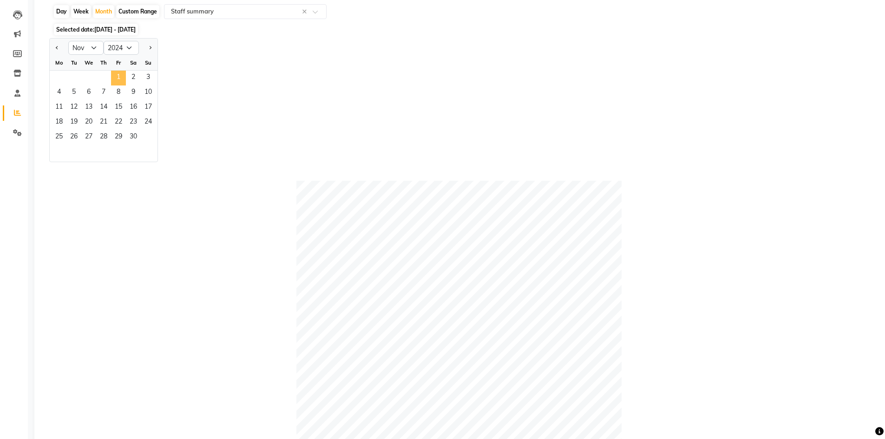
click at [120, 79] on span "1" at bounding box center [118, 78] width 15 height 15
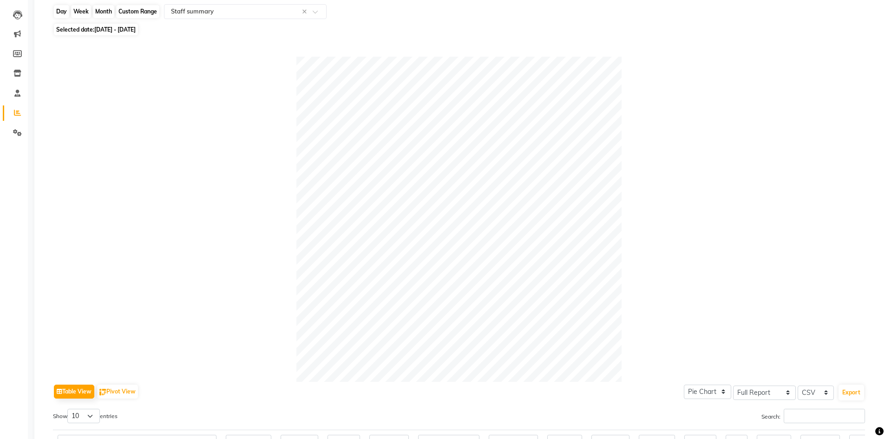
click at [106, 9] on div "Month" at bounding box center [103, 11] width 21 height 13
select select "11"
select select "2024"
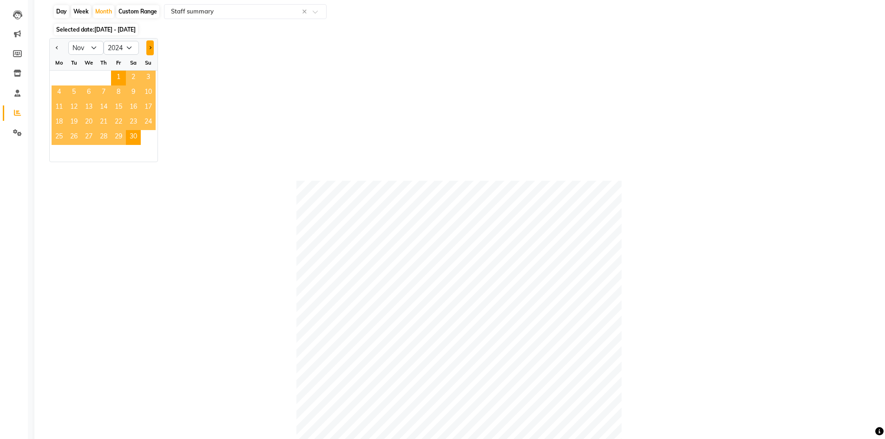
click at [150, 49] on span "Next month" at bounding box center [149, 47] width 3 height 3
select select "12"
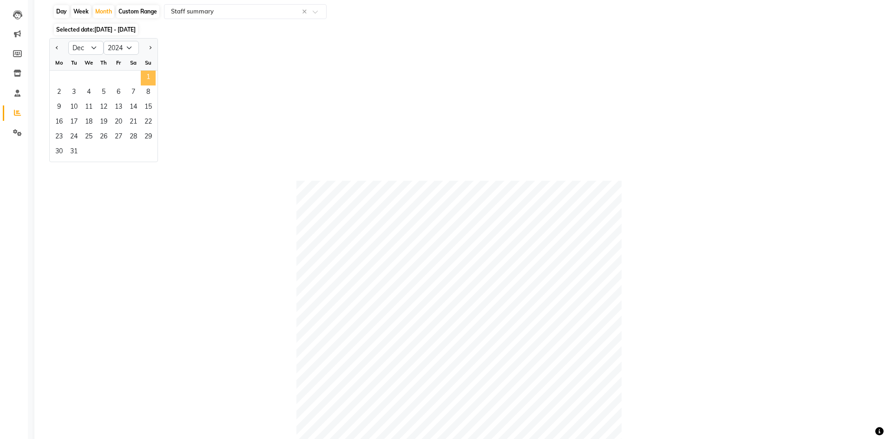
click at [148, 77] on span "1" at bounding box center [148, 78] width 15 height 15
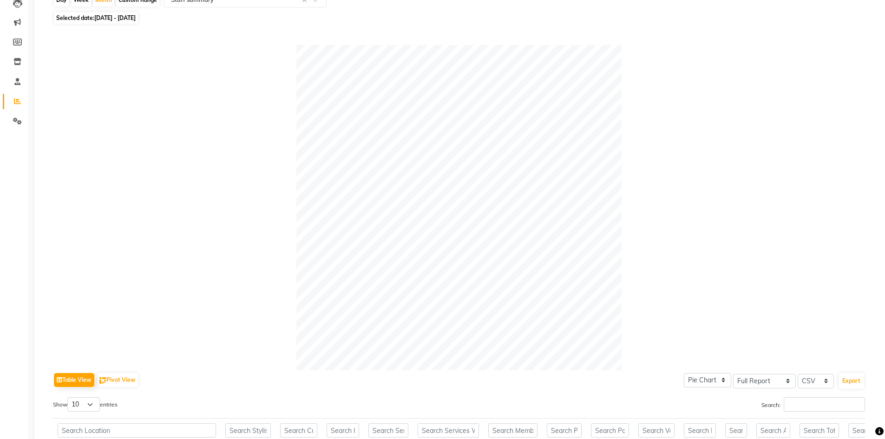
scroll to position [0, 0]
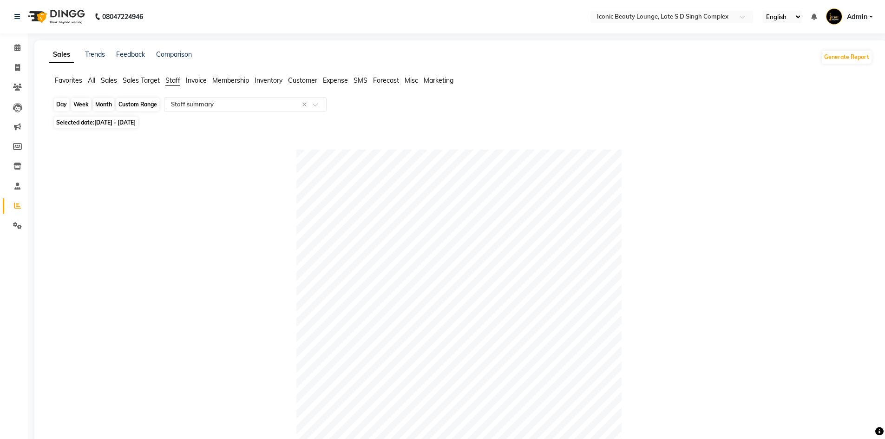
click at [100, 103] on div "Month" at bounding box center [103, 104] width 21 height 13
select select "12"
select select "2024"
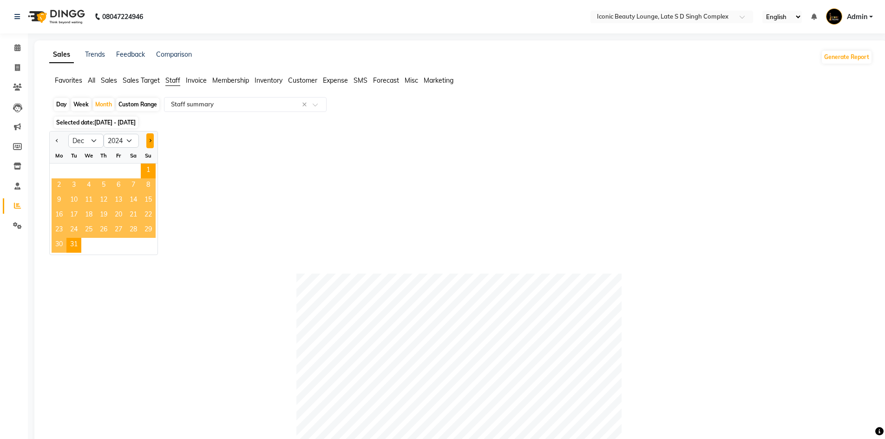
click at [150, 141] on span "Next month" at bounding box center [149, 140] width 3 height 3
select select "2"
select select "2025"
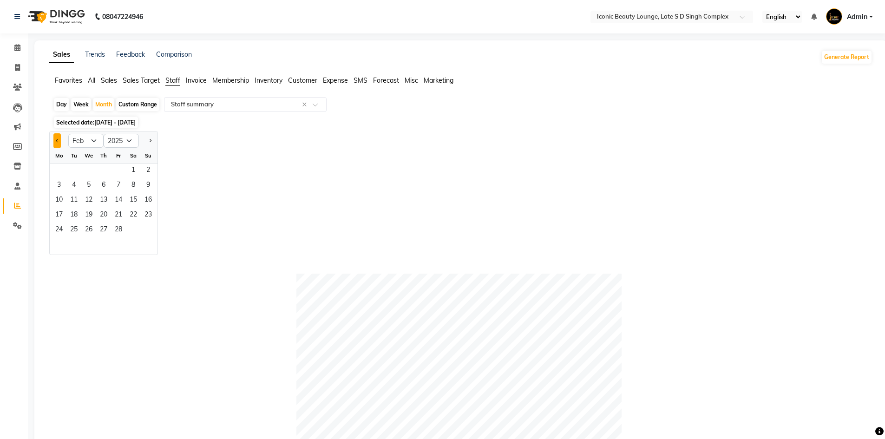
click at [58, 136] on button "Previous month" at bounding box center [56, 140] width 7 height 15
select select "1"
click at [92, 171] on span "1" at bounding box center [88, 171] width 15 height 15
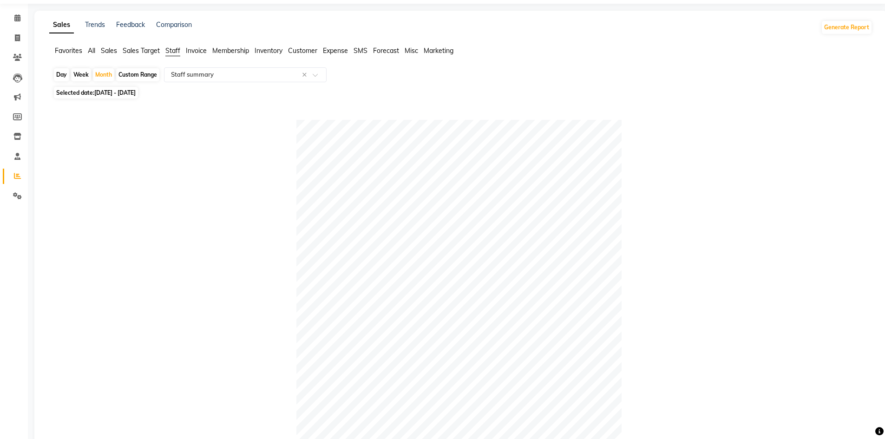
scroll to position [46, 0]
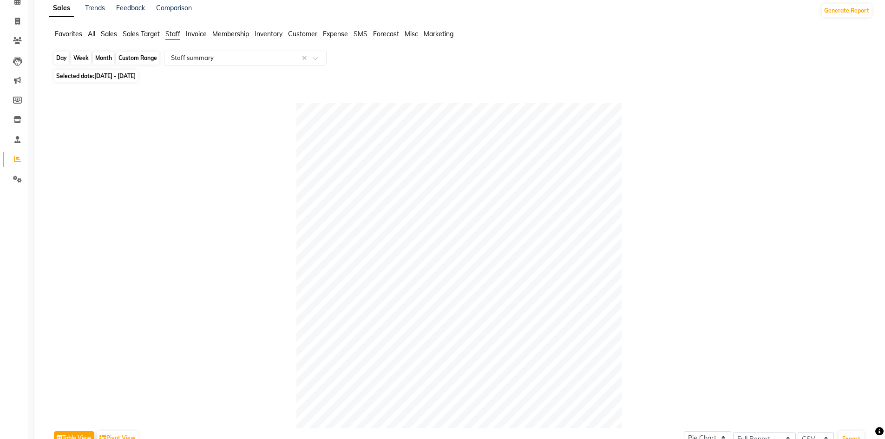
click at [106, 59] on div "Month" at bounding box center [103, 58] width 21 height 13
select select "2025"
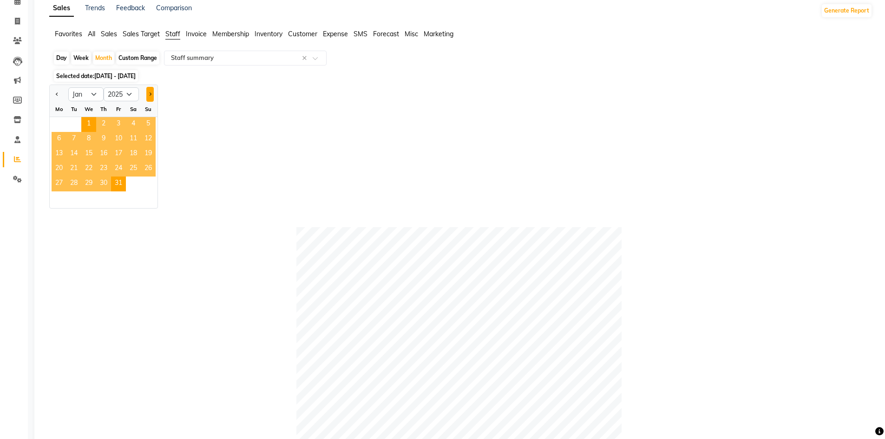
click at [149, 97] on button "Next month" at bounding box center [149, 94] width 7 height 15
select select "2"
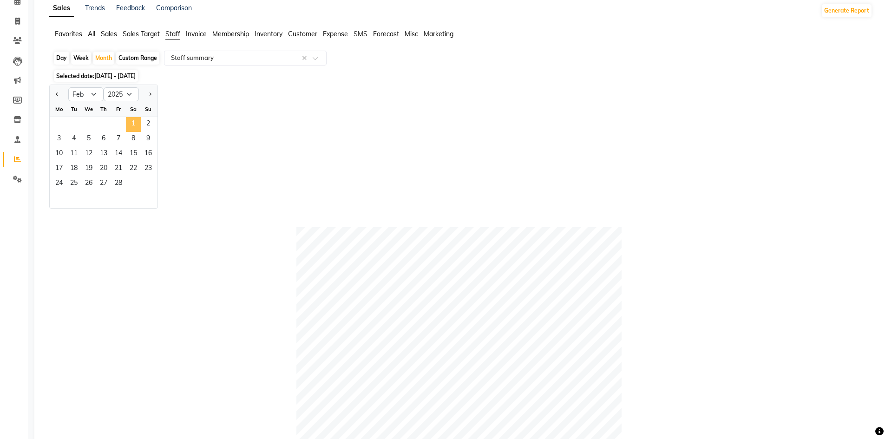
click at [134, 123] on span "1" at bounding box center [133, 124] width 15 height 15
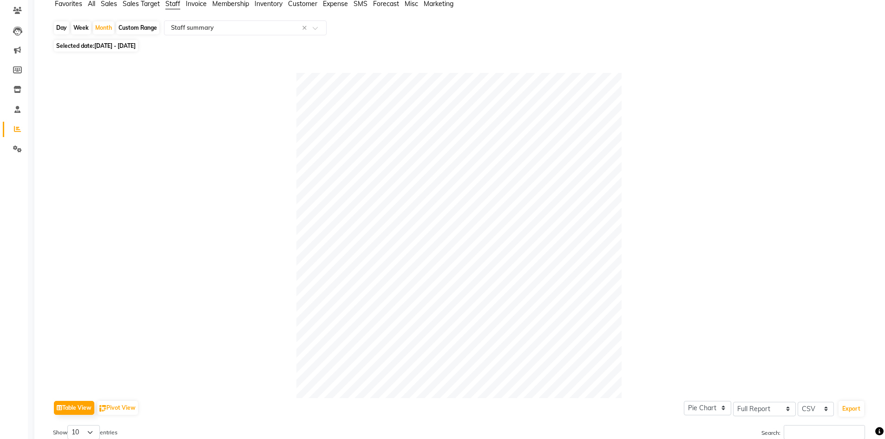
scroll to position [93, 0]
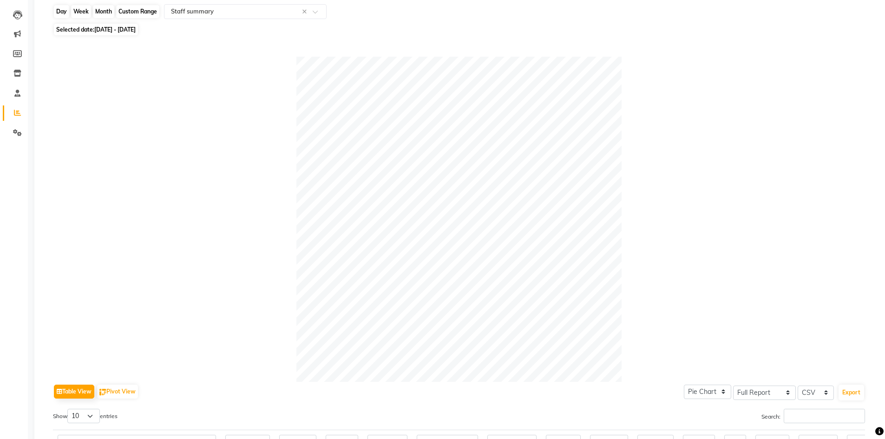
click at [104, 13] on div "Month" at bounding box center [103, 11] width 21 height 13
select select "2"
select select "2025"
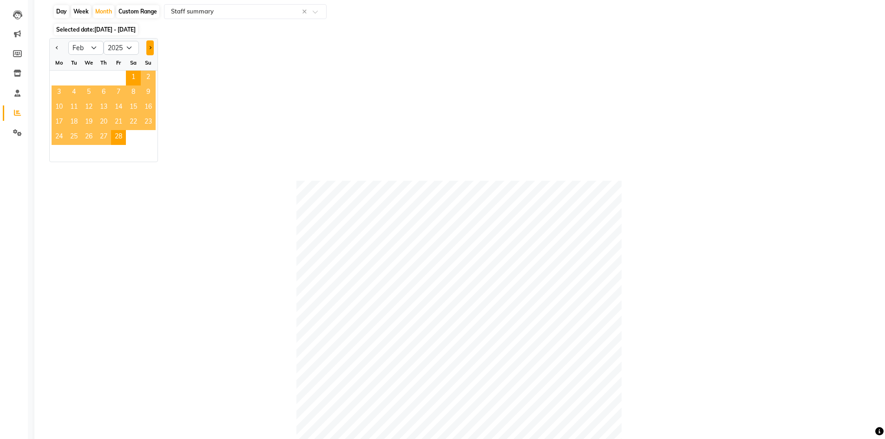
click at [152, 50] on button "Next month" at bounding box center [149, 47] width 7 height 15
select select "3"
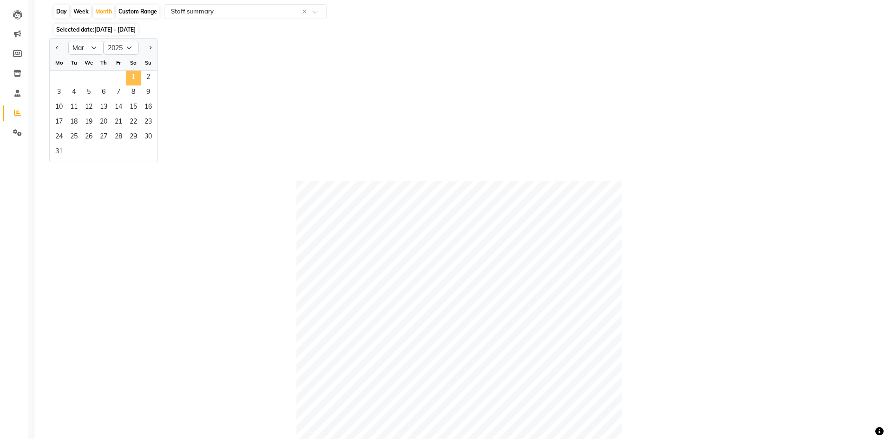
click at [131, 78] on span "1" at bounding box center [133, 78] width 15 height 15
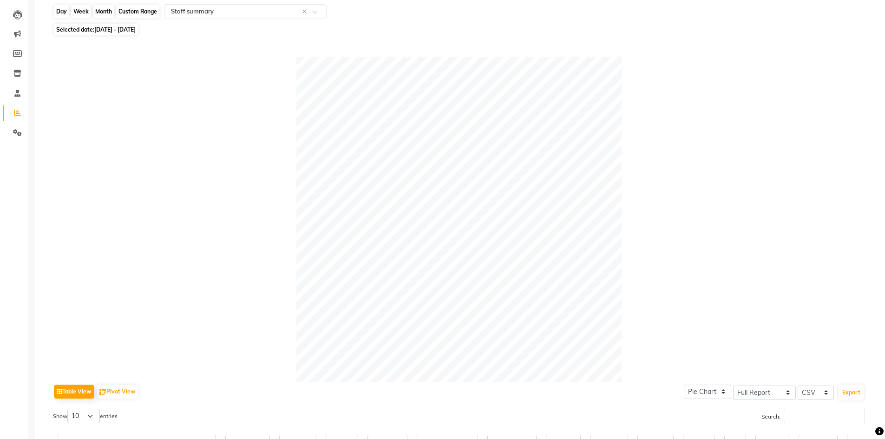
click at [104, 12] on div "Month" at bounding box center [103, 11] width 21 height 13
select select "3"
select select "2025"
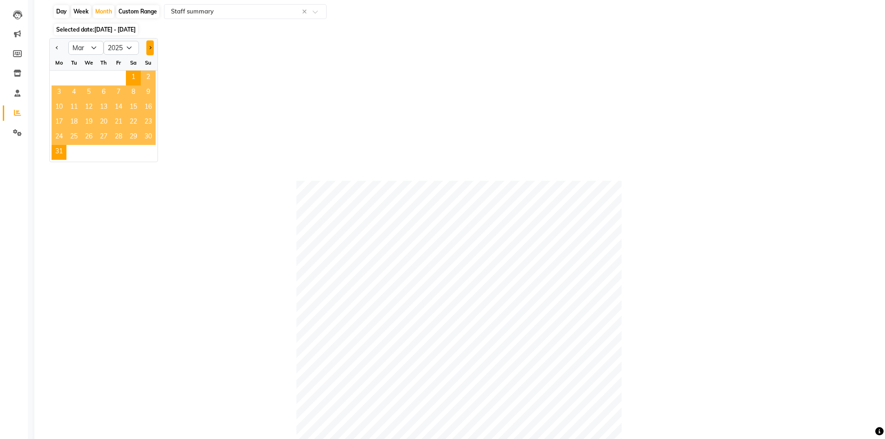
click at [147, 46] on button "Next month" at bounding box center [149, 47] width 7 height 15
select select "4"
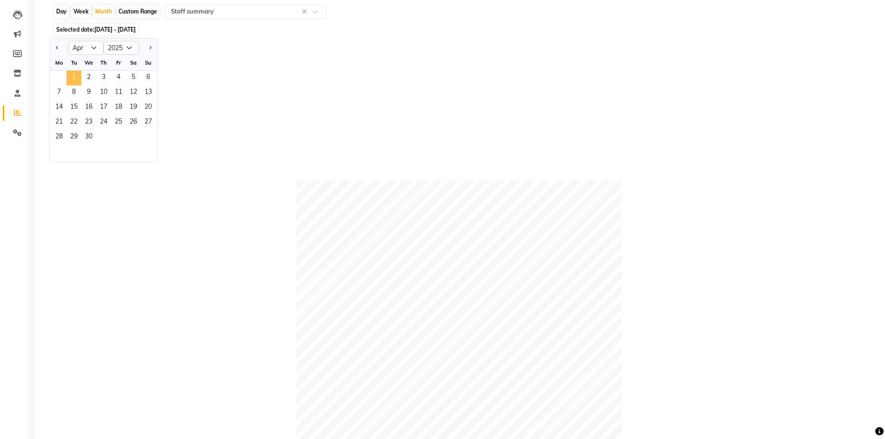
click at [76, 78] on span "1" at bounding box center [73, 78] width 15 height 15
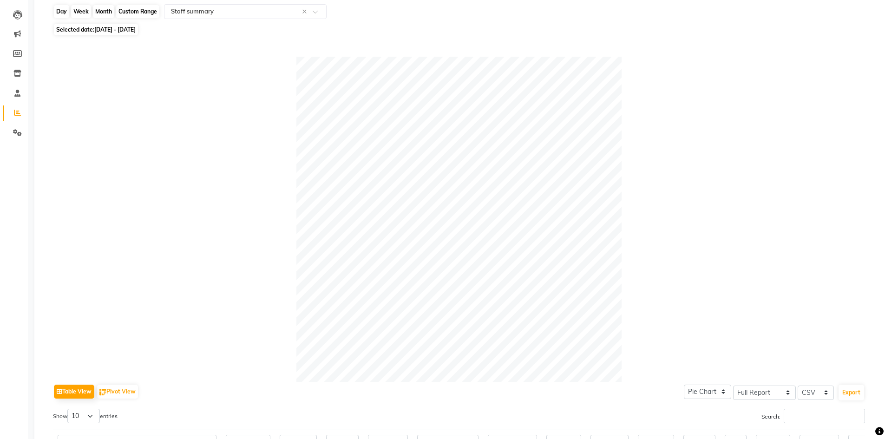
click at [111, 16] on div "Month" at bounding box center [103, 11] width 21 height 13
select select "4"
select select "2025"
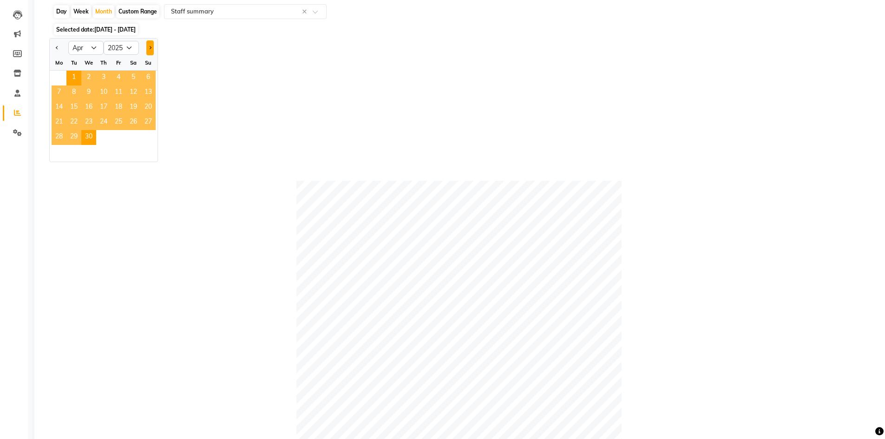
click at [149, 49] on span "Next month" at bounding box center [149, 47] width 3 height 3
select select "5"
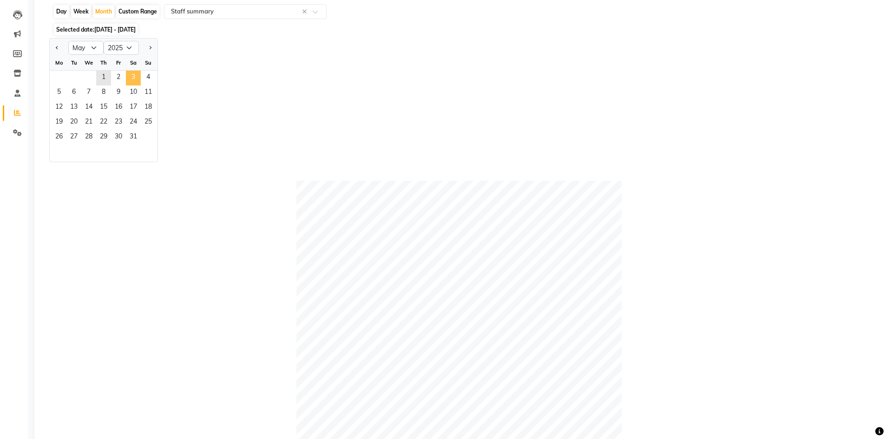
click at [127, 80] on span "3" at bounding box center [133, 78] width 15 height 15
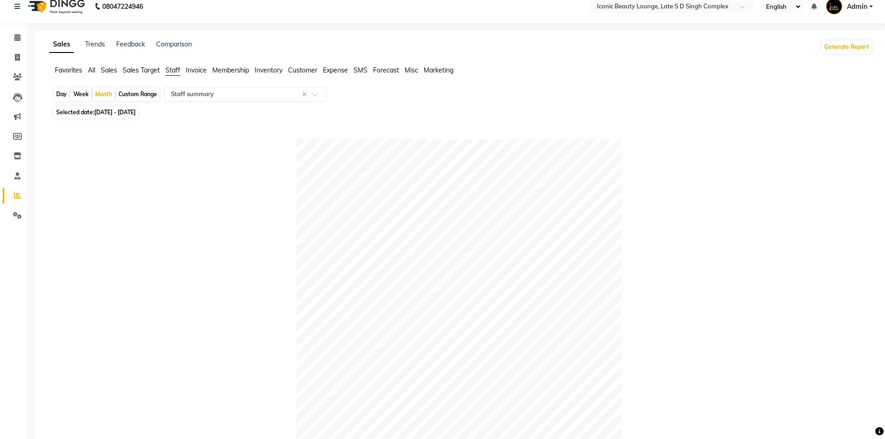
scroll to position [7, 0]
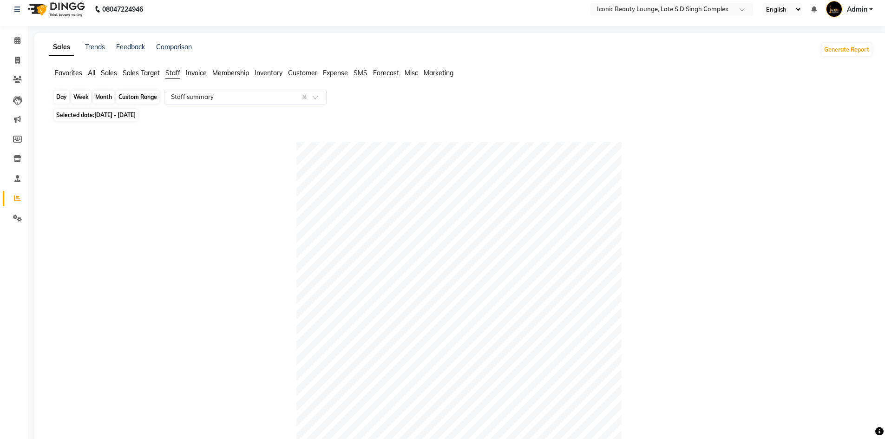
click at [97, 101] on div "Month" at bounding box center [103, 97] width 21 height 13
select select "5"
select select "2025"
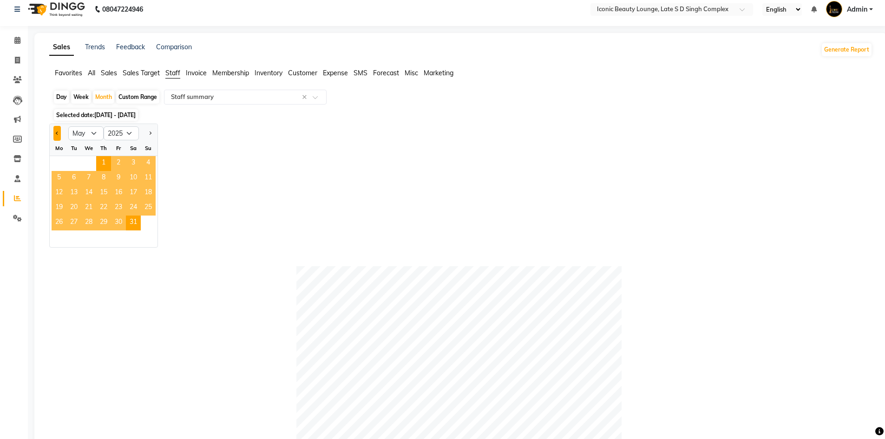
click at [58, 132] on button "Previous month" at bounding box center [56, 133] width 7 height 15
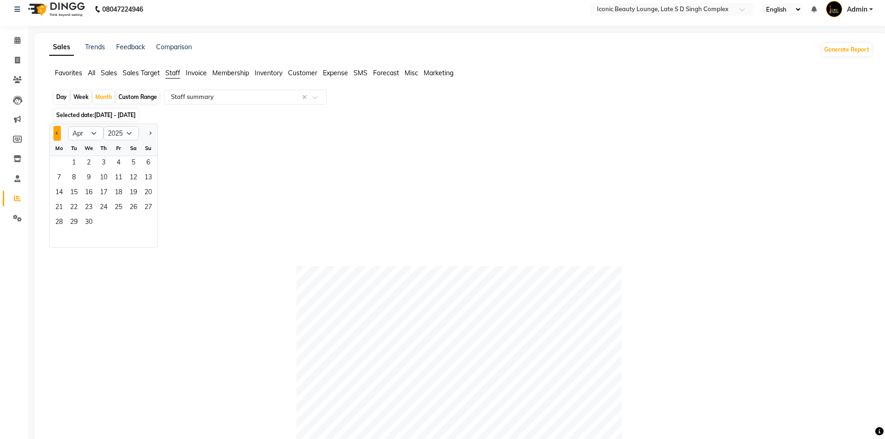
click at [58, 132] on button "Previous month" at bounding box center [56, 133] width 7 height 15
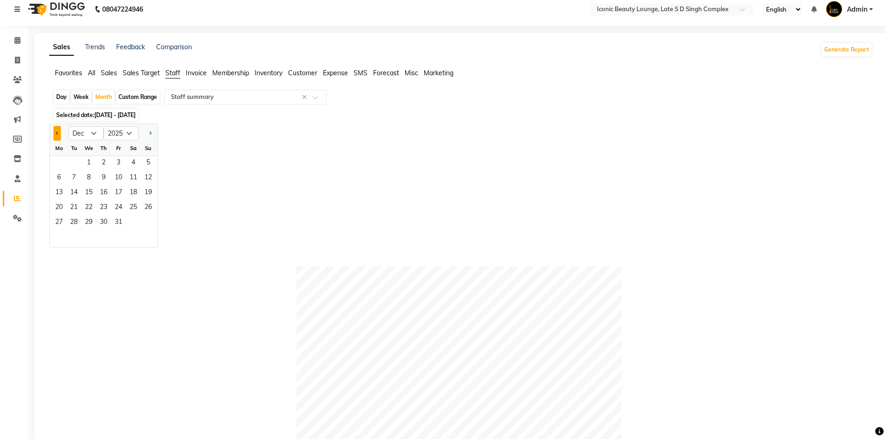
select select "11"
select select "2024"
click at [58, 132] on button "Previous month" at bounding box center [56, 133] width 7 height 15
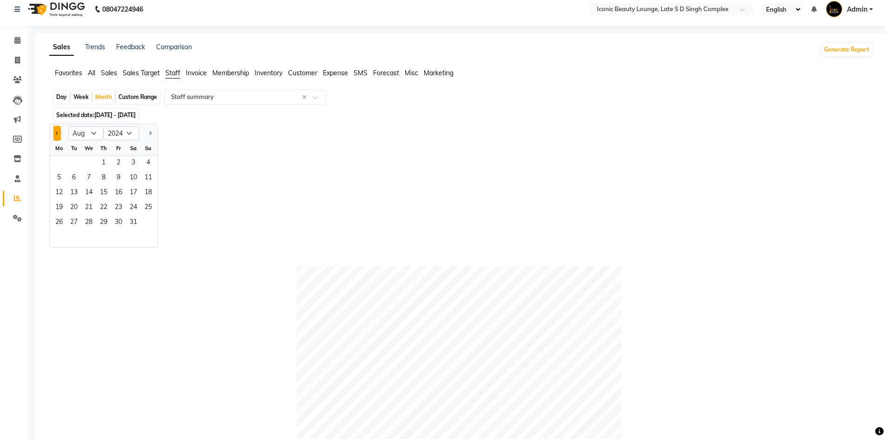
click at [58, 132] on button "Previous month" at bounding box center [56, 133] width 7 height 15
click at [99, 137] on select "Jan Feb Mar Apr May Jun [DATE] Aug Sep Oct Nov Dec" at bounding box center [85, 133] width 35 height 14
click at [152, 137] on button "Next month" at bounding box center [149, 133] width 7 height 15
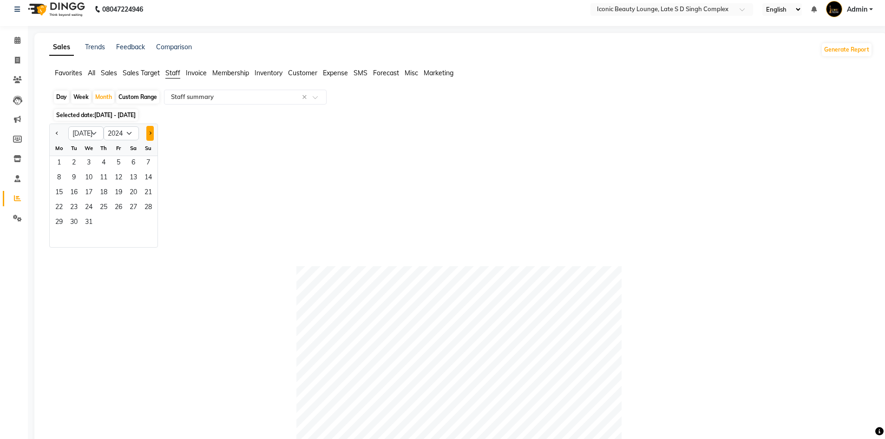
click at [152, 137] on button "Next month" at bounding box center [149, 133] width 7 height 15
select select "8"
click at [120, 161] on span "2" at bounding box center [118, 163] width 15 height 15
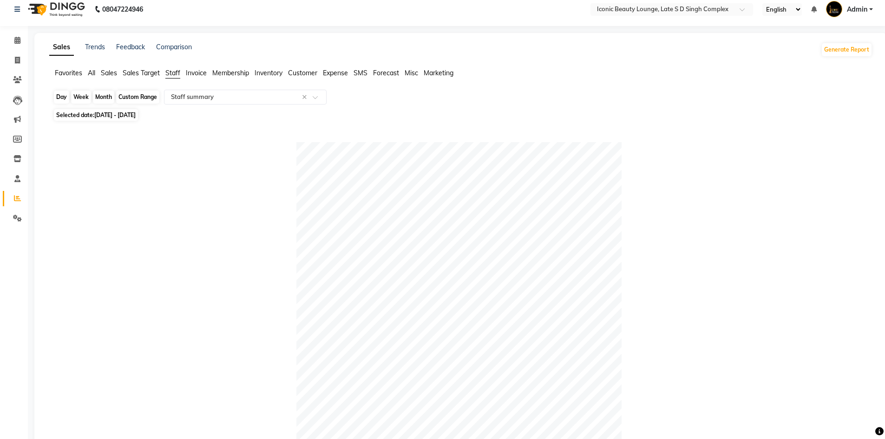
click at [105, 92] on div "Month" at bounding box center [103, 97] width 21 height 13
select select "8"
select select "2024"
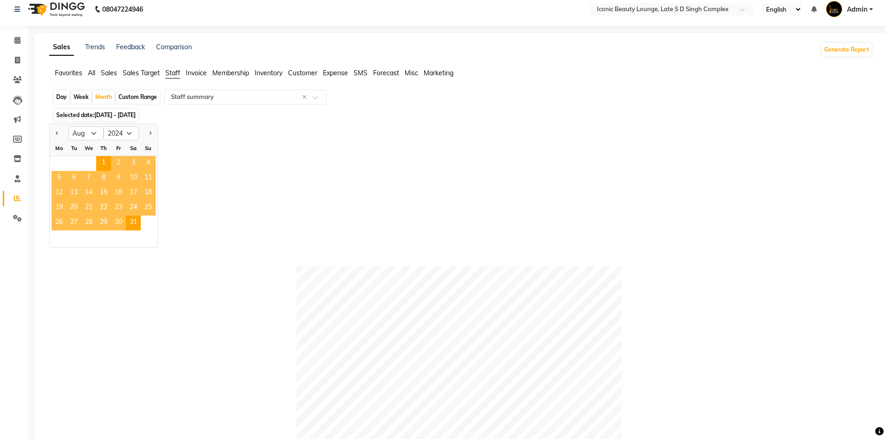
click at [144, 136] on div at bounding box center [148, 133] width 19 height 15
click at [149, 135] on button "Next month" at bounding box center [149, 133] width 7 height 15
select select "9"
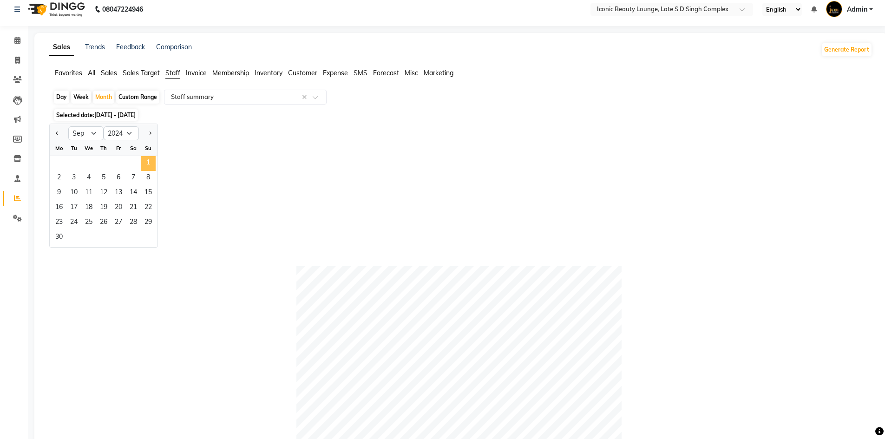
click at [147, 163] on span "1" at bounding box center [148, 163] width 15 height 15
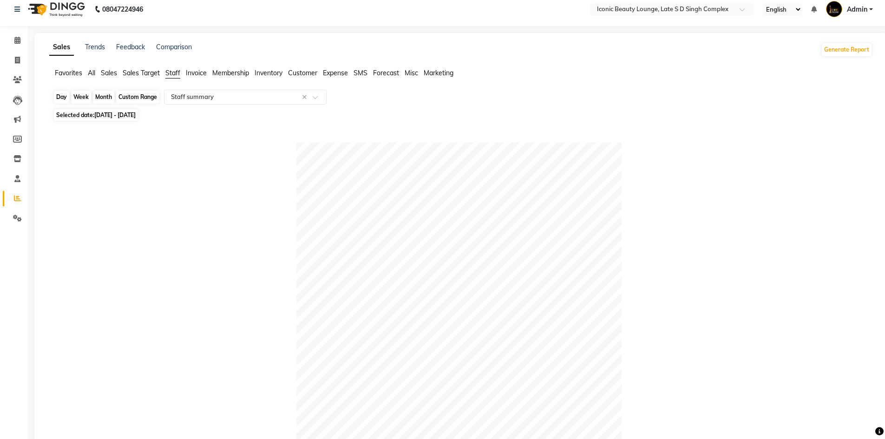
click at [103, 96] on div "Month" at bounding box center [103, 97] width 21 height 13
select select "9"
select select "2024"
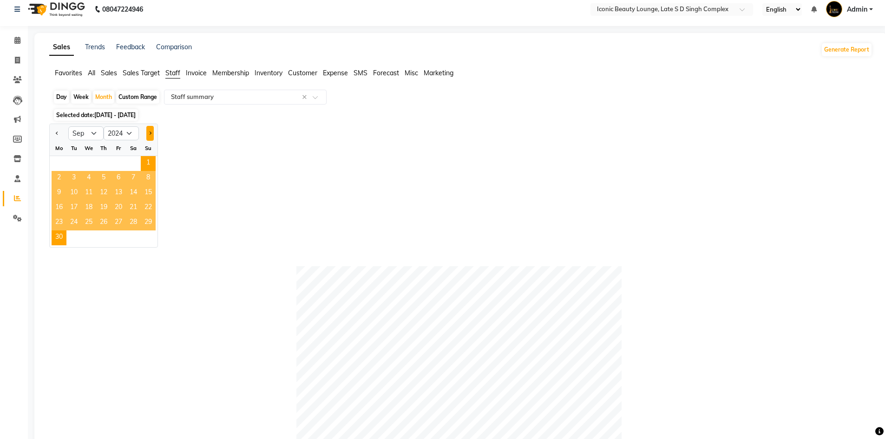
click at [148, 134] on button "Next month" at bounding box center [149, 133] width 7 height 15
select select "10"
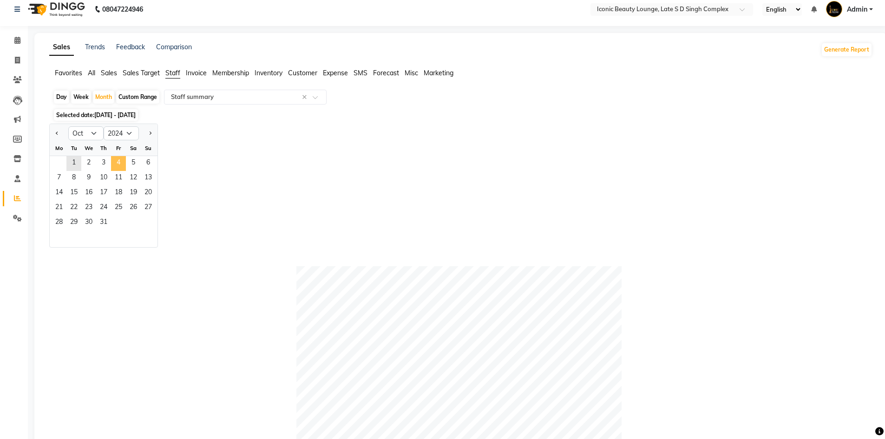
click at [119, 170] on span "4" at bounding box center [118, 163] width 15 height 15
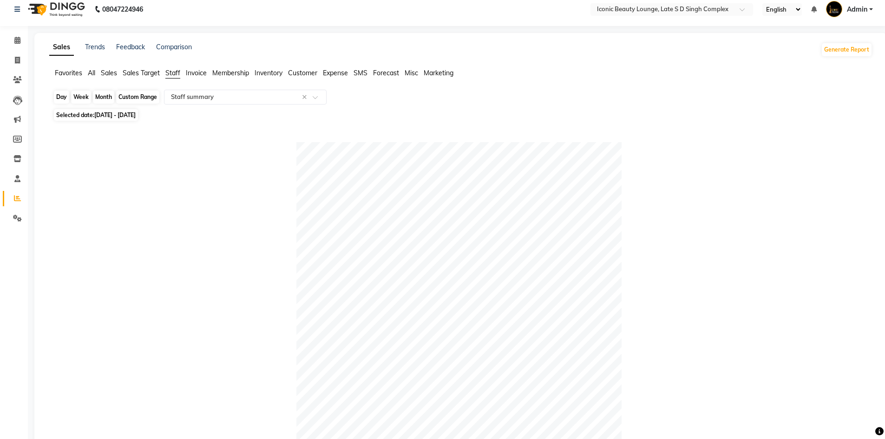
click at [109, 99] on div "Month" at bounding box center [103, 97] width 21 height 13
select select "10"
select select "2024"
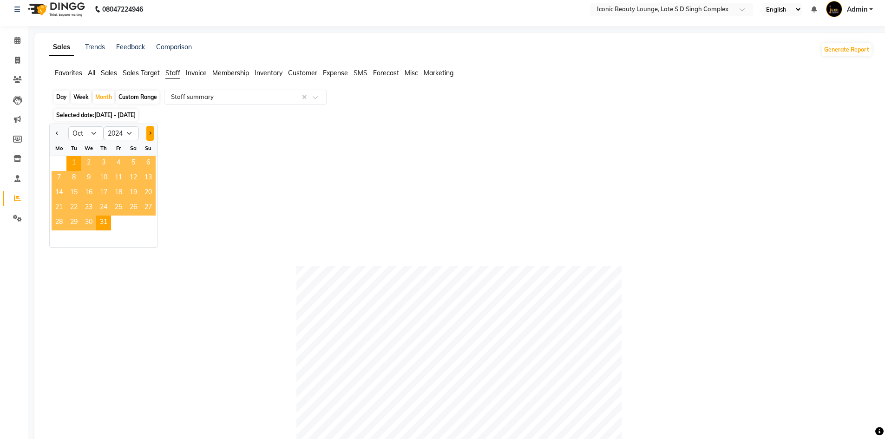
click at [146, 133] on button "Next month" at bounding box center [149, 133] width 7 height 15
select select "11"
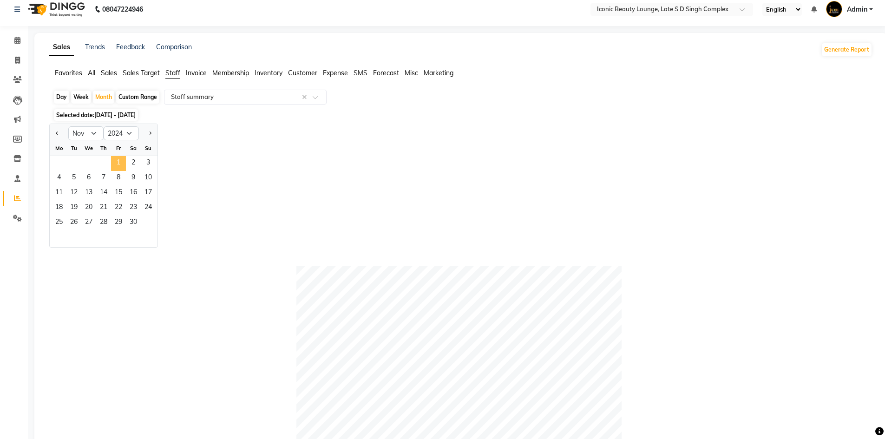
click at [116, 162] on span "1" at bounding box center [118, 163] width 15 height 15
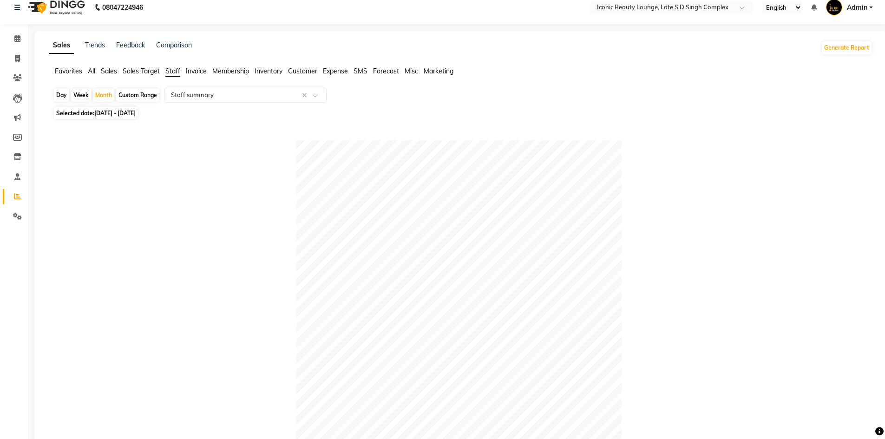
scroll to position [0, 0]
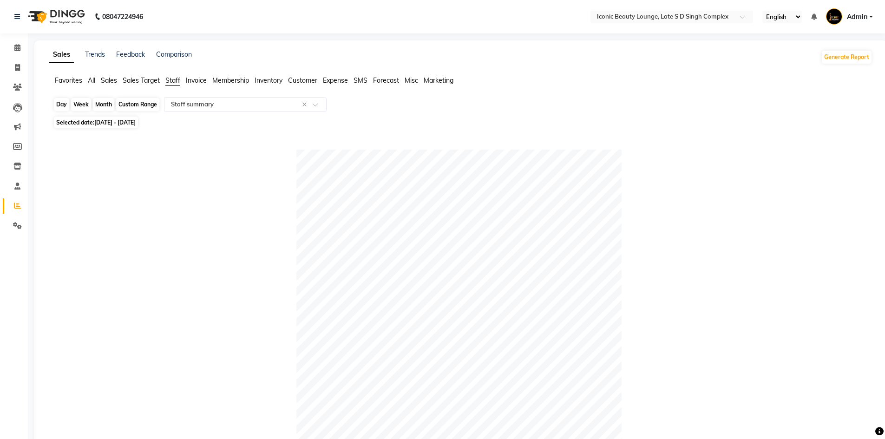
click at [94, 105] on div "Month" at bounding box center [103, 104] width 21 height 13
select select "11"
select select "2024"
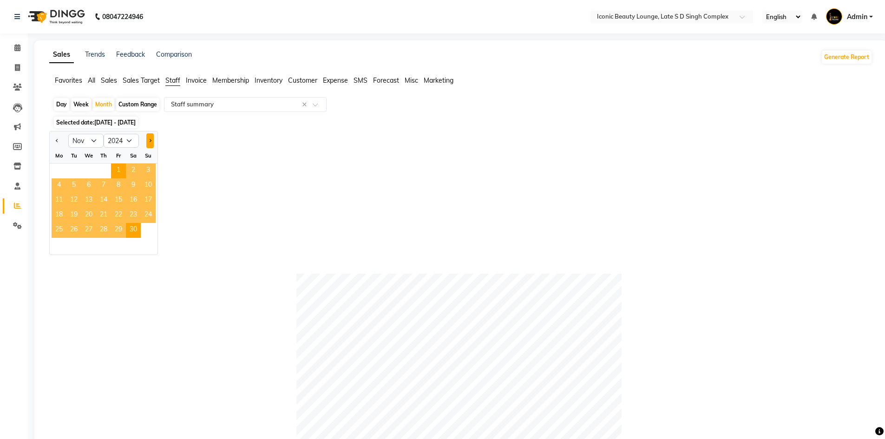
click at [148, 143] on button "Next month" at bounding box center [149, 140] width 7 height 15
select select "12"
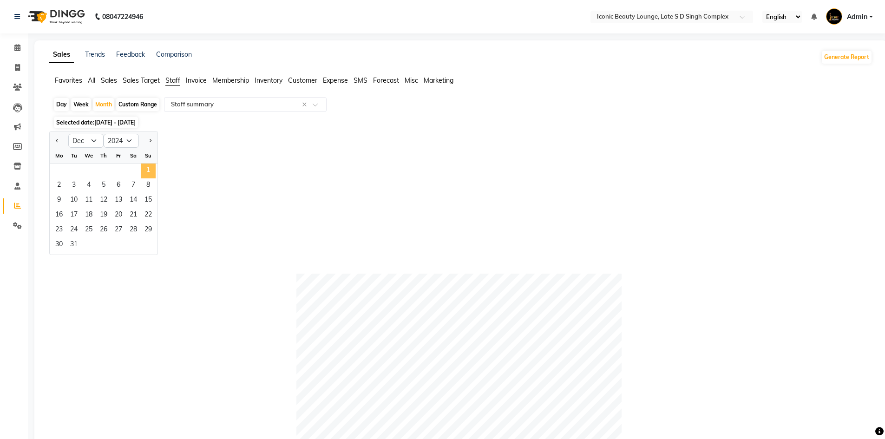
click at [145, 172] on span "1" at bounding box center [148, 171] width 15 height 15
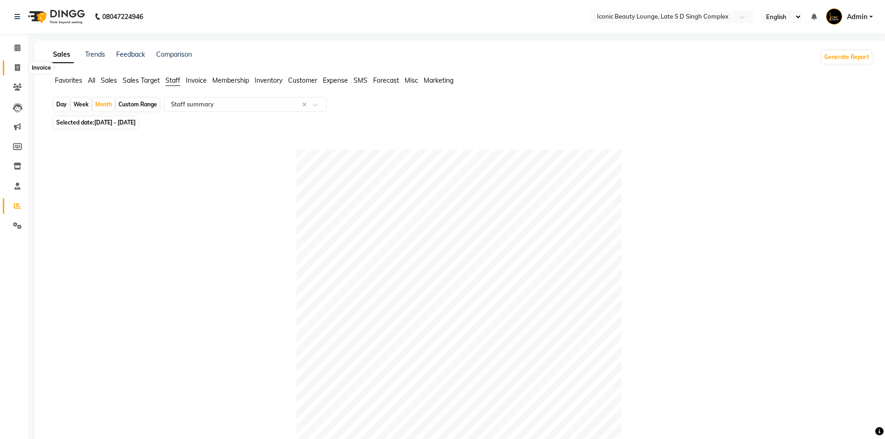
click at [9, 68] on span at bounding box center [17, 68] width 16 height 11
select select "service"
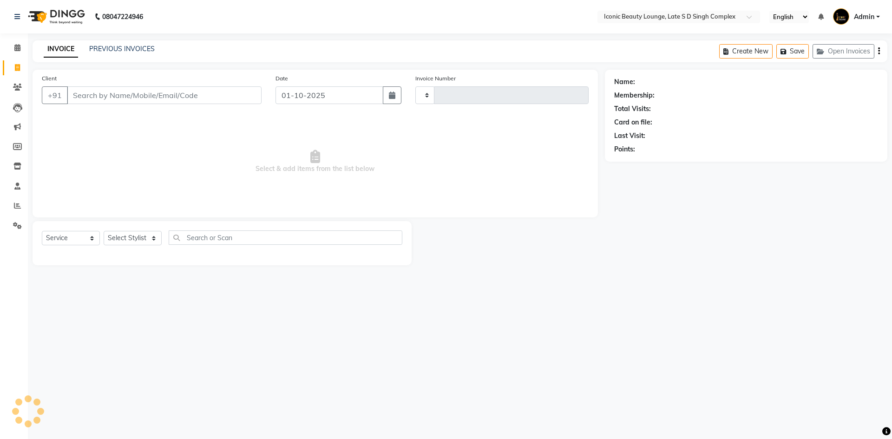
type input "0947"
select select "6614"
click at [174, 98] on input "Client" at bounding box center [164, 95] width 195 height 18
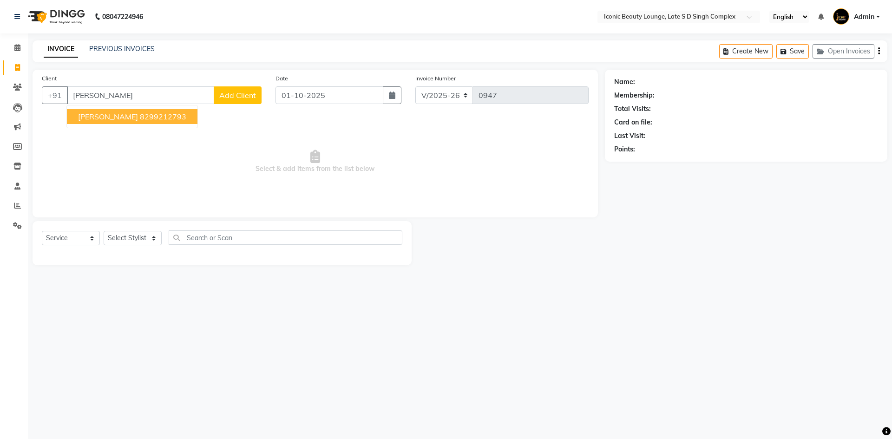
click at [144, 120] on ngb-highlight "8299212793" at bounding box center [163, 116] width 46 height 9
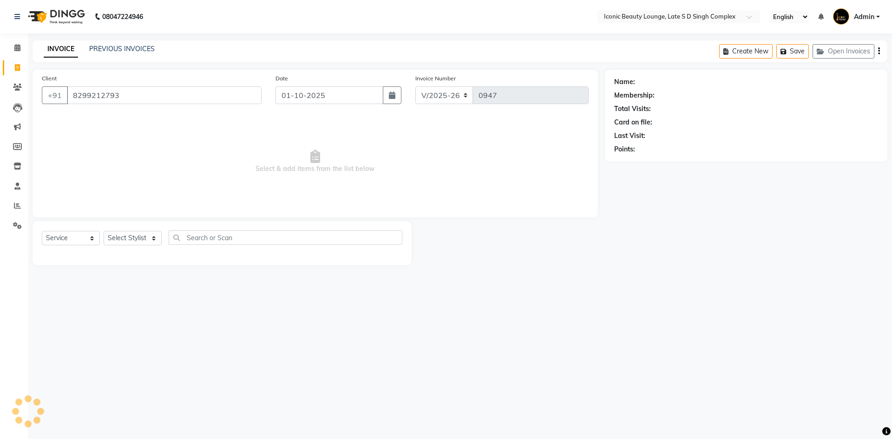
type input "8299212793"
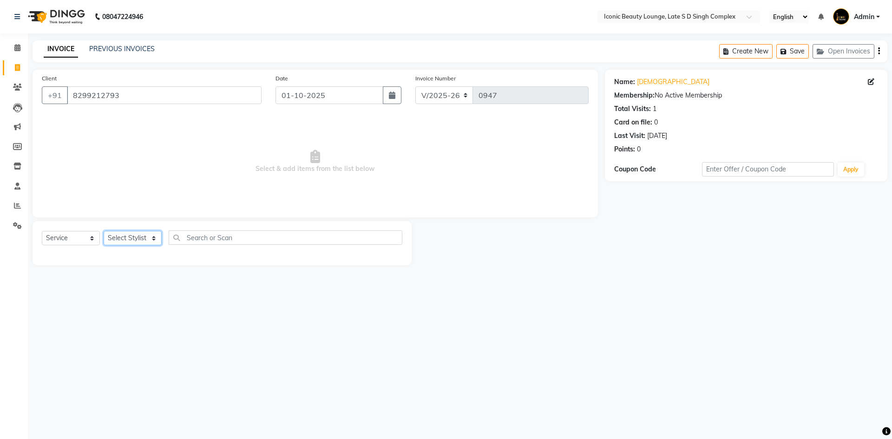
click at [131, 241] on select "Select Stylist [PERSON_NAME] [PERSON_NAME] [PERSON_NAME] [PERSON_NAME] [PERSON_…" at bounding box center [133, 238] width 58 height 14
select select "58605"
click at [104, 231] on select "Select Stylist [PERSON_NAME] [PERSON_NAME] [PERSON_NAME] [PERSON_NAME] [PERSON_…" at bounding box center [133, 238] width 58 height 14
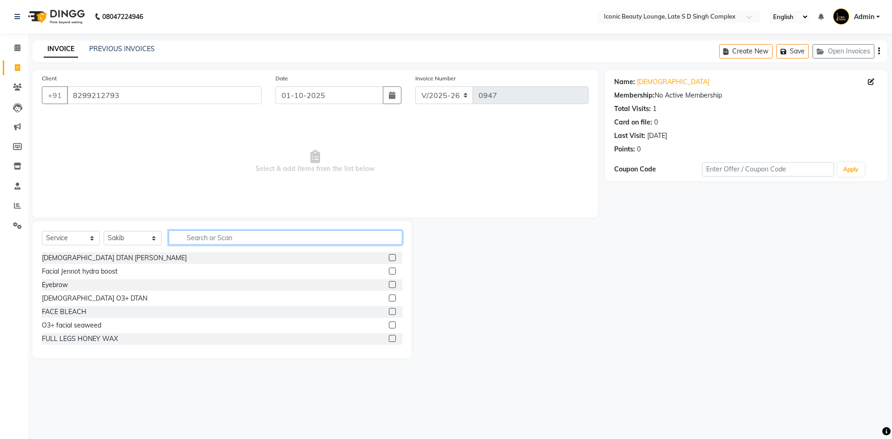
click at [254, 240] on input "text" at bounding box center [286, 238] width 234 height 14
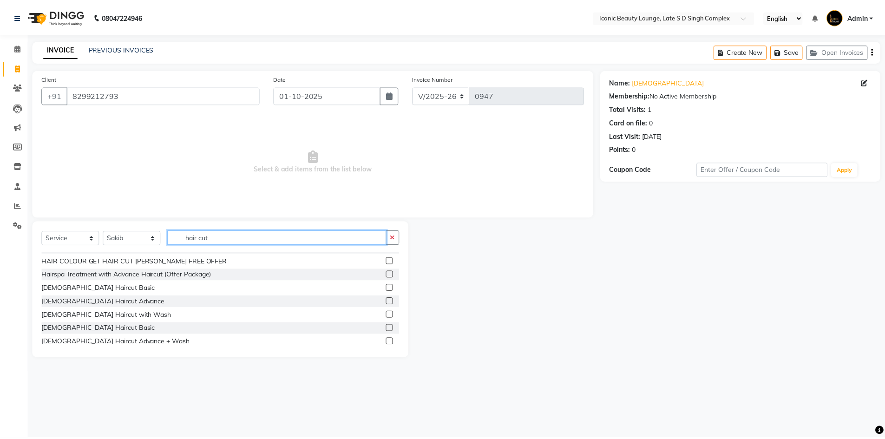
scroll to position [139, 0]
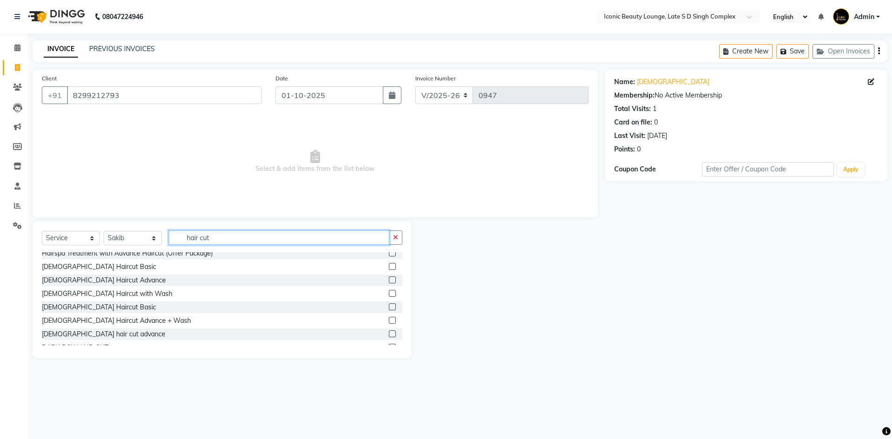
type input "hair cut"
click at [389, 303] on label at bounding box center [392, 306] width 7 height 7
click at [389, 304] on input "checkbox" at bounding box center [392, 307] width 6 height 6
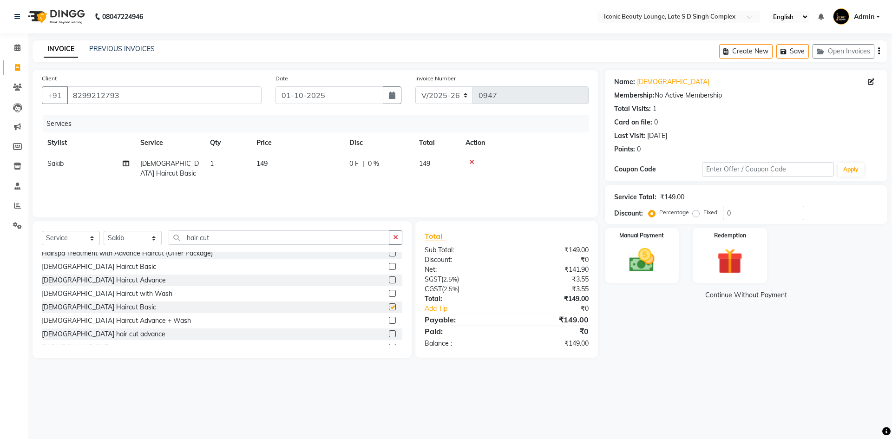
checkbox input "false"
click at [704, 210] on label "Fixed" at bounding box center [711, 212] width 14 height 8
click at [695, 210] on input "Fixed" at bounding box center [698, 212] width 7 height 7
radio input "true"
click at [661, 255] on img at bounding box center [641, 260] width 43 height 31
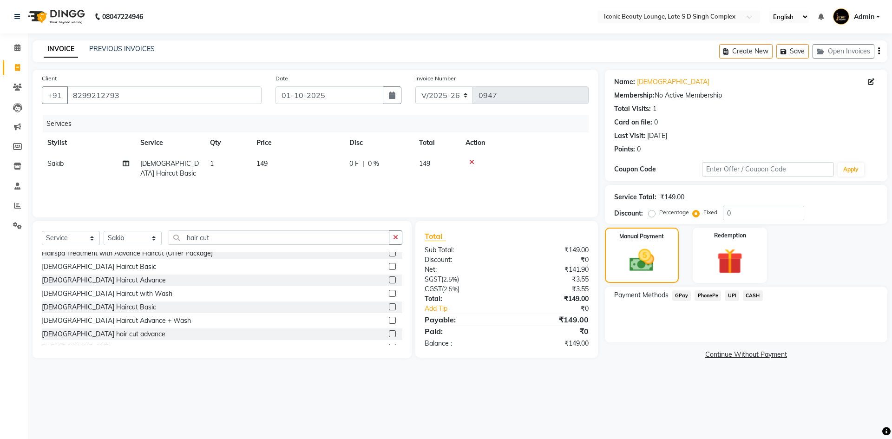
click at [751, 295] on span "CASH" at bounding box center [753, 295] width 20 height 11
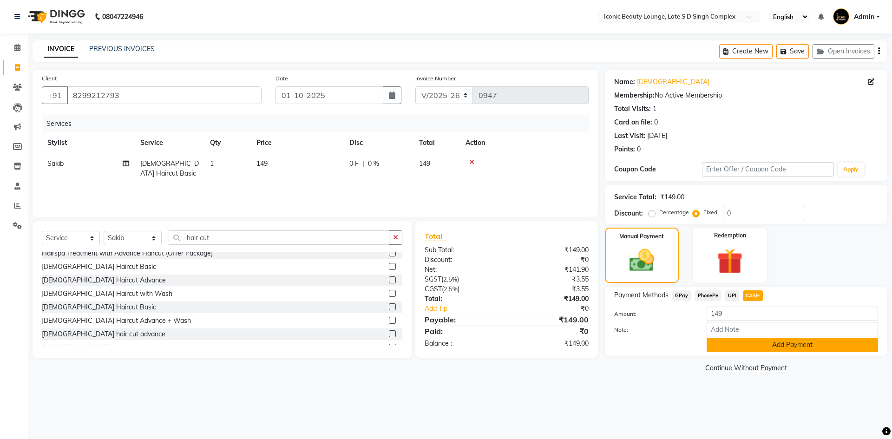
click at [754, 343] on button "Add Payment" at bounding box center [792, 345] width 171 height 14
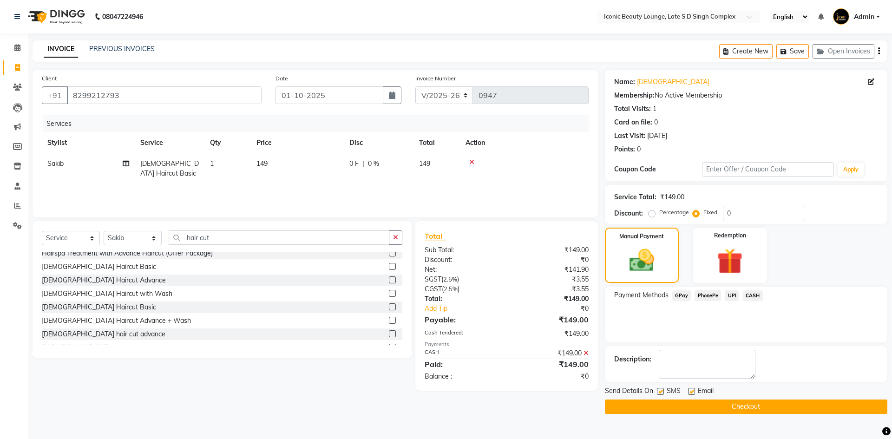
click at [740, 400] on button "Checkout" at bounding box center [746, 407] width 283 height 14
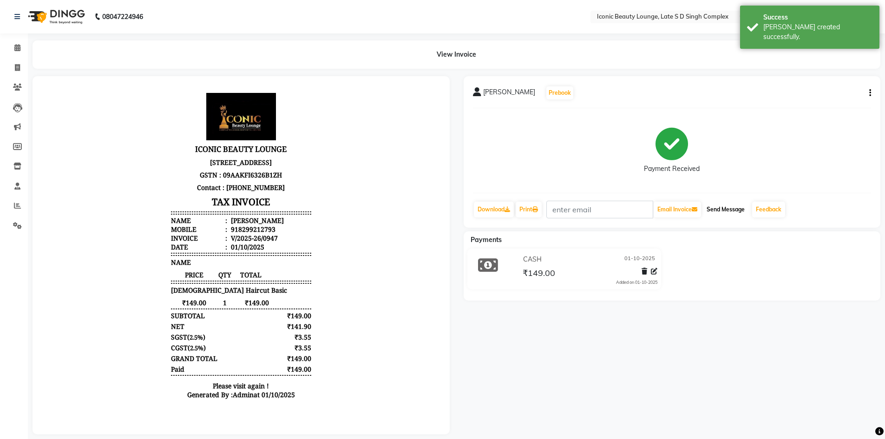
click at [739, 209] on button "Send Message" at bounding box center [726, 210] width 46 height 16
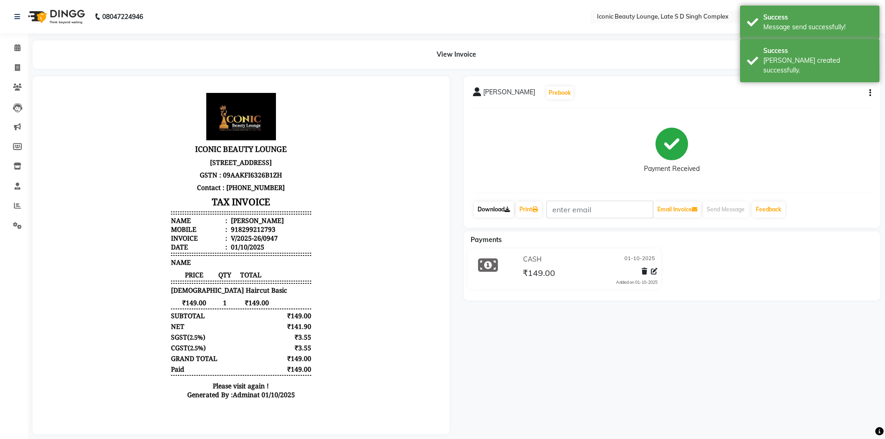
click at [501, 208] on link "Download" at bounding box center [494, 210] width 40 height 16
click at [524, 208] on link "Print" at bounding box center [529, 210] width 26 height 16
click at [16, 73] on span at bounding box center [17, 68] width 16 height 11
select select "service"
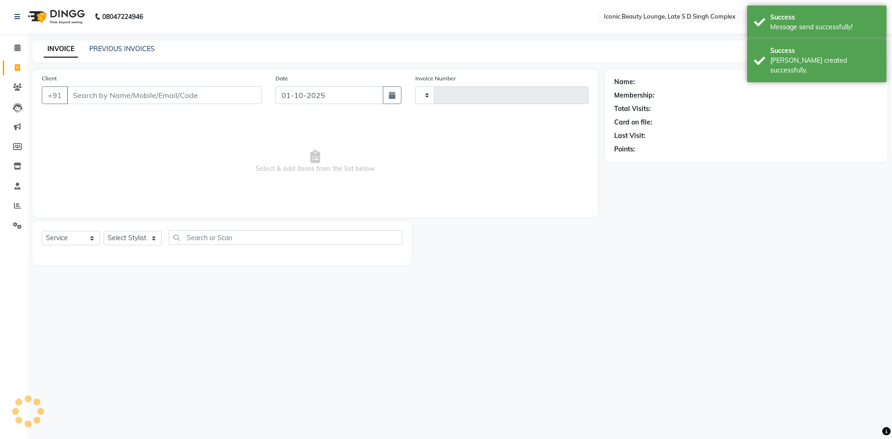
type input "0948"
select select "6614"
